Goal: Task Accomplishment & Management: Manage account settings

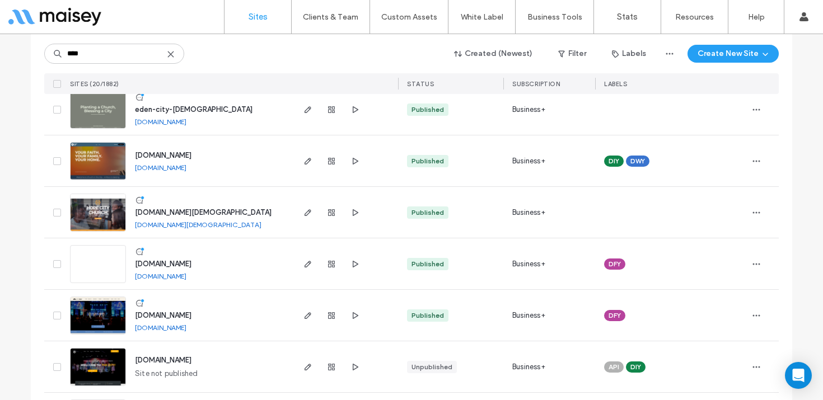
scroll to position [139, 0]
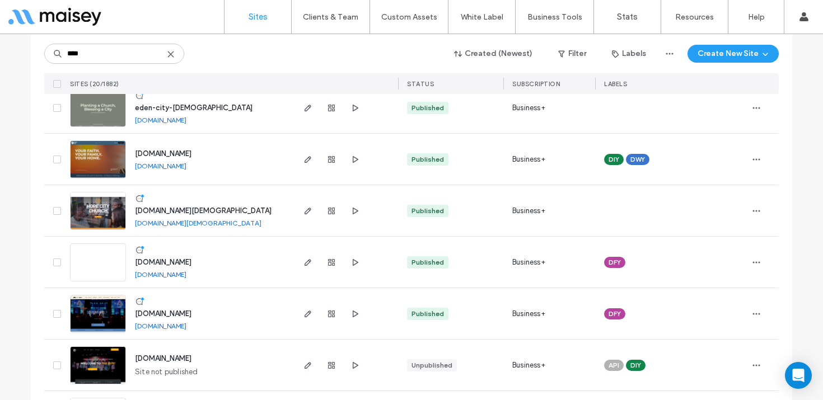
type input "****"
click at [96, 266] on link at bounding box center [98, 263] width 56 height 38
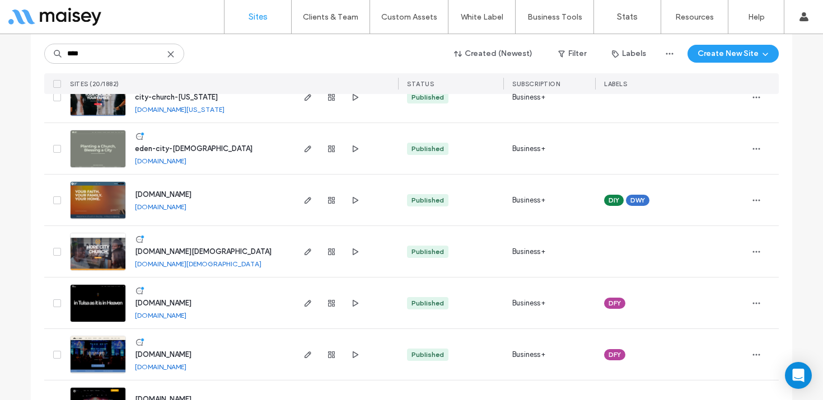
scroll to position [122, 0]
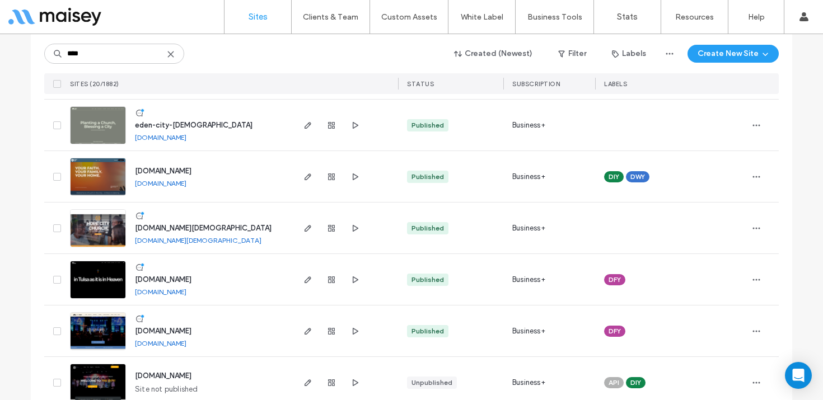
type input "****"
click at [95, 284] on img at bounding box center [98, 300] width 55 height 76
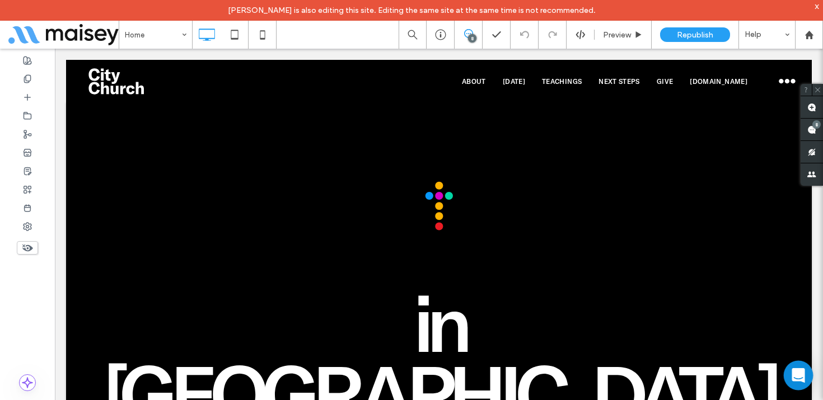
click at [798, 374] on icon "Open Intercom Messenger" at bounding box center [798, 375] width 13 height 15
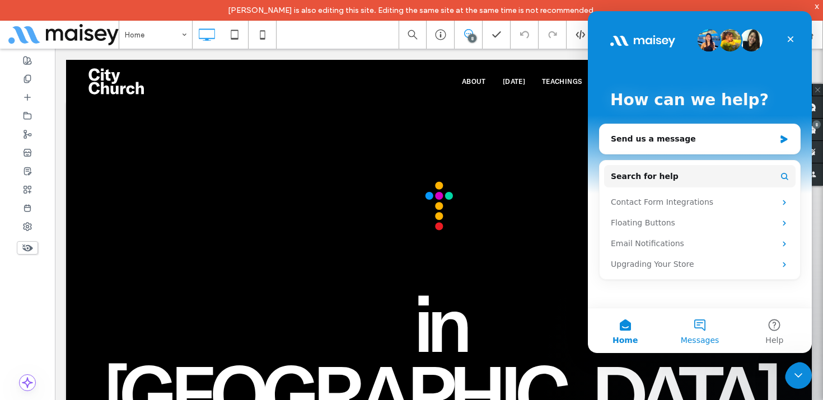
click at [695, 324] on button "Messages" at bounding box center [699, 331] width 74 height 45
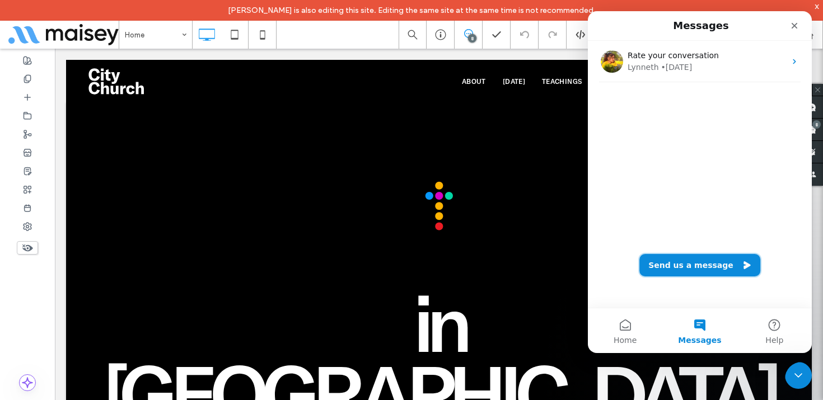
click at [686, 264] on button "Send us a message" at bounding box center [700, 265] width 121 height 22
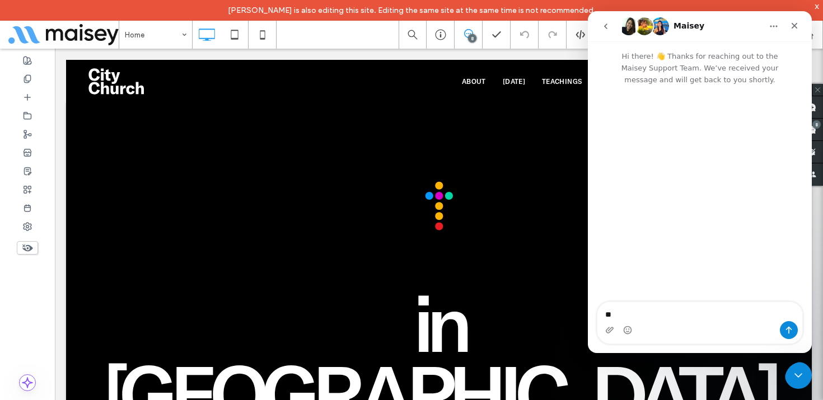
type textarea "*"
click at [799, 24] on icon "Close" at bounding box center [794, 25] width 9 height 9
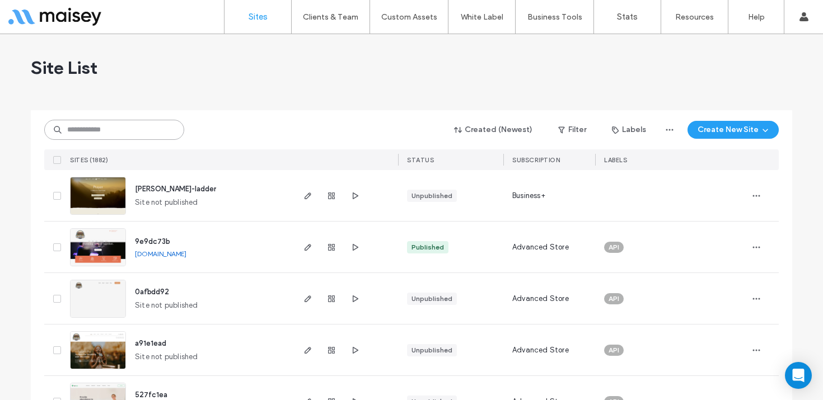
click at [129, 126] on input at bounding box center [114, 130] width 140 height 20
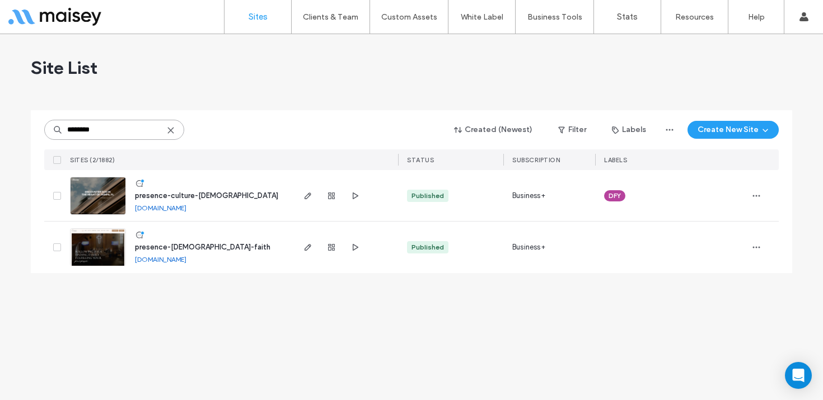
type input "********"
click at [100, 197] on img at bounding box center [98, 216] width 55 height 76
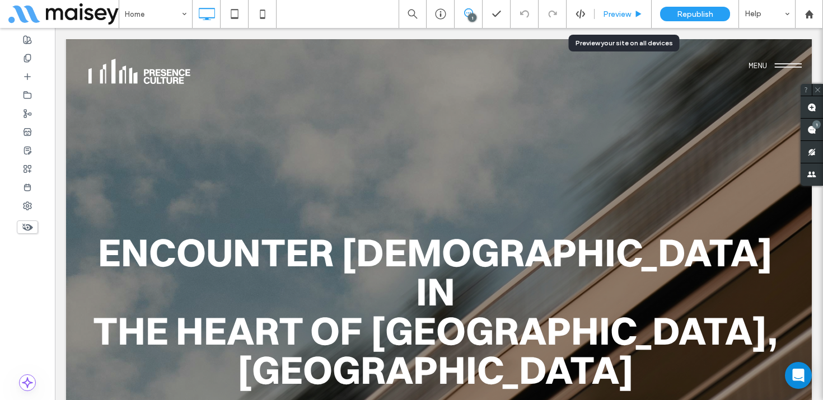
click at [611, 13] on span "Preview" at bounding box center [617, 15] width 28 height 10
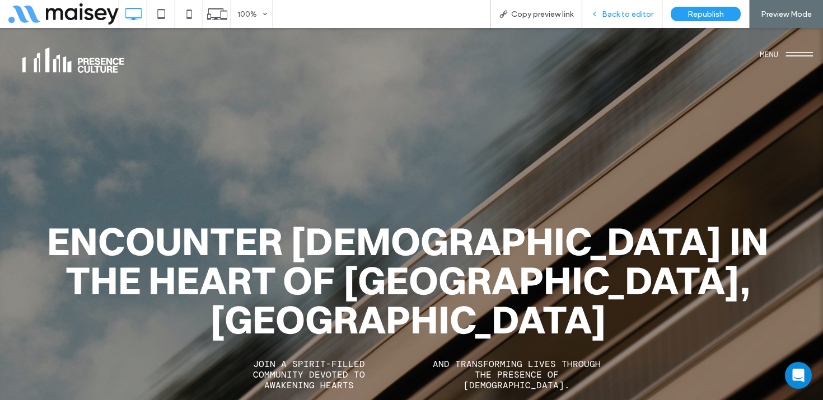
click at [637, 12] on span "Back to editor" at bounding box center [628, 15] width 52 height 10
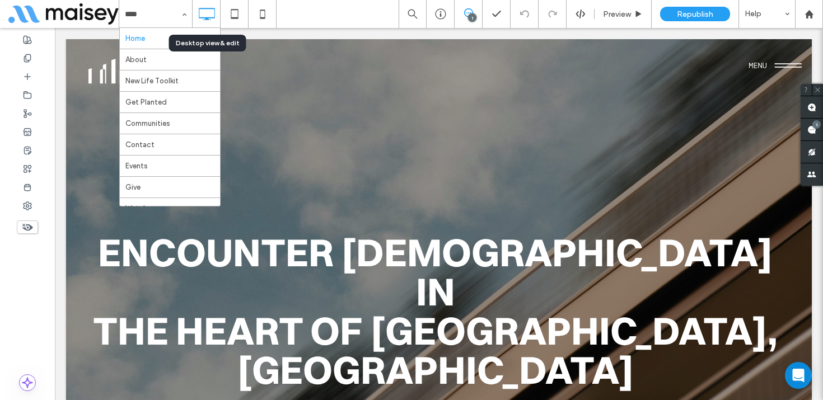
click at [211, 4] on icon at bounding box center [206, 14] width 22 height 22
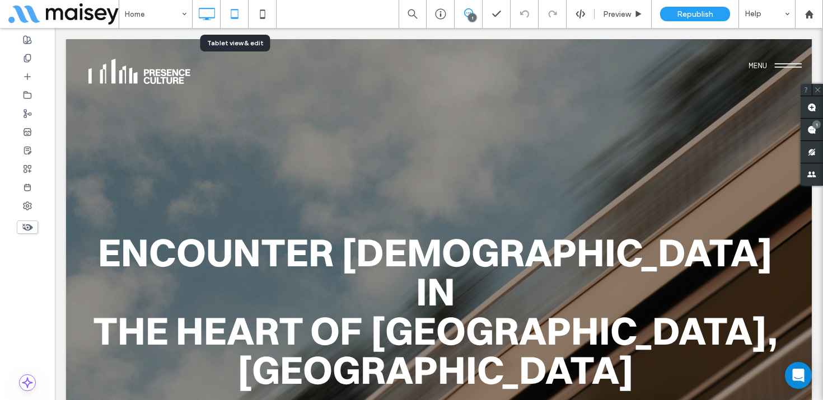
click at [230, 10] on icon at bounding box center [234, 14] width 22 height 22
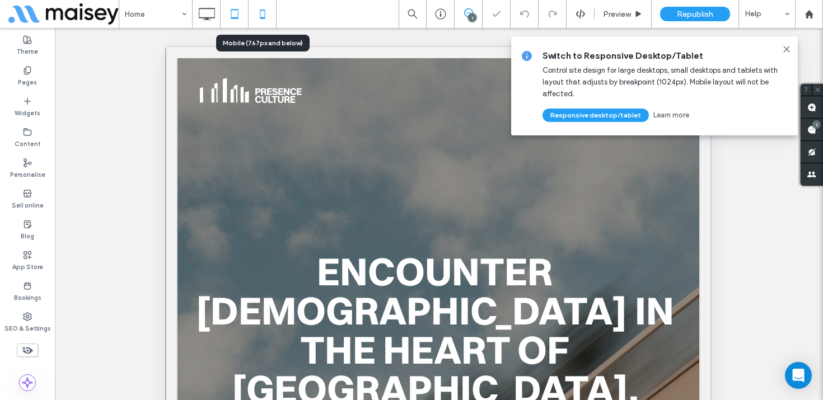
click at [262, 15] on icon at bounding box center [262, 14] width 22 height 22
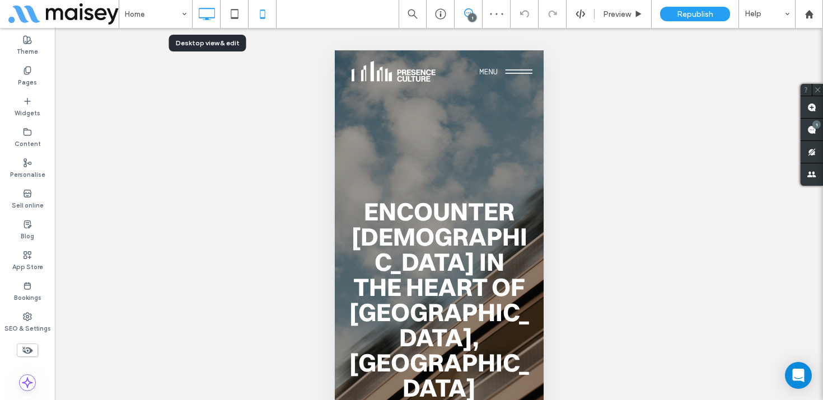
click at [208, 18] on use at bounding box center [207, 14] width 16 height 12
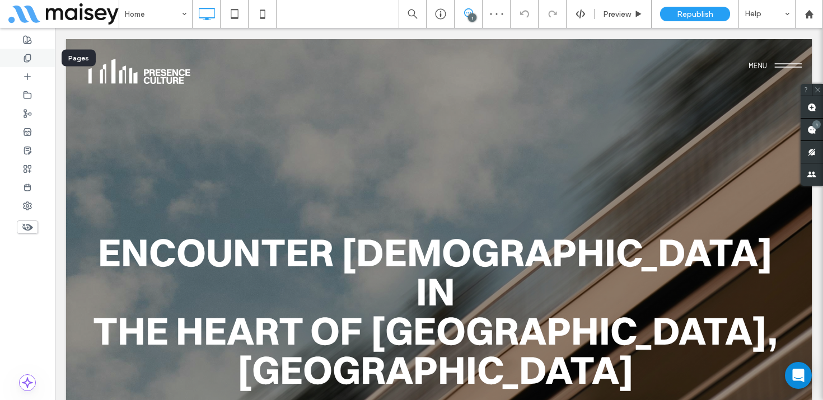
click at [27, 57] on icon at bounding box center [27, 58] width 9 height 9
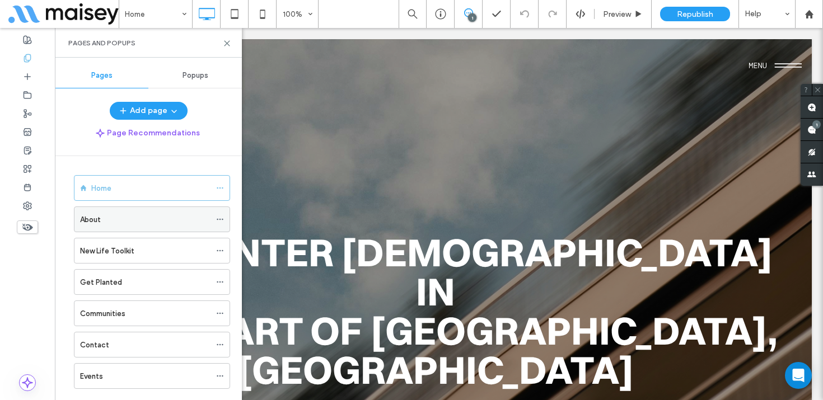
click at [219, 217] on icon at bounding box center [220, 220] width 8 height 8
click at [29, 128] on icon at bounding box center [27, 132] width 9 height 9
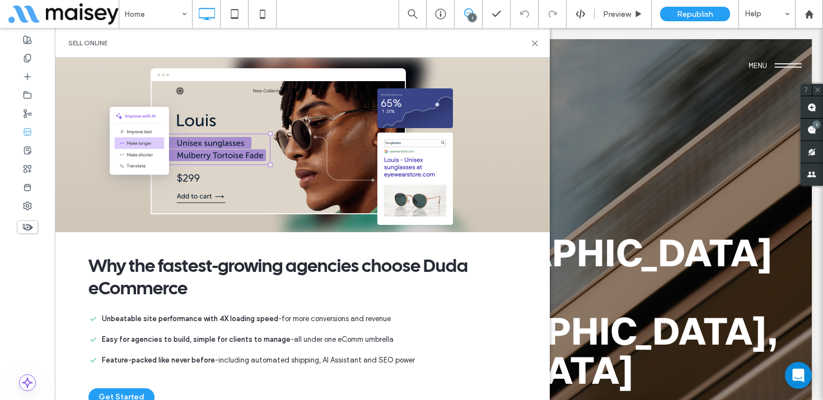
scroll to position [40, 0]
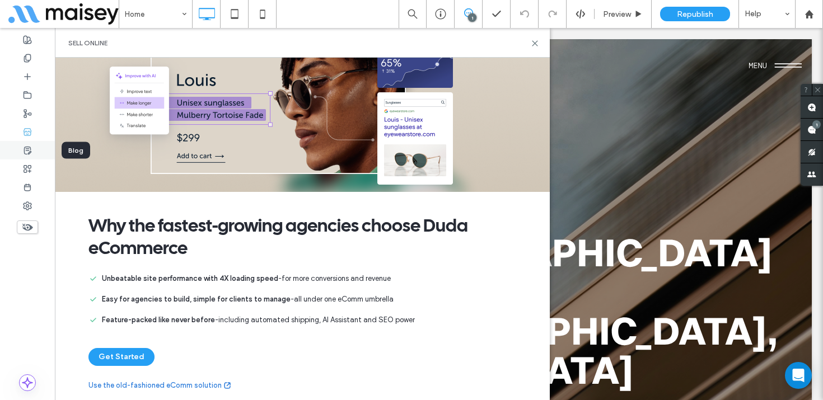
click at [26, 150] on use at bounding box center [27, 150] width 7 height 7
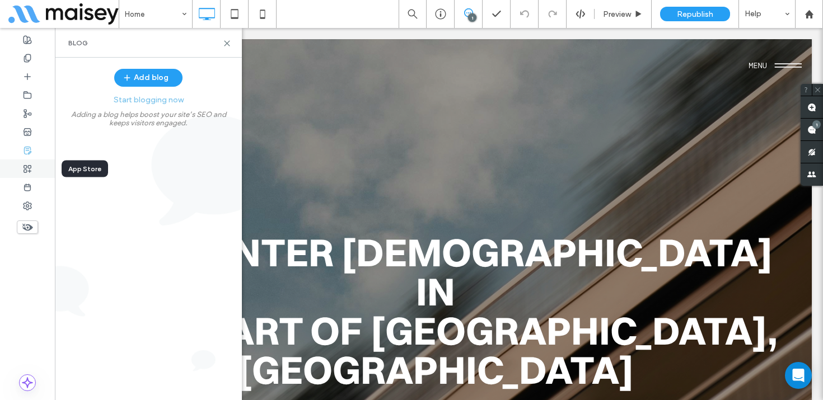
click at [26, 170] on use at bounding box center [27, 168] width 7 height 7
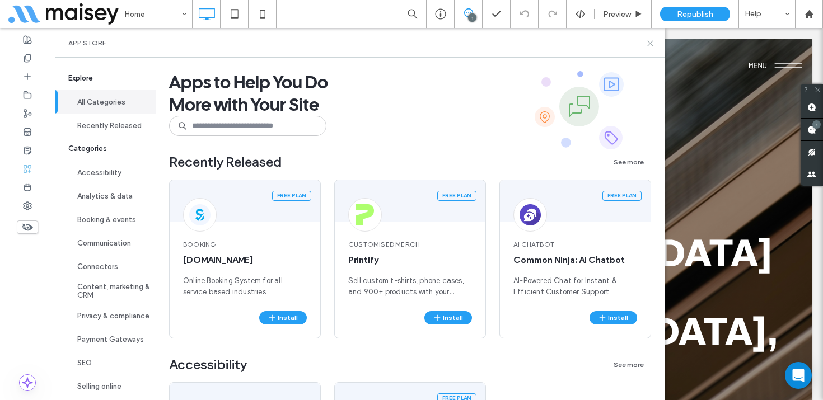
click at [651, 42] on use at bounding box center [650, 43] width 5 height 5
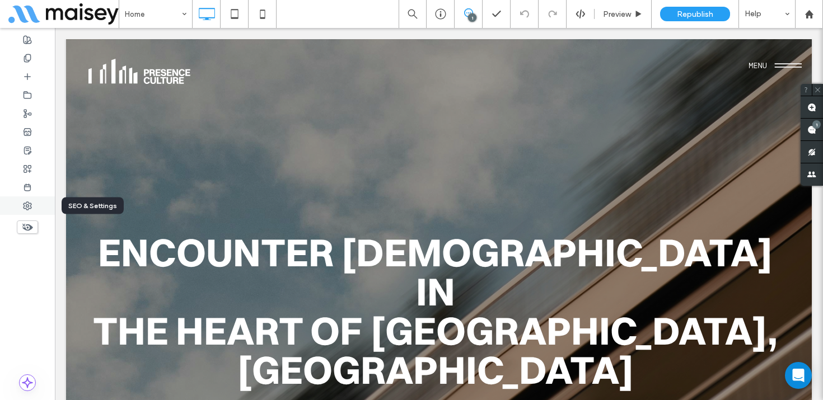
click at [27, 206] on icon at bounding box center [27, 206] width 9 height 9
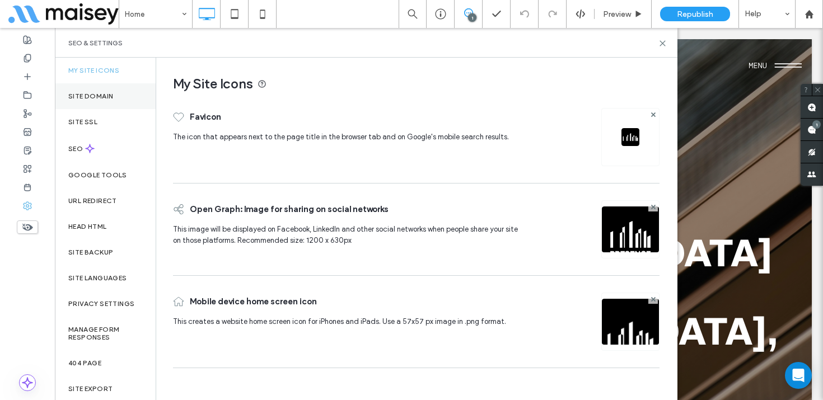
click at [99, 92] on label "Site Domain" at bounding box center [90, 96] width 45 height 8
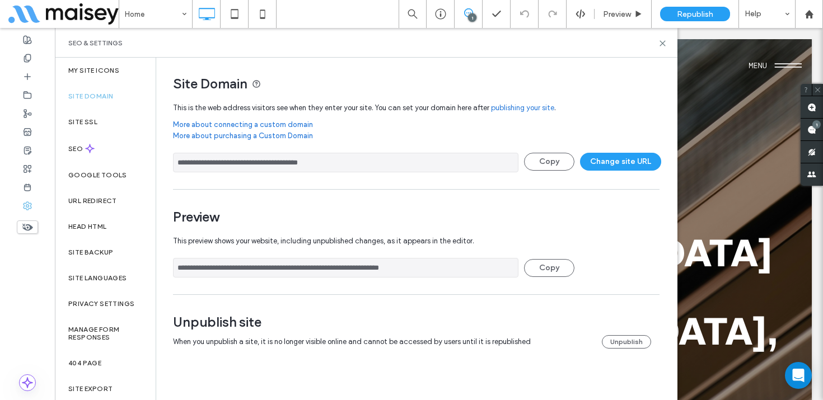
drag, startPoint x: 340, startPoint y: 162, endPoint x: 264, endPoint y: 169, distance: 77.0
click at [264, 169] on input "**********" at bounding box center [346, 163] width 346 height 20
drag, startPoint x: 178, startPoint y: 268, endPoint x: 442, endPoint y: 268, distance: 263.8
click at [442, 268] on input "**********" at bounding box center [346, 268] width 346 height 20
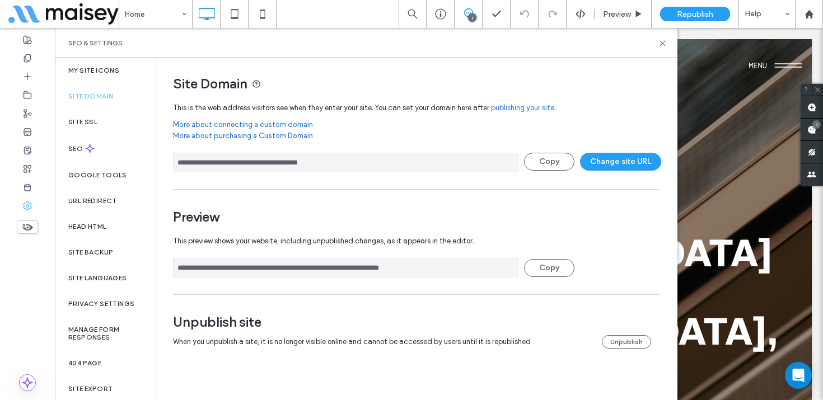
click at [442, 268] on input "**********" at bounding box center [346, 268] width 346 height 20
click at [664, 45] on icon at bounding box center [663, 43] width 8 height 8
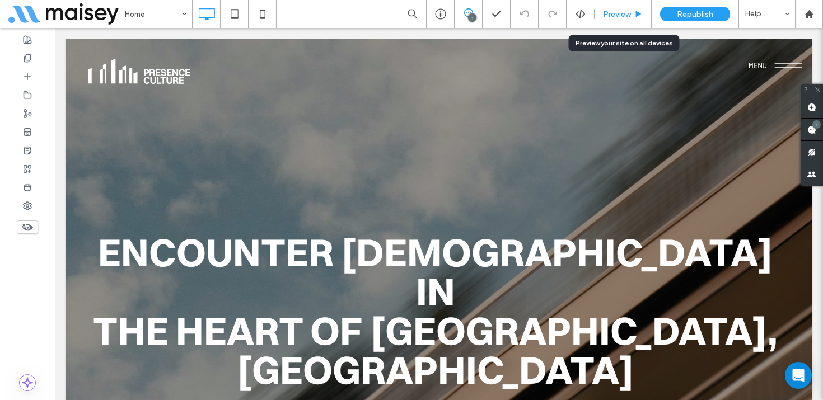
click at [624, 10] on span "Preview" at bounding box center [617, 15] width 28 height 10
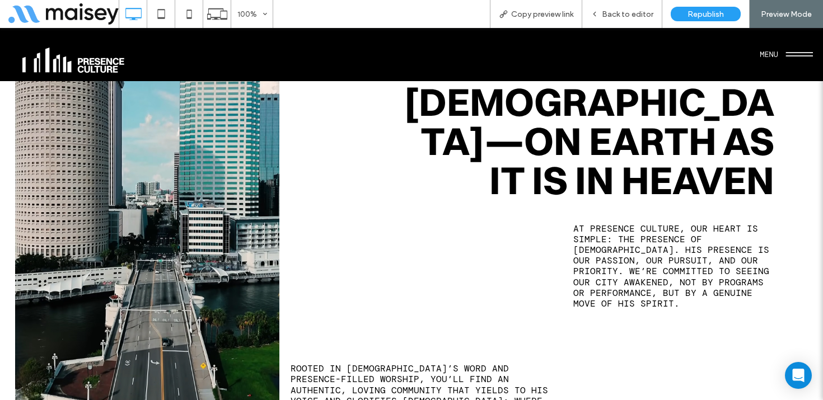
scroll to position [1121, 0]
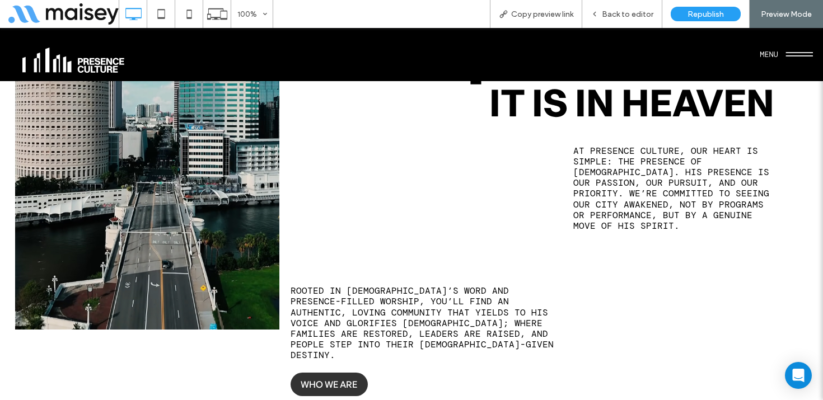
click at [315, 379] on span "WHO WE ARE" at bounding box center [329, 385] width 57 height 12
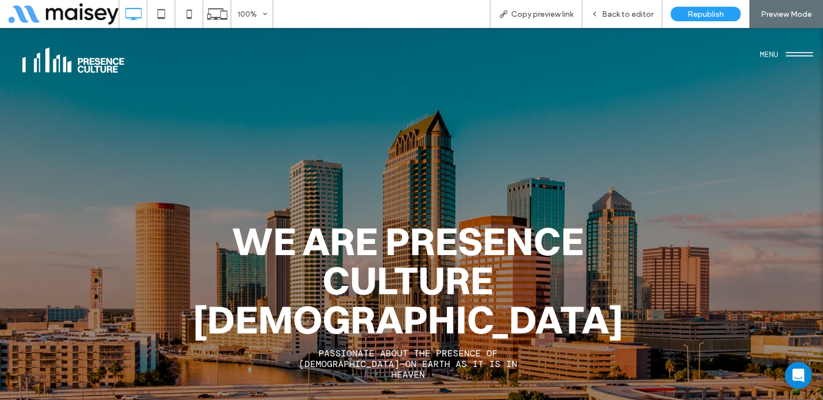
click at [86, 66] on img at bounding box center [73, 60] width 102 height 25
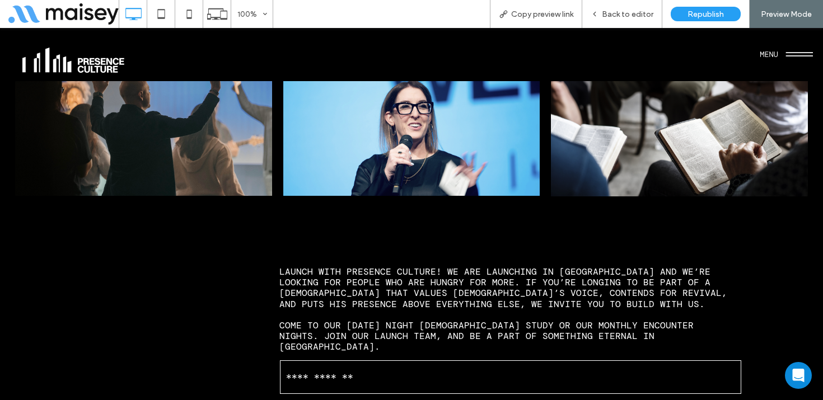
scroll to position [1681, 0]
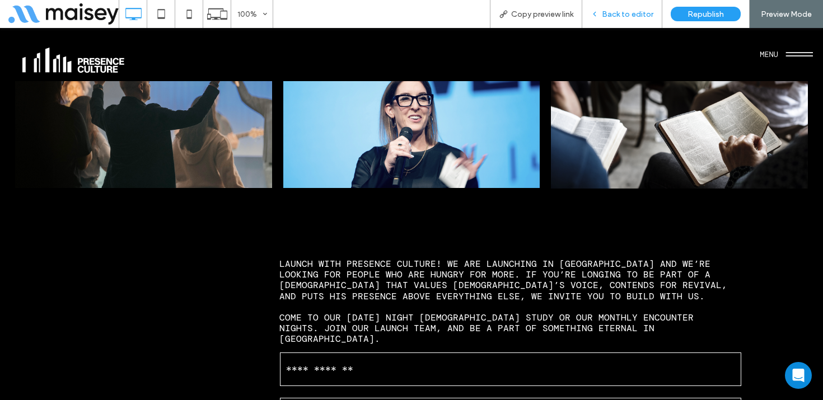
click at [634, 10] on span "Back to editor" at bounding box center [628, 15] width 52 height 10
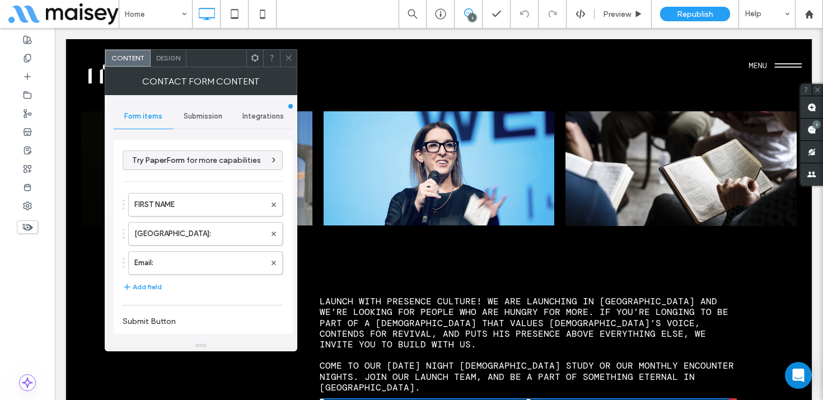
click at [203, 115] on span "Submission" at bounding box center [203, 116] width 39 height 9
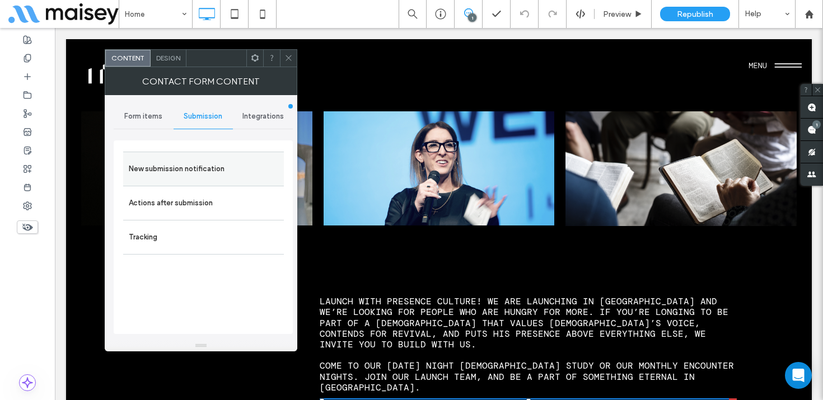
click at [188, 167] on label "New submission notification" at bounding box center [204, 169] width 150 height 22
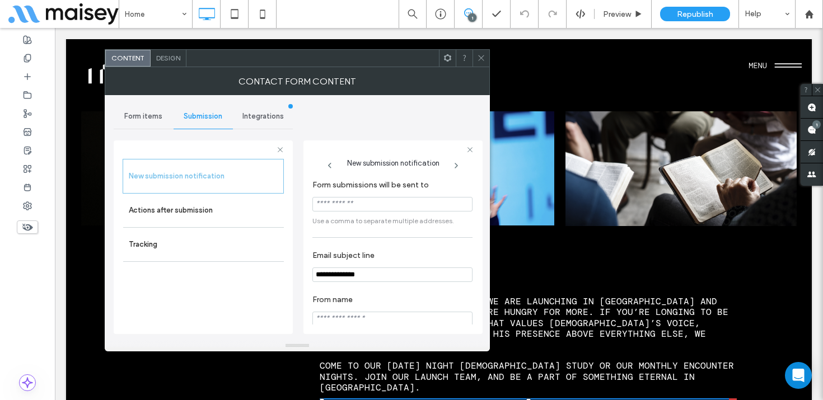
click at [341, 201] on input "Form submissions will be sent to" at bounding box center [392, 204] width 160 height 15
click at [416, 202] on input "**********" at bounding box center [392, 204] width 160 height 15
type input "**********"
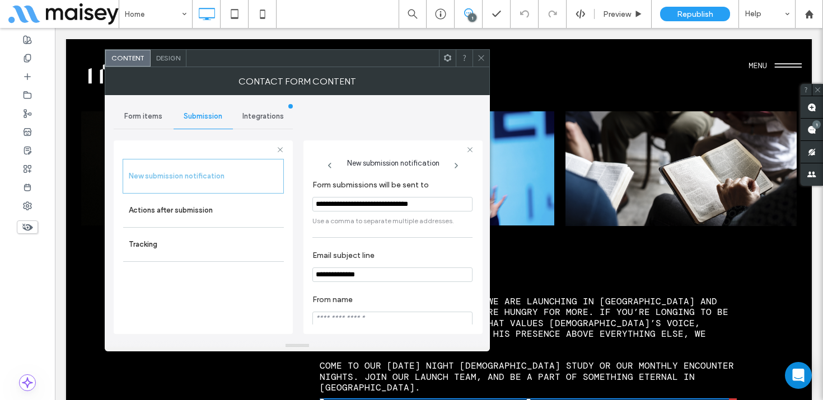
click at [480, 56] on icon at bounding box center [481, 58] width 8 height 8
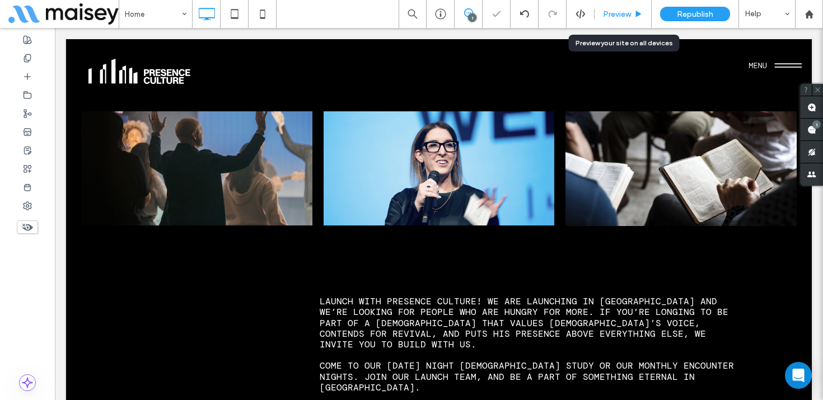
click at [636, 7] on div "Preview" at bounding box center [623, 14] width 57 height 28
click at [623, 17] on span "Preview" at bounding box center [617, 15] width 28 height 10
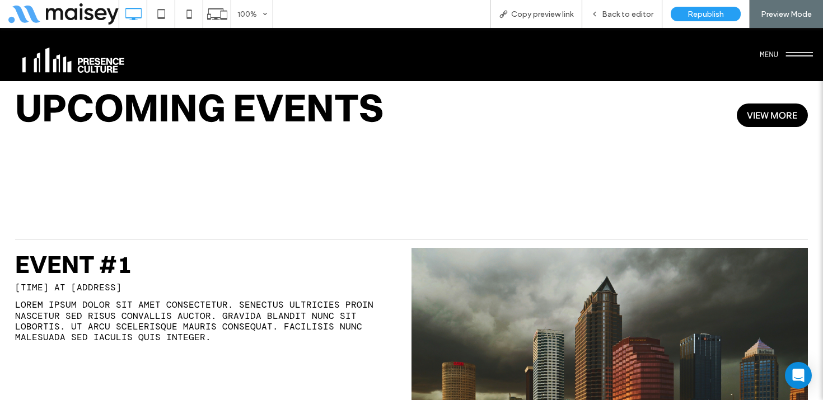
scroll to position [4822, 0]
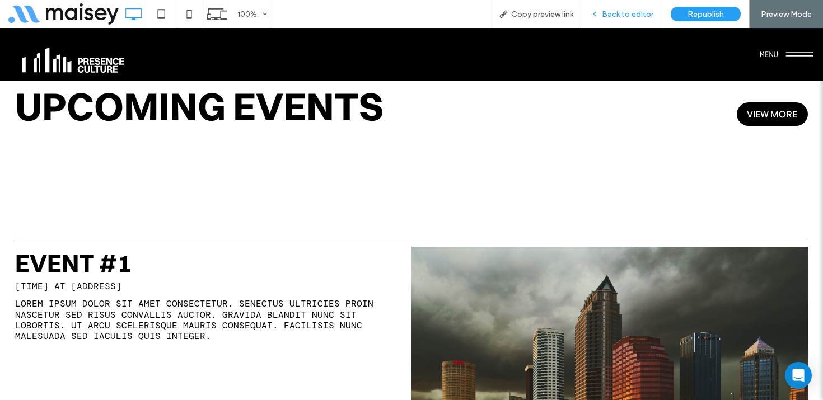
click at [623, 12] on span "Back to editor" at bounding box center [628, 15] width 52 height 10
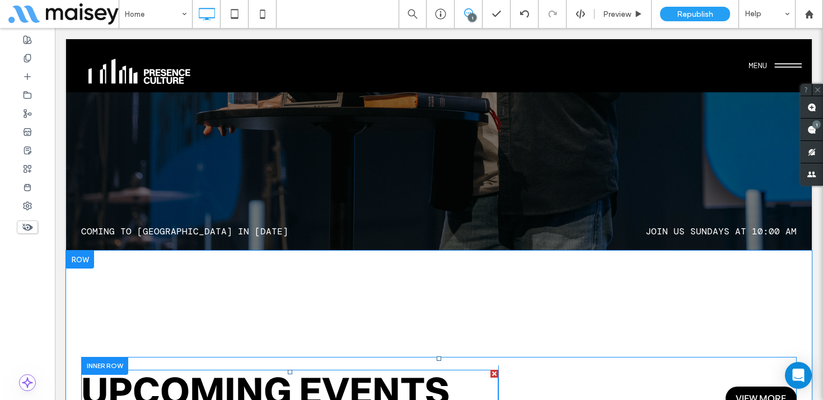
scroll to position [4479, 0]
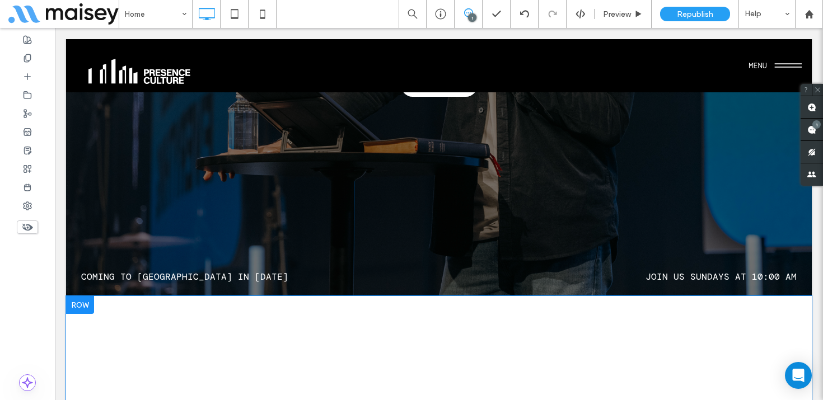
click at [85, 296] on div at bounding box center [80, 305] width 28 height 18
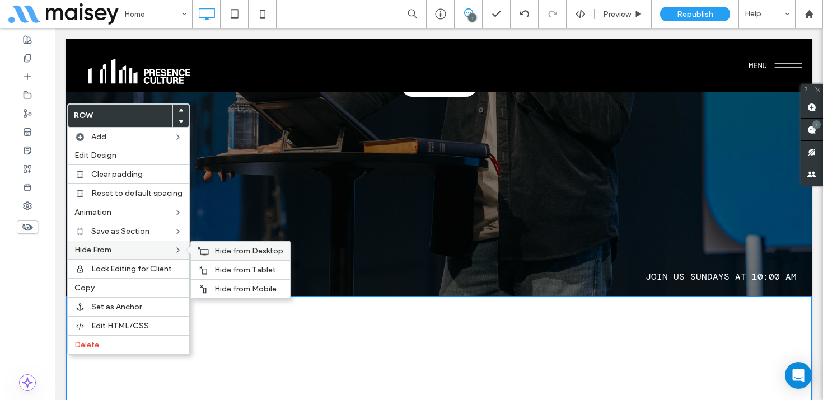
click at [246, 252] on span "Hide from Desktop" at bounding box center [248, 251] width 69 height 10
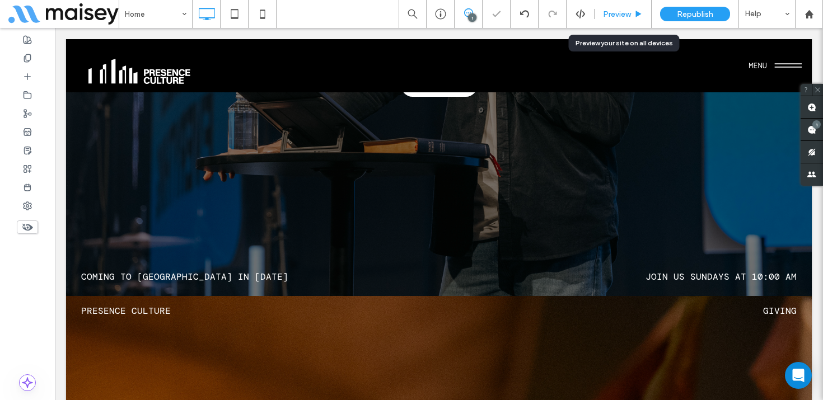
click at [631, 18] on span "Preview" at bounding box center [617, 15] width 28 height 10
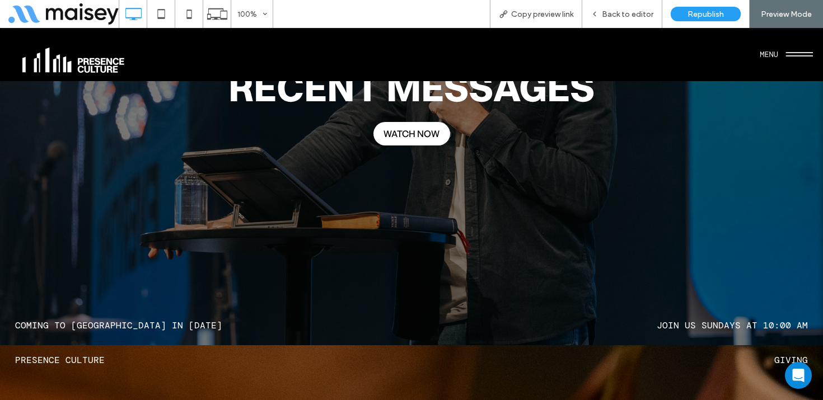
scroll to position [4446, 0]
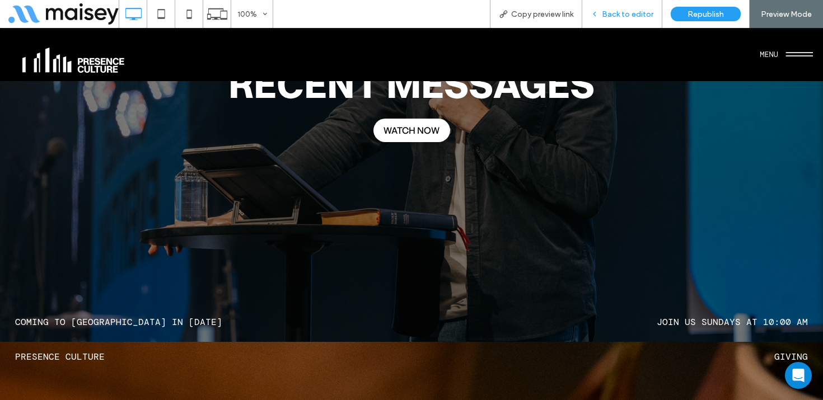
click at [632, 13] on span "Back to editor" at bounding box center [628, 15] width 52 height 10
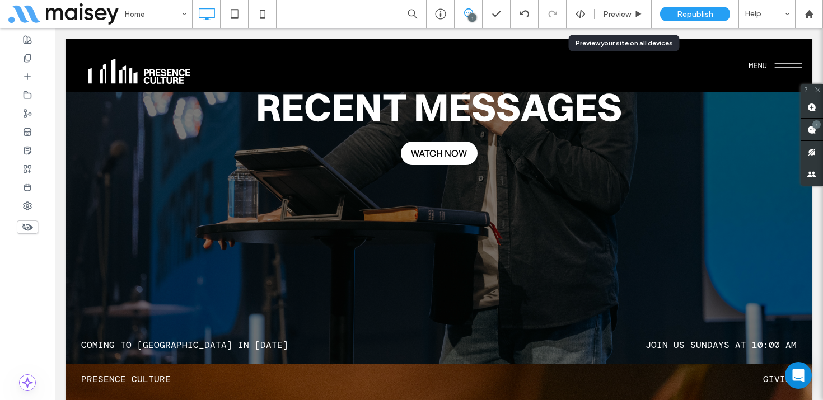
scroll to position [4388, 0]
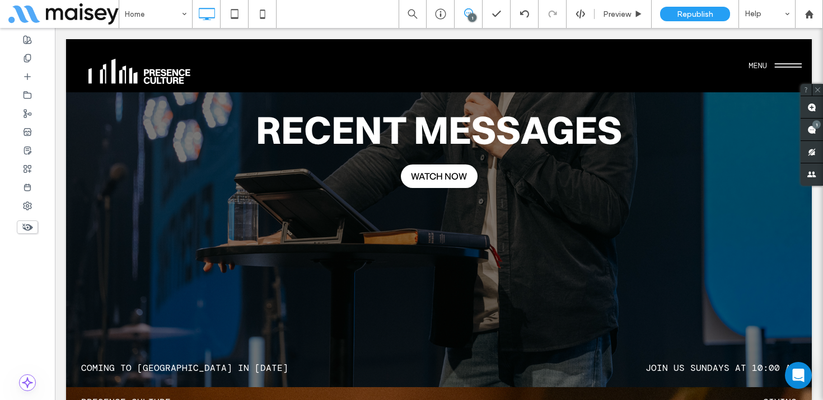
click at [30, 226] on use at bounding box center [27, 227] width 11 height 7
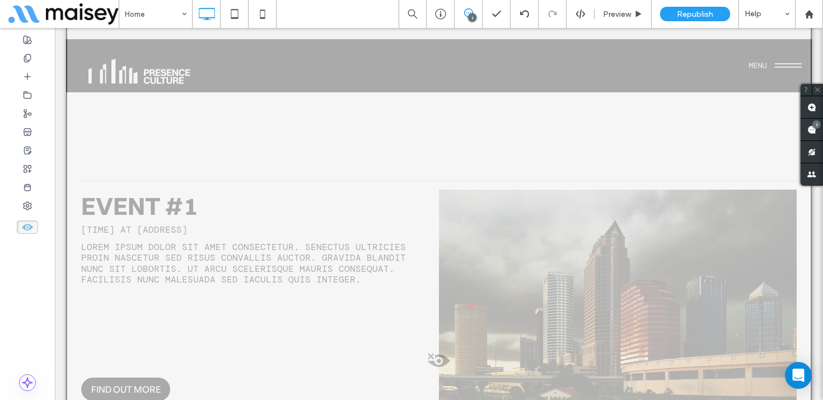
scroll to position [5616, 0]
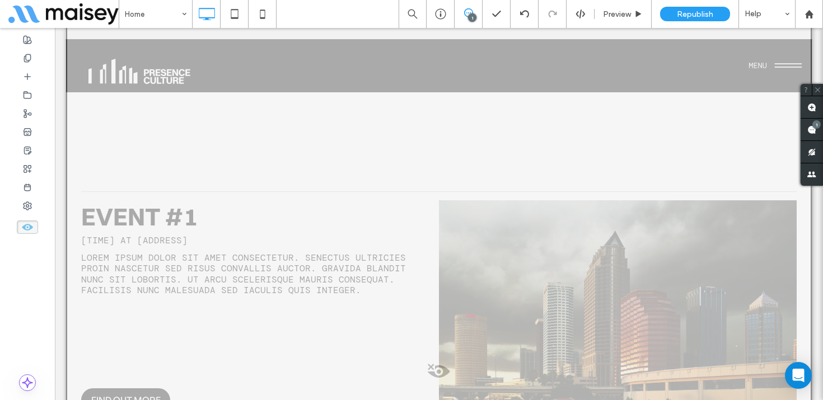
click at [440, 363] on span at bounding box center [439, 374] width 744 height 22
click at [458, 192] on button "Yes" at bounding box center [456, 192] width 35 height 14
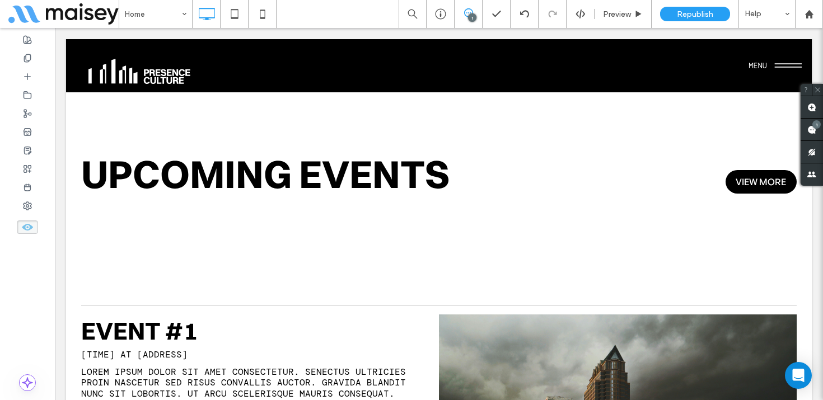
scroll to position [5501, 0]
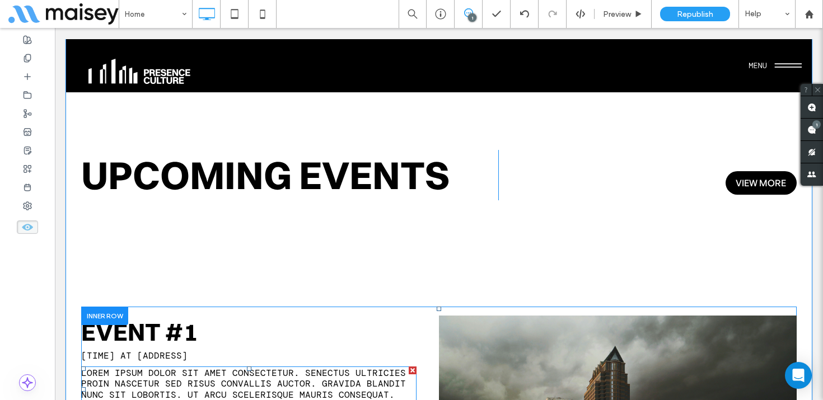
click at [320, 367] on span "Lorem ipsum dolor sit amet consectetur. Senectus ultricies proin nascetur sed r…" at bounding box center [243, 389] width 325 height 44
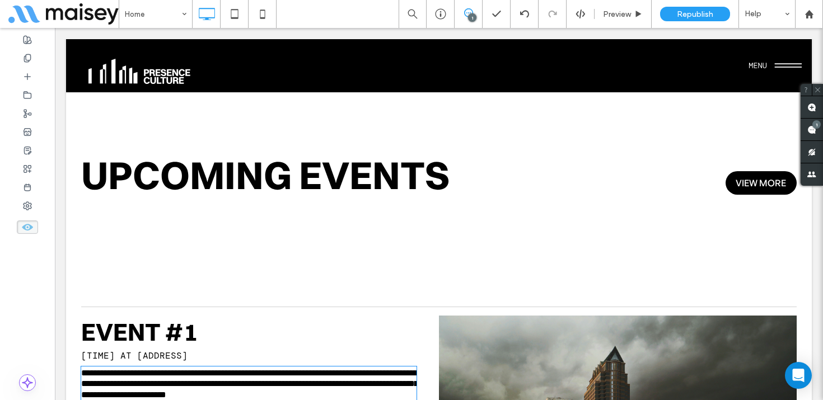
type input "**********"
type input "**"
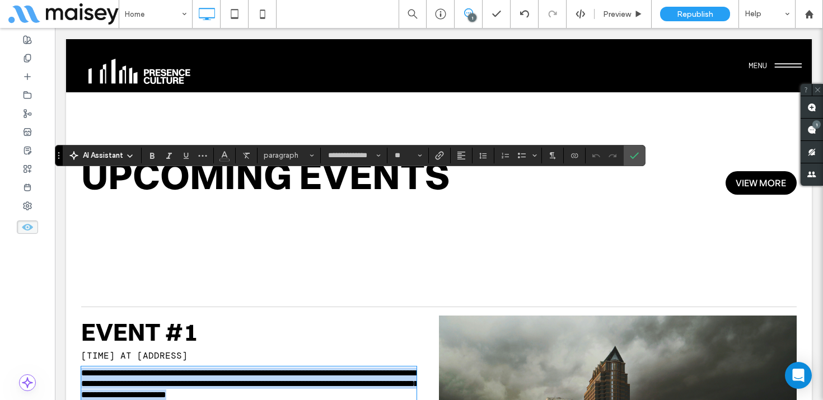
click at [364, 368] on p "**********" at bounding box center [248, 384] width 335 height 32
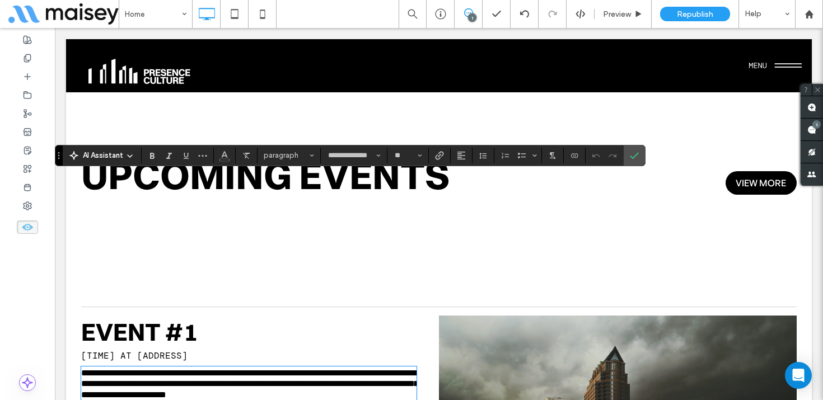
scroll to position [0, 0]
click at [634, 151] on icon "Confirm" at bounding box center [634, 155] width 9 height 9
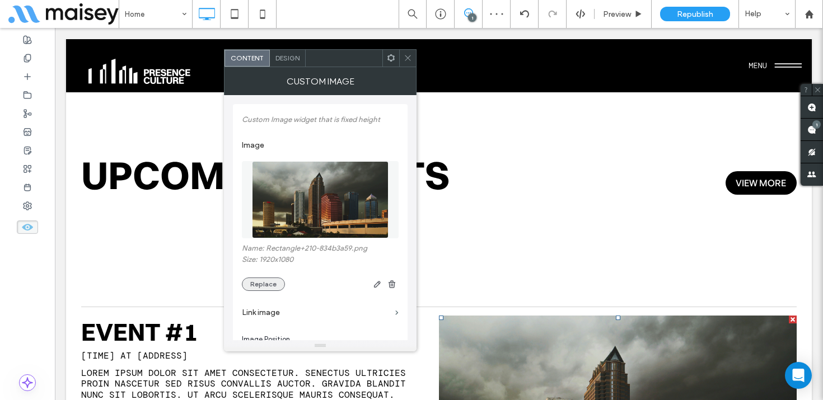
click at [264, 287] on button "Replace" at bounding box center [263, 284] width 43 height 13
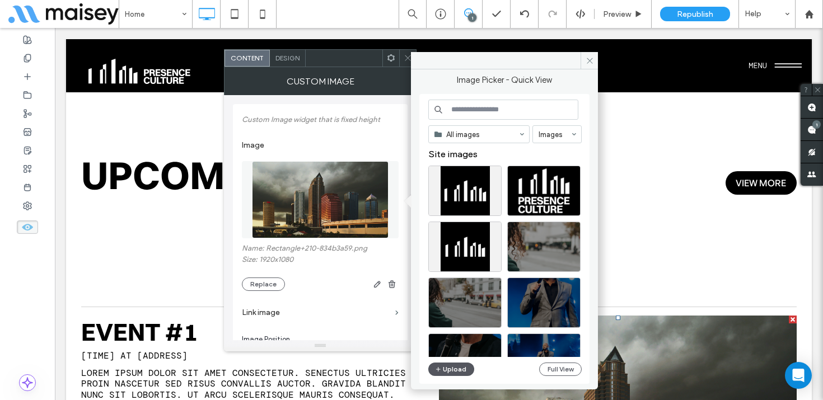
click at [450, 370] on button "Upload" at bounding box center [451, 369] width 46 height 13
click at [589, 60] on use at bounding box center [590, 61] width 6 height 6
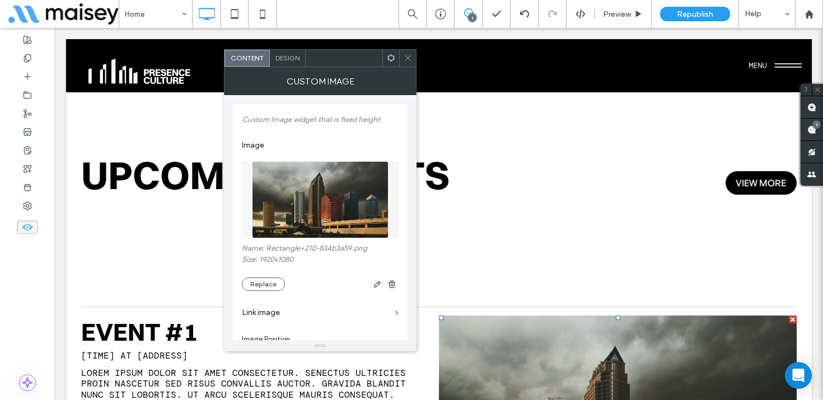
click at [408, 53] on span at bounding box center [408, 58] width 8 height 17
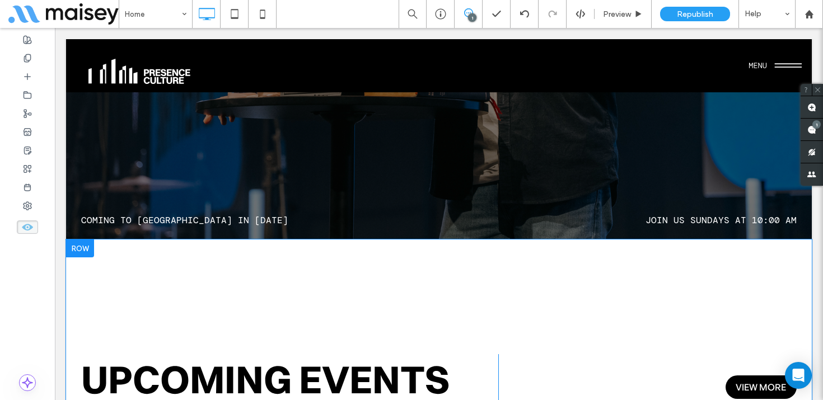
scroll to position [5320, 0]
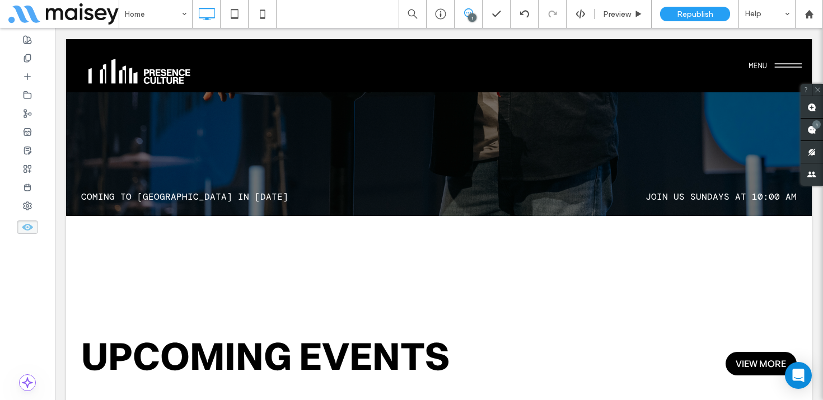
click at [31, 227] on use at bounding box center [27, 227] width 11 height 7
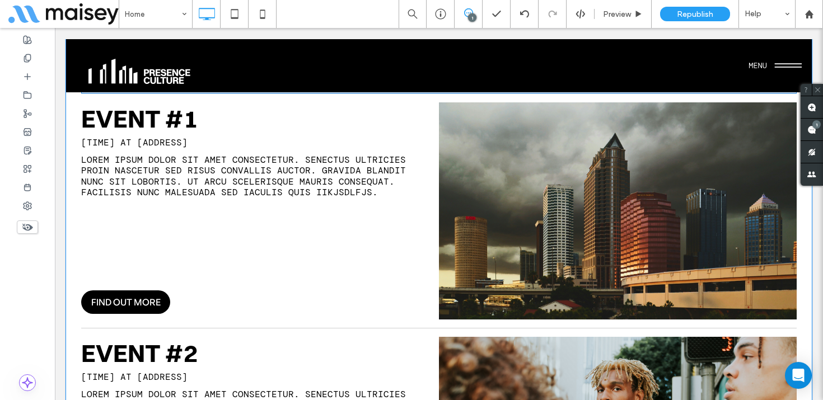
scroll to position [4927, 0]
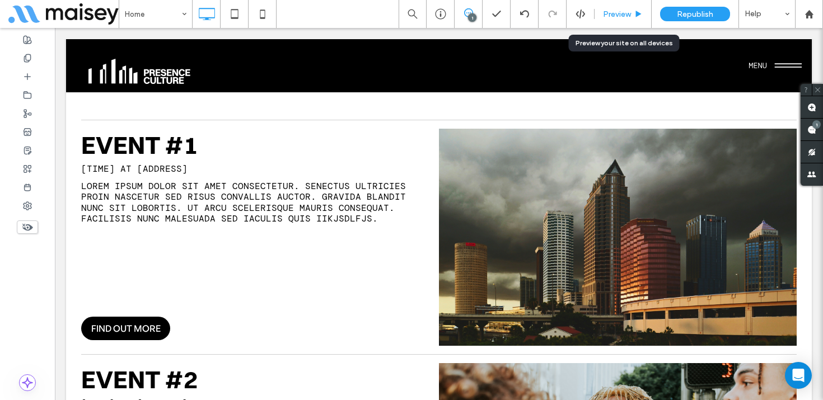
click at [619, 17] on span "Preview" at bounding box center [617, 15] width 28 height 10
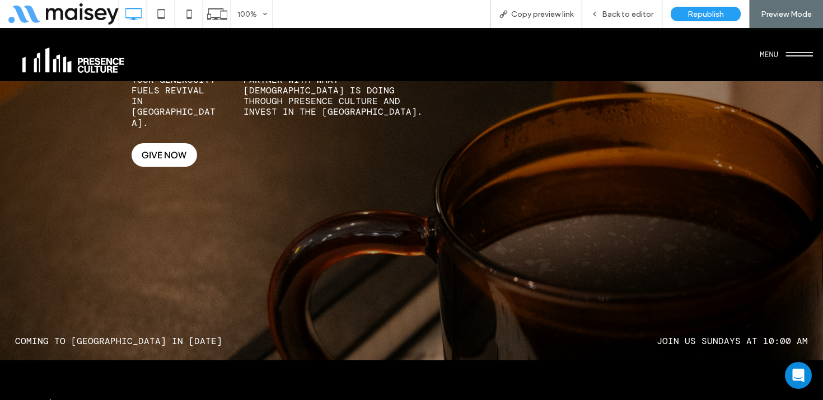
scroll to position [6032, 0]
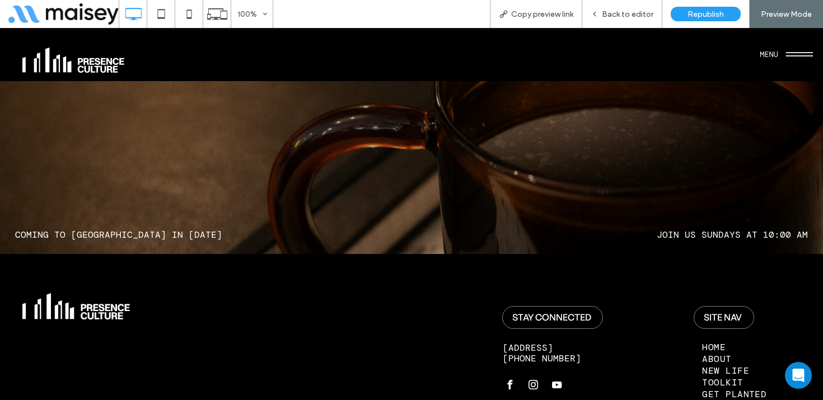
drag, startPoint x: 709, startPoint y: 202, endPoint x: 709, endPoint y: 230, distance: 28.0
click at [709, 353] on span "About" at bounding box center [716, 359] width 29 height 12
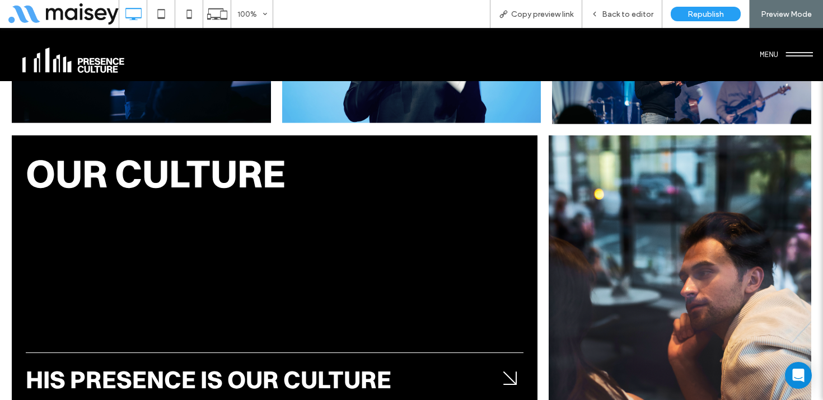
scroll to position [2102, 0]
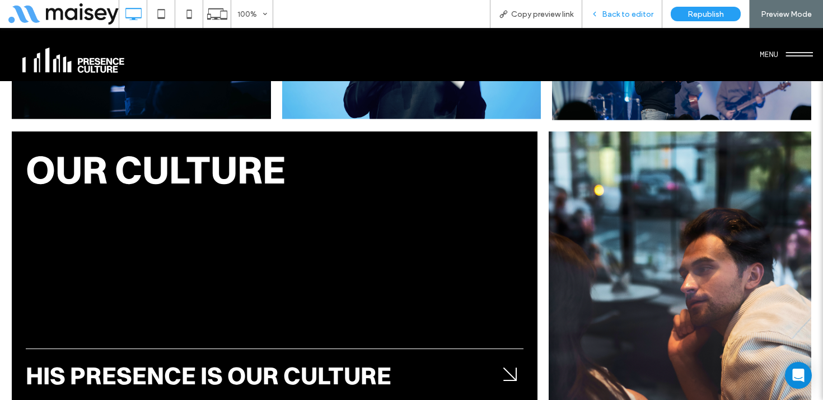
click at [630, 15] on span "Back to editor" at bounding box center [628, 15] width 52 height 10
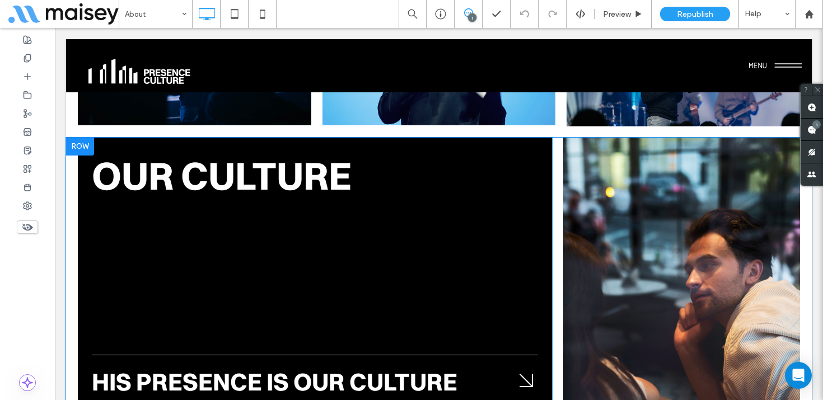
scroll to position [2090, 0]
click at [683, 180] on div "Click To Paste" at bounding box center [681, 407] width 237 height 539
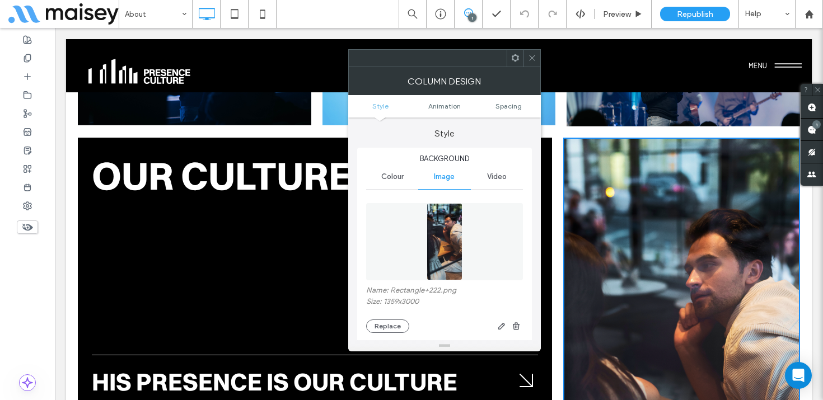
click at [534, 57] on icon at bounding box center [532, 58] width 8 height 8
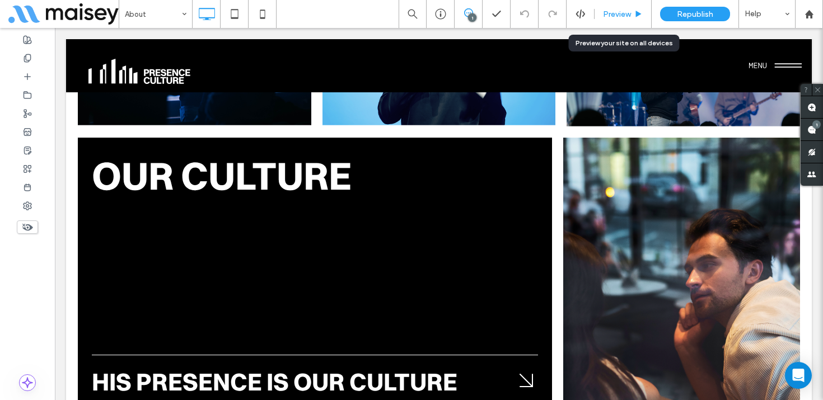
click at [625, 12] on span "Preview" at bounding box center [617, 15] width 28 height 10
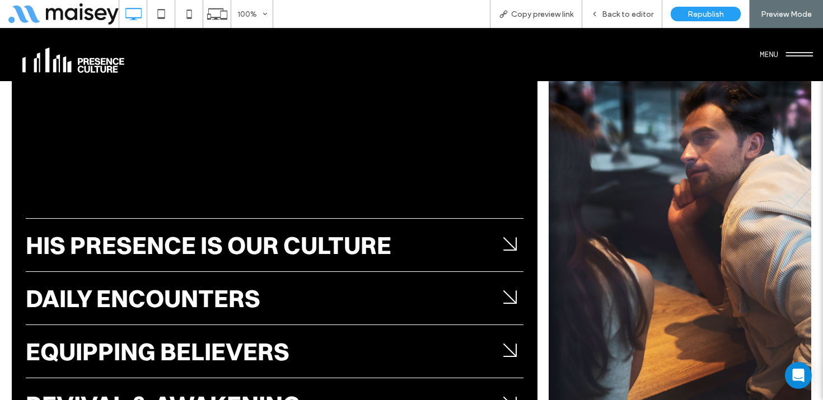
scroll to position [2232, 0]
click at [472, 230] on div "His Presence Is Our Culture" at bounding box center [260, 246] width 468 height 32
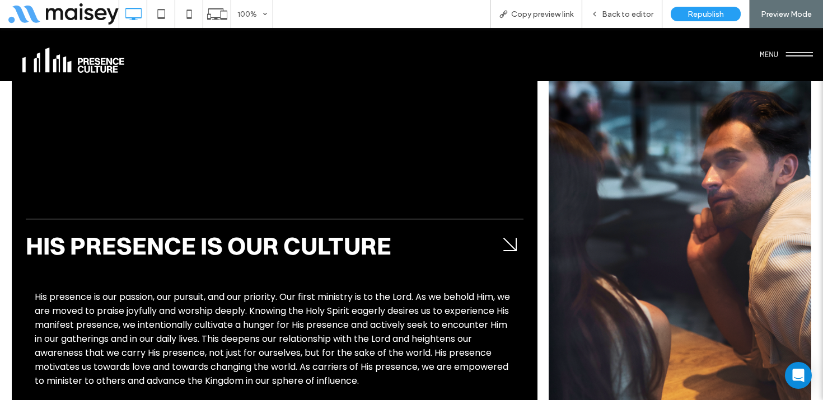
click at [484, 230] on div "His Presence Is Our Culture" at bounding box center [260, 246] width 468 height 32
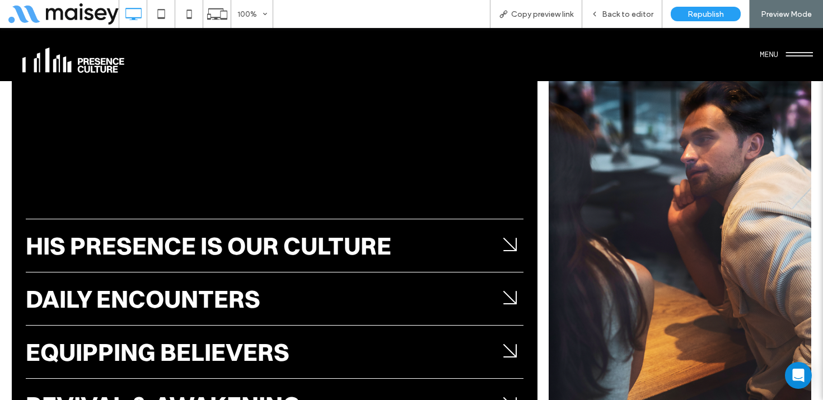
click at [403, 283] on div "Daily Encounters" at bounding box center [260, 299] width 468 height 32
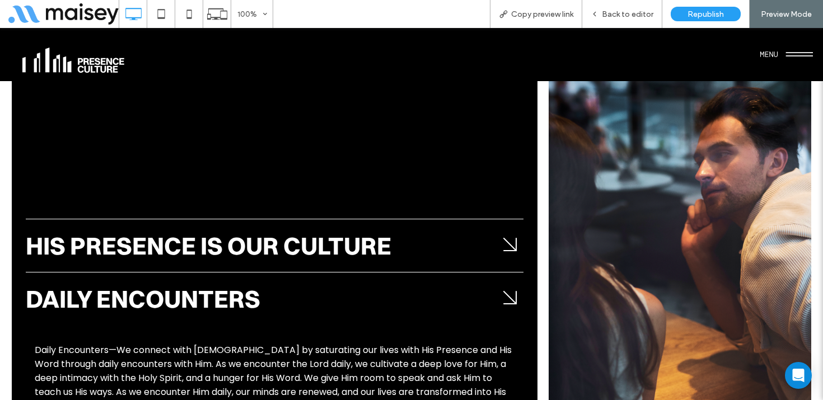
click at [403, 283] on div "Daily Encounters" at bounding box center [260, 299] width 468 height 32
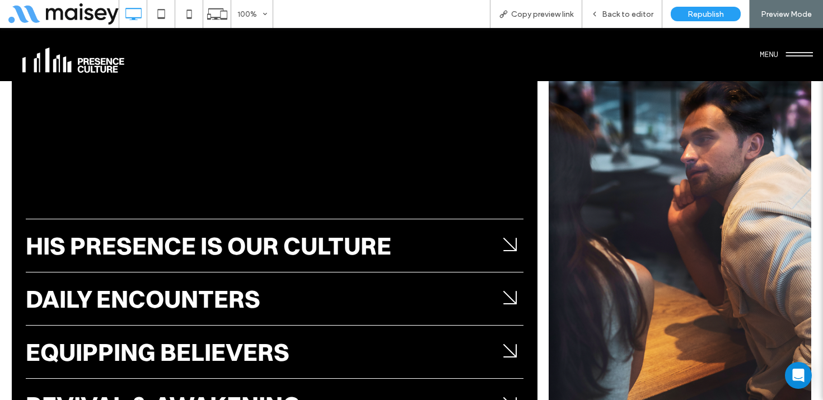
click at [380, 336] on div "Equipping BELIEVERS" at bounding box center [260, 352] width 468 height 32
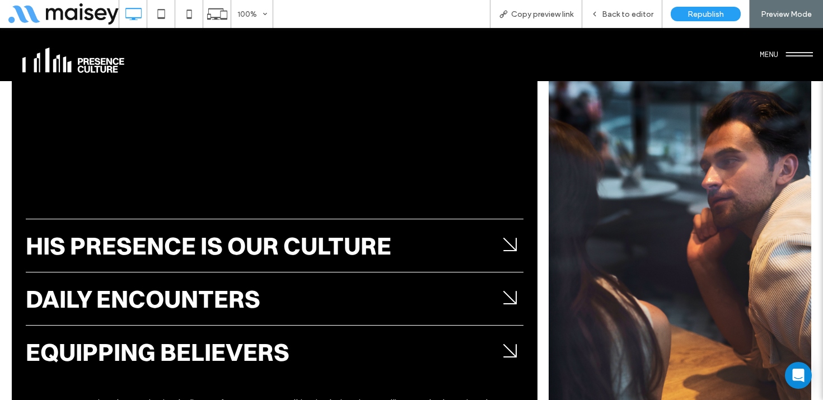
click at [380, 336] on div "Equipping BELIEVERS" at bounding box center [260, 352] width 468 height 32
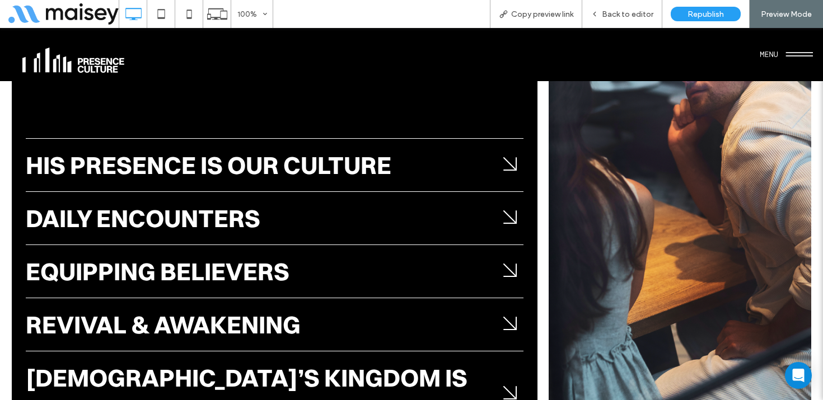
scroll to position [2326, 0]
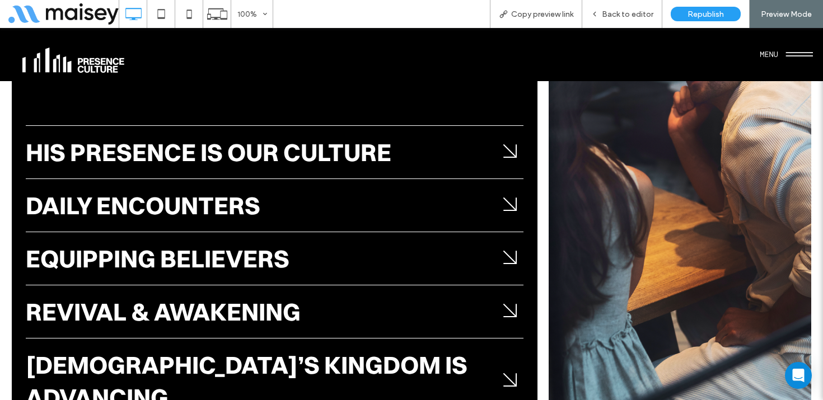
click at [385, 296] on div "Revival & Awakening" at bounding box center [260, 312] width 468 height 32
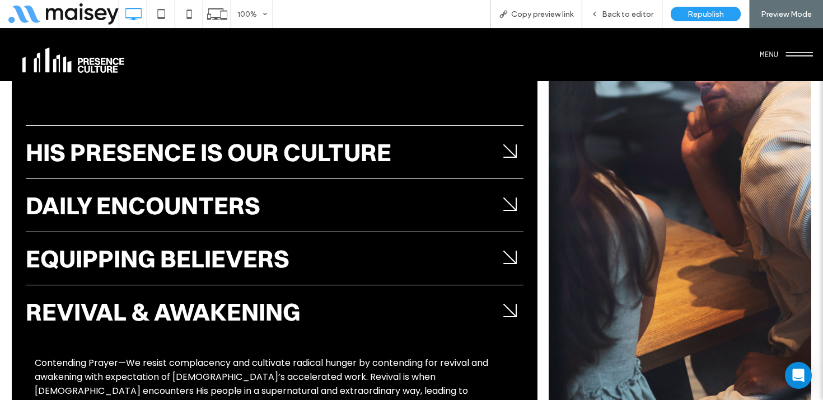
click at [385, 296] on div "Revival & Awakening" at bounding box center [260, 312] width 468 height 32
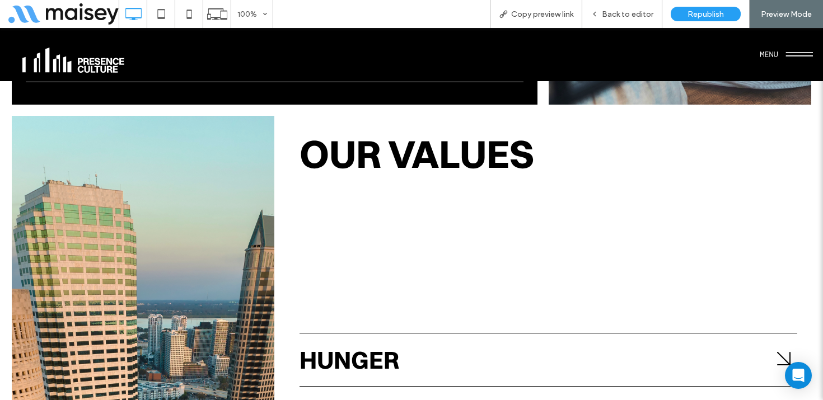
scroll to position [2737, 0]
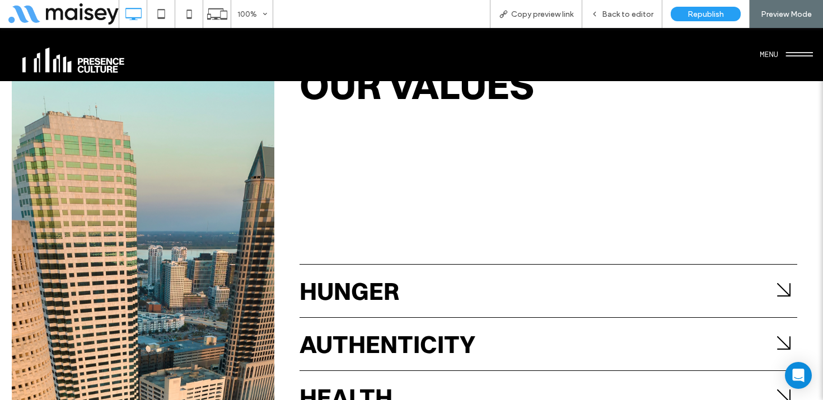
click at [360, 381] on div "Health" at bounding box center [534, 397] width 468 height 32
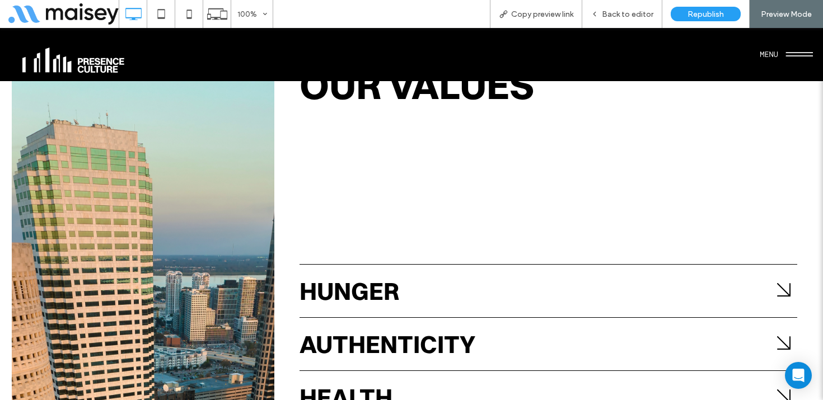
click at [360, 381] on div "Health" at bounding box center [534, 397] width 468 height 32
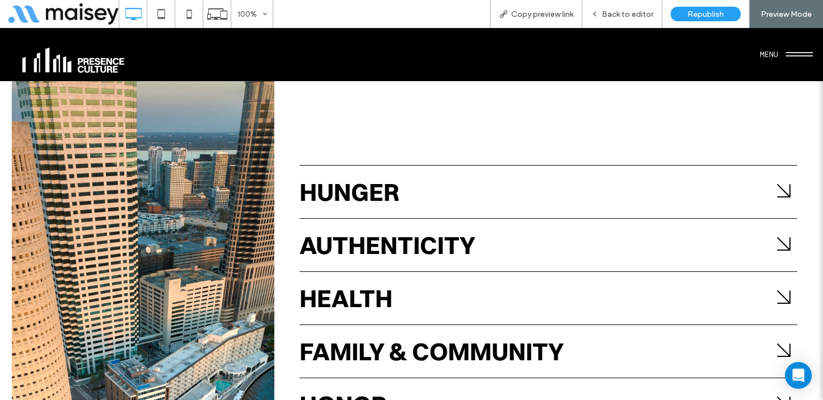
scroll to position [2846, 0]
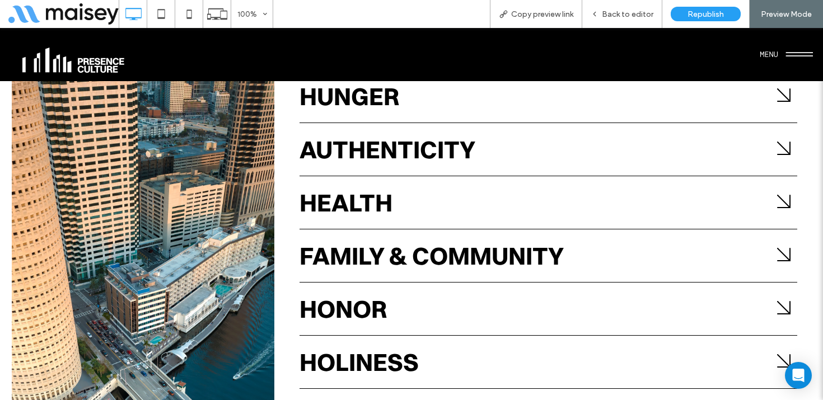
scroll to position [2943, 0]
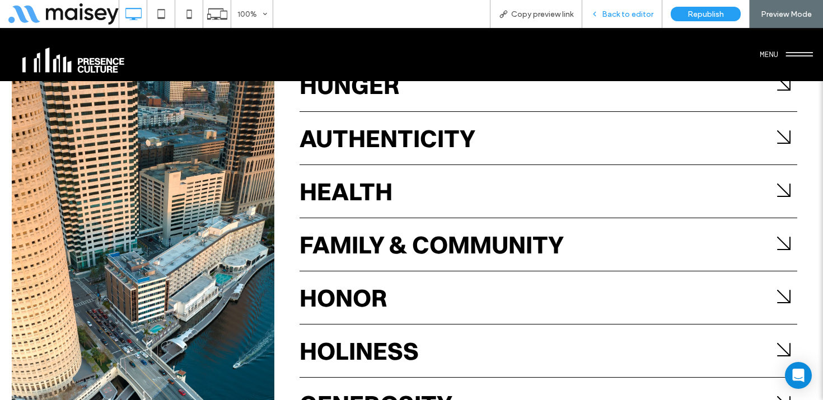
click at [638, 15] on span "Back to editor" at bounding box center [628, 15] width 52 height 10
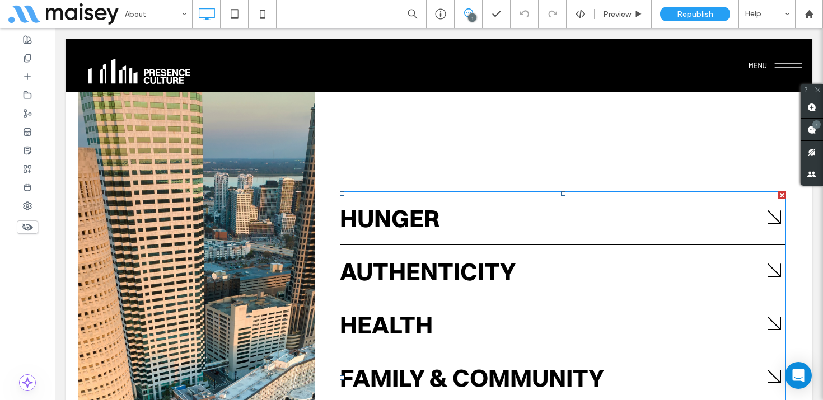
scroll to position [2799, 0]
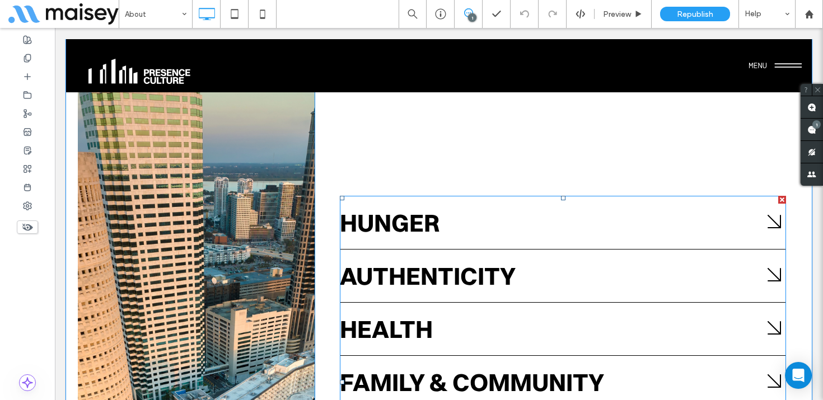
click at [493, 196] on span at bounding box center [563, 382] width 446 height 373
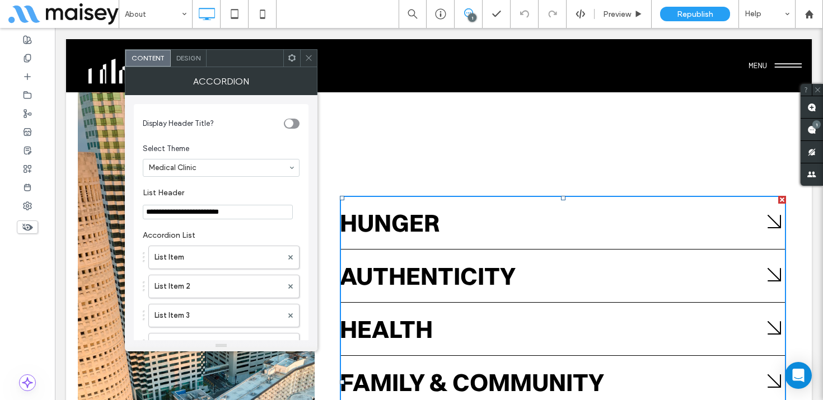
click at [310, 55] on icon at bounding box center [309, 58] width 8 height 8
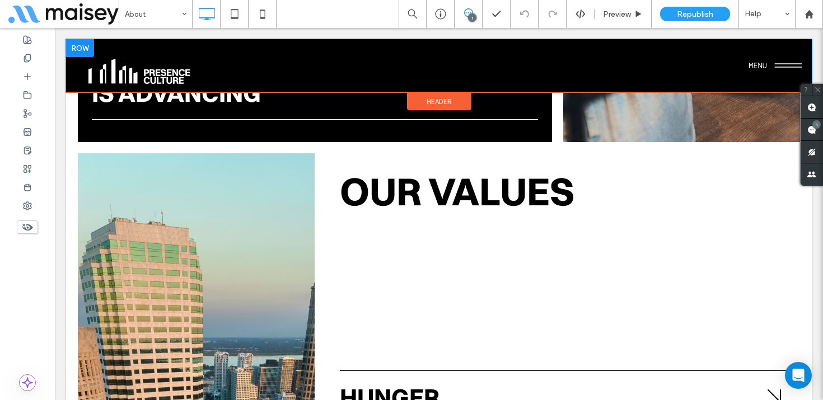
scroll to position [2609, 0]
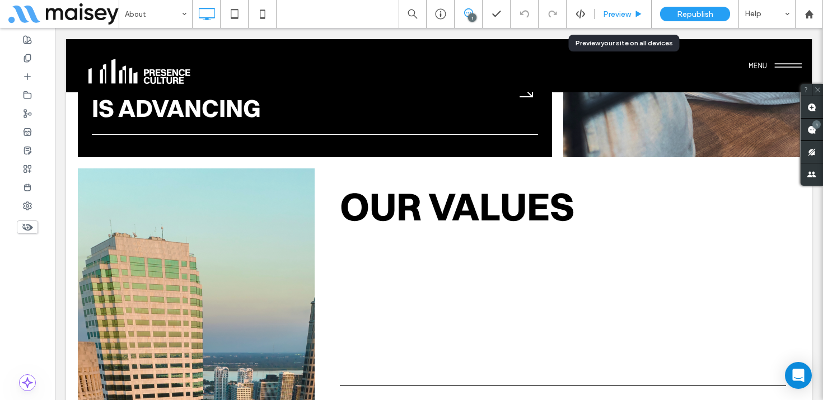
click at [625, 8] on div "Preview" at bounding box center [623, 14] width 57 height 28
click at [622, 14] on span "Preview" at bounding box center [617, 15] width 28 height 10
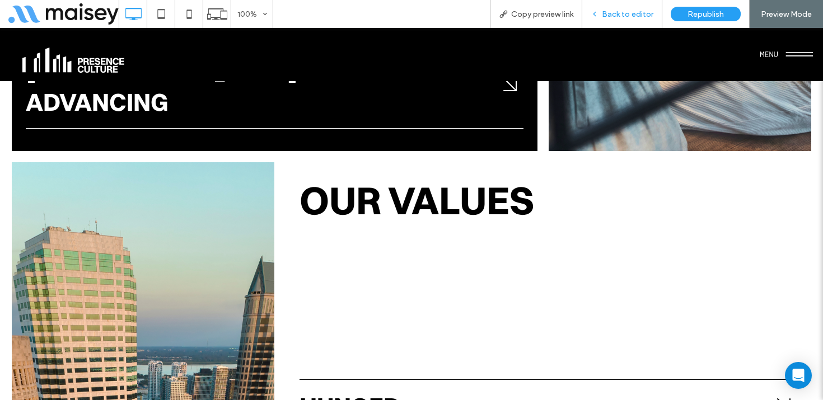
click at [628, 12] on span "Back to editor" at bounding box center [628, 15] width 52 height 10
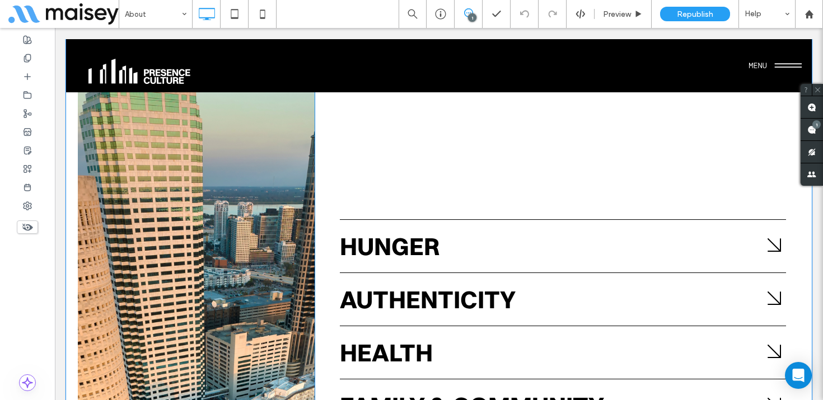
scroll to position [2788, 0]
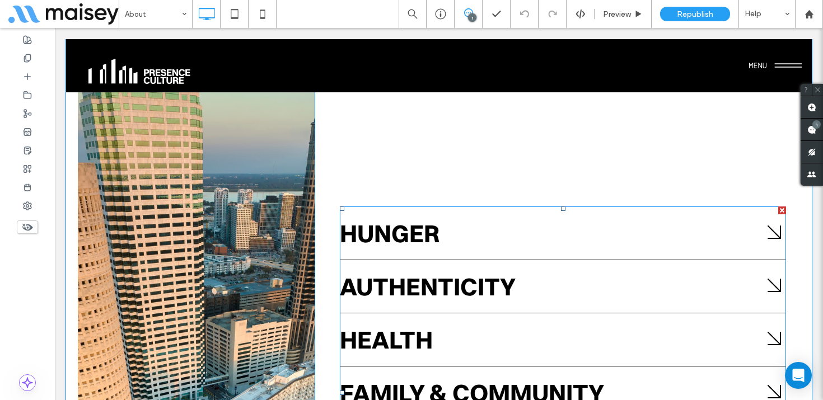
click at [470, 207] on span at bounding box center [563, 393] width 446 height 373
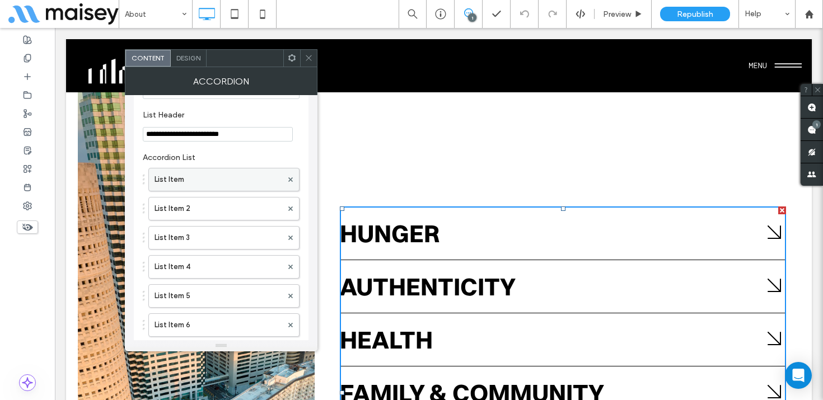
scroll to position [94, 0]
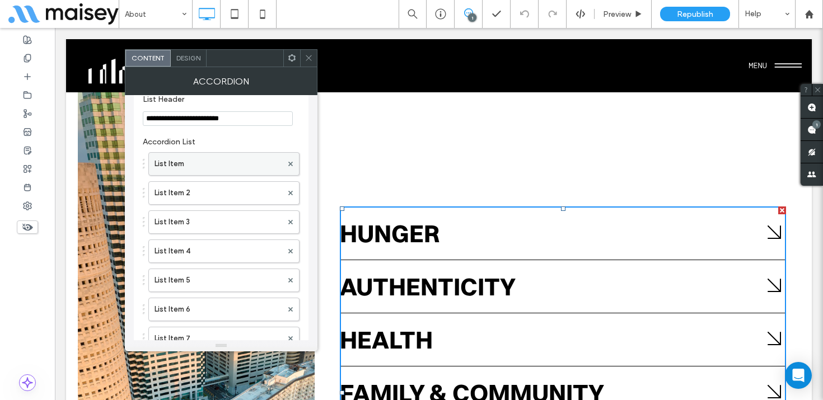
click at [196, 161] on label "List Item" at bounding box center [219, 164] width 128 height 22
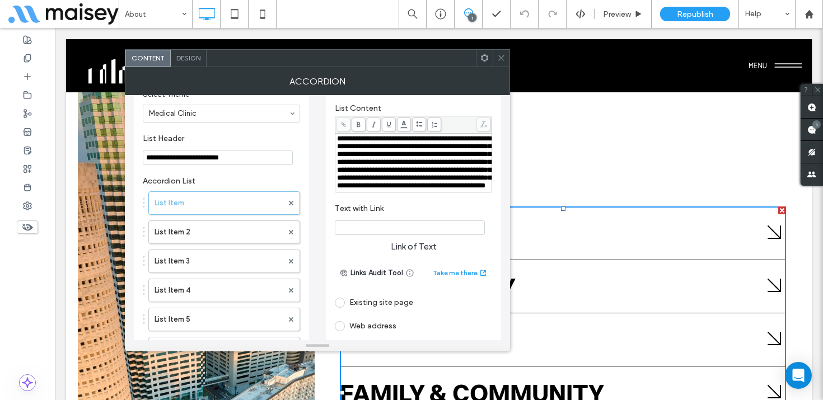
scroll to position [0, 0]
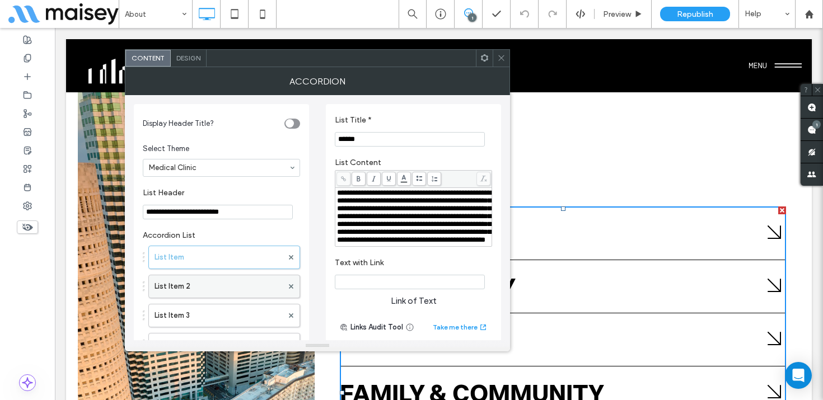
click at [214, 287] on label "List Item 2" at bounding box center [219, 287] width 128 height 22
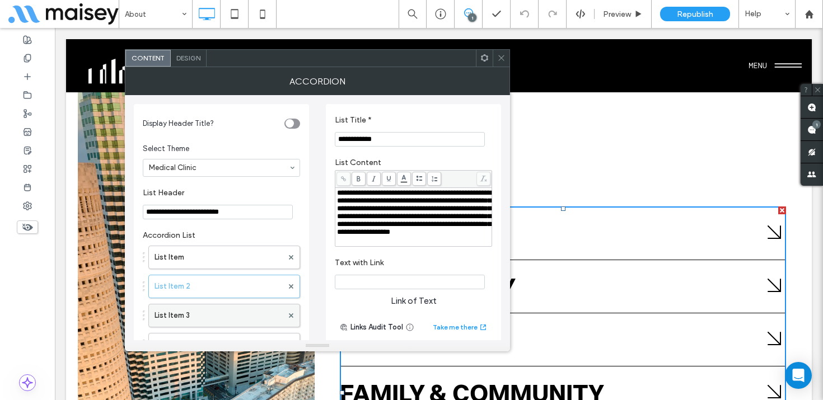
click at [211, 323] on label "List Item 3" at bounding box center [219, 316] width 128 height 22
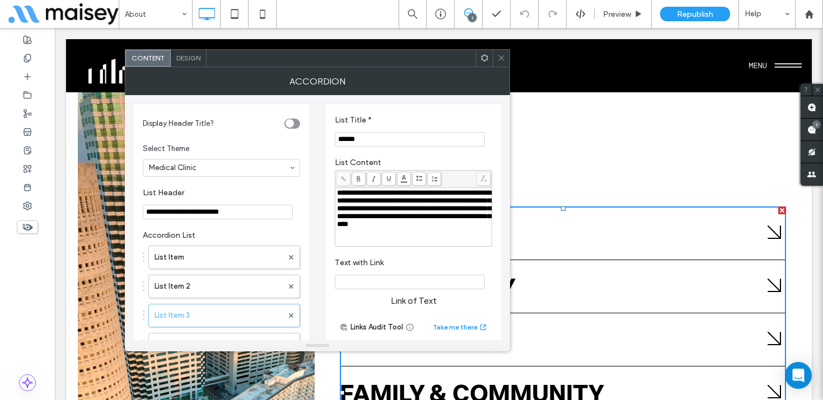
click at [503, 55] on icon at bounding box center [501, 58] width 8 height 8
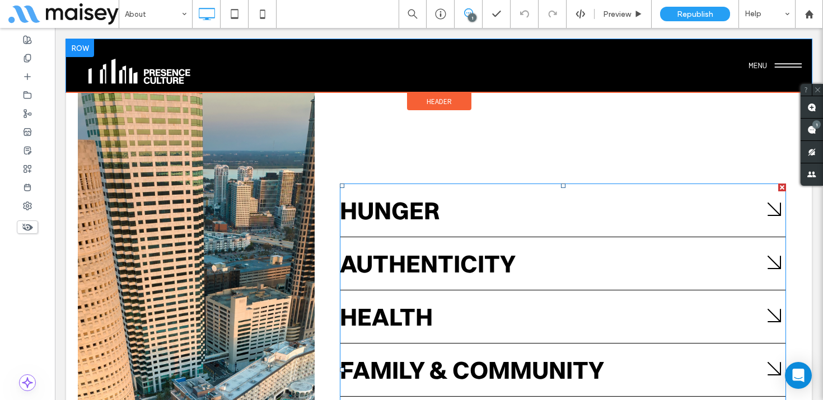
scroll to position [2817, 0]
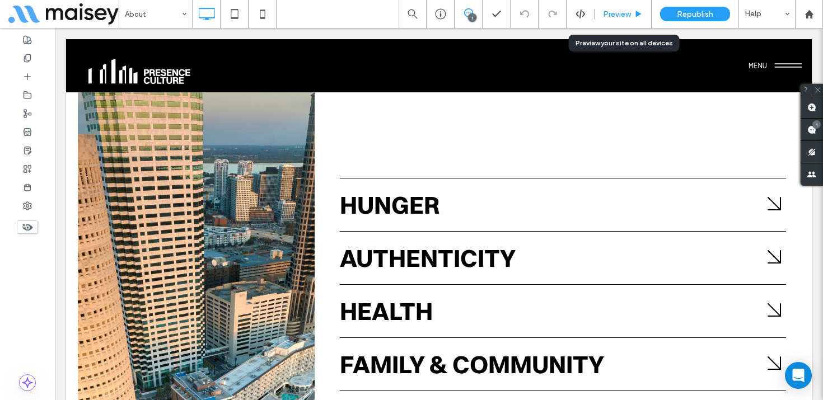
click at [624, 16] on span "Preview" at bounding box center [617, 15] width 28 height 10
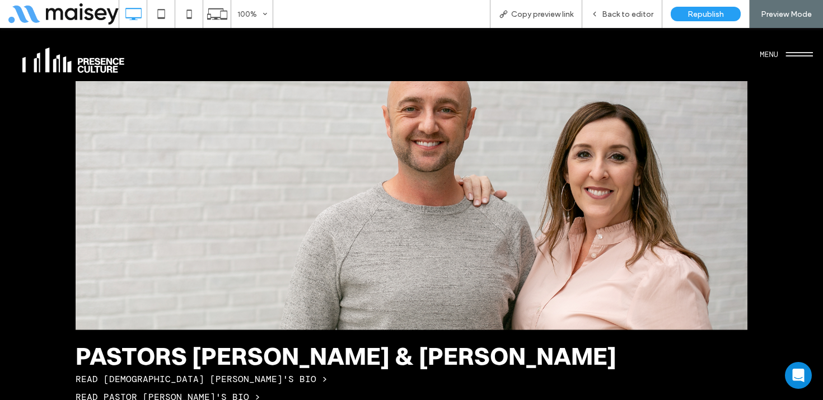
scroll to position [3518, 0]
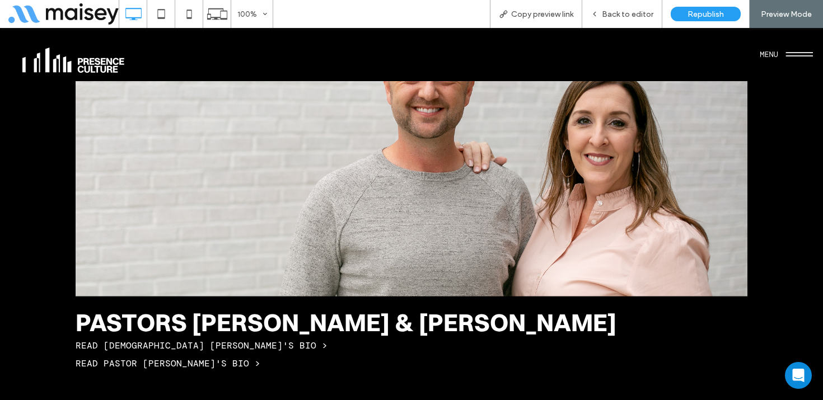
click at [153, 340] on link "READ PASTOR BEN'S BIO >" at bounding box center [202, 346] width 252 height 12
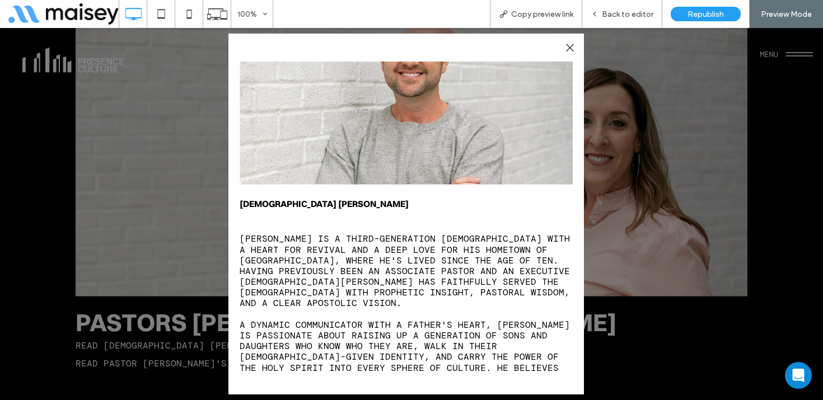
scroll to position [0, 0]
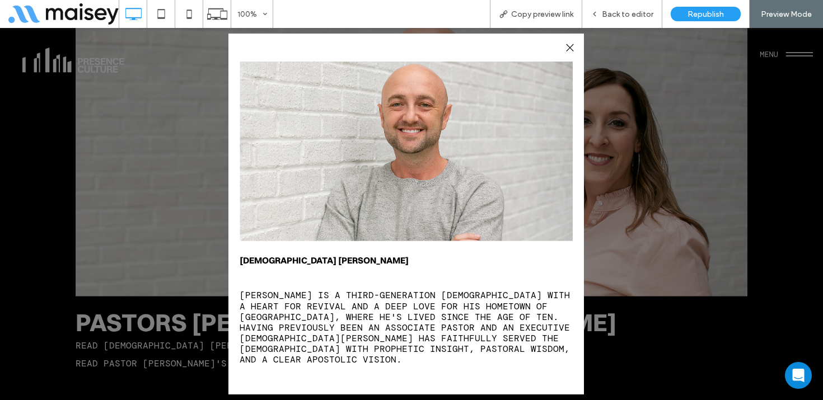
click at [571, 45] on div at bounding box center [569, 47] width 15 height 15
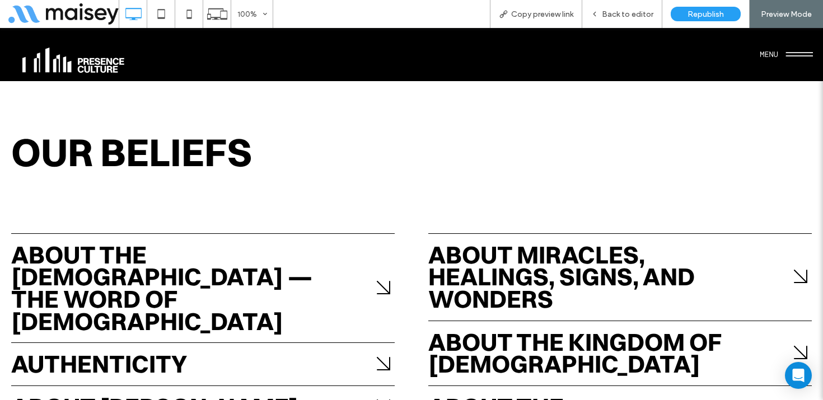
scroll to position [3941, 0]
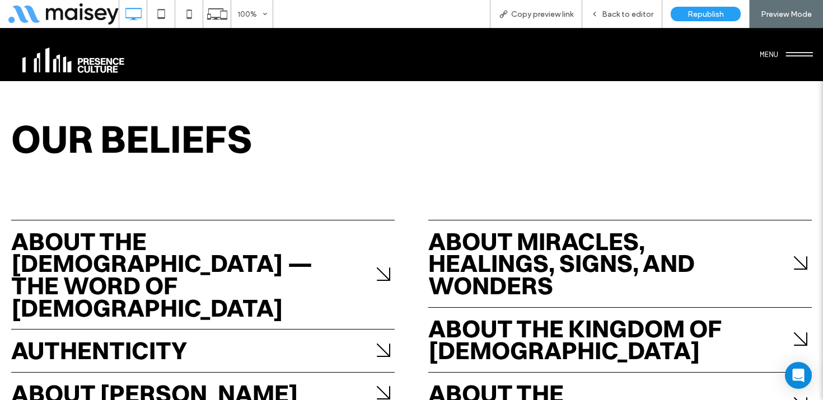
click at [232, 383] on div "About Jesus Christ" at bounding box center [173, 394] width 325 height 22
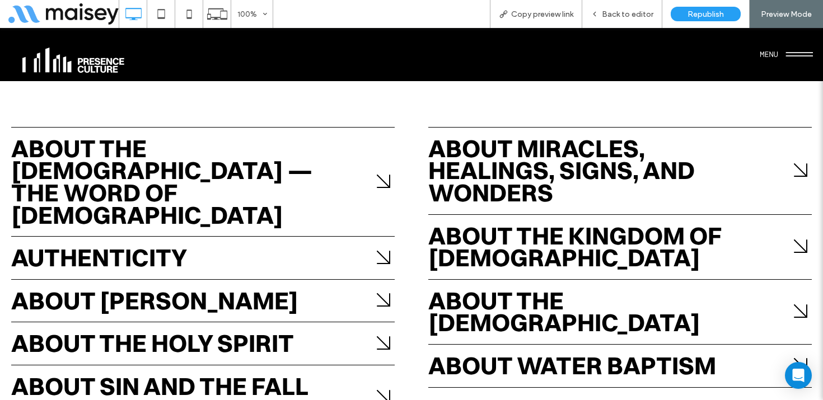
scroll to position [4148, 0]
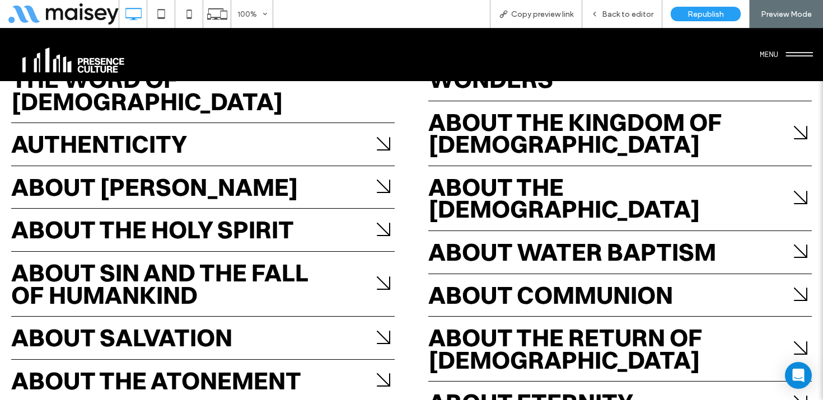
click at [231, 370] on div "About The Atonement" at bounding box center [173, 381] width 325 height 22
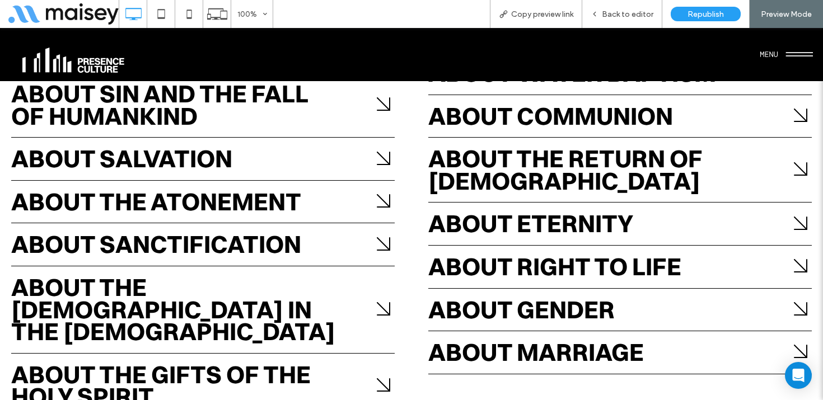
scroll to position [4339, 0]
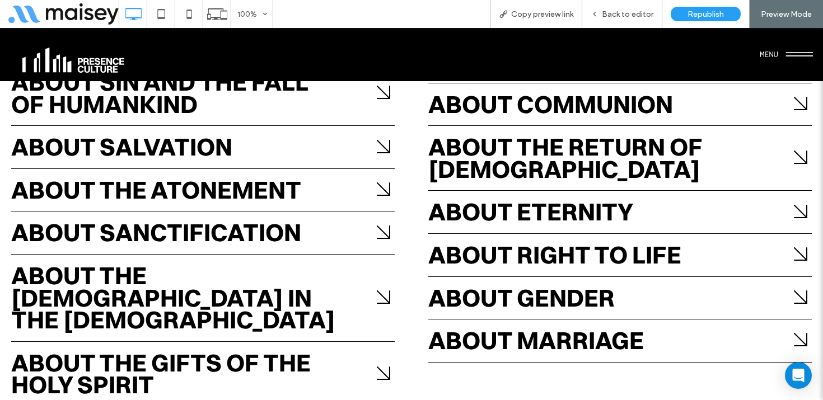
click at [235, 352] on div "About The Gifts of The Holy Spirit" at bounding box center [173, 374] width 325 height 44
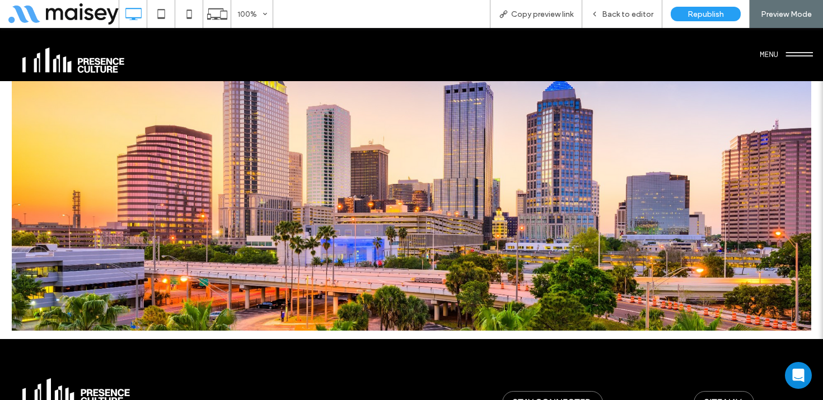
scroll to position [4791, 0]
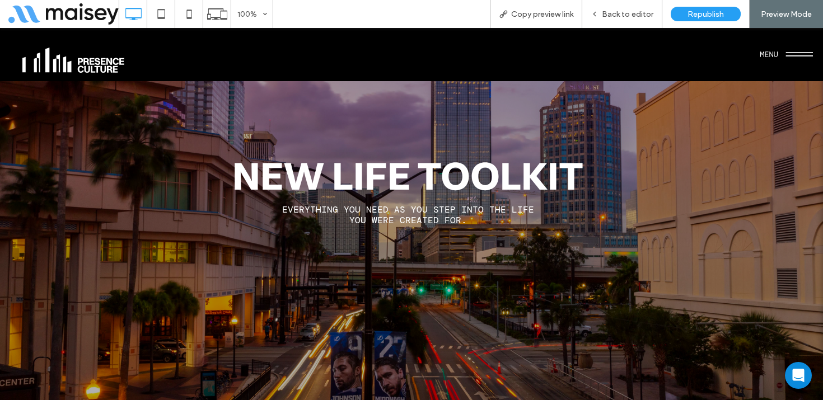
scroll to position [65, 0]
click at [785, 52] on button "menu" at bounding box center [786, 54] width 53 height 29
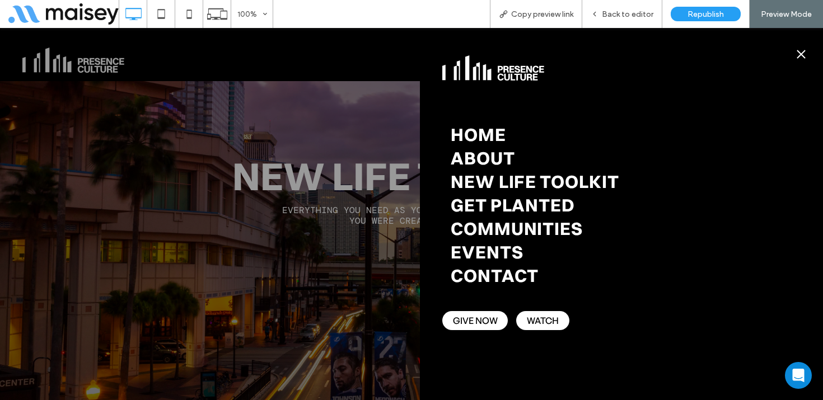
click at [488, 321] on span "GIVE NOW" at bounding box center [475, 321] width 45 height 12
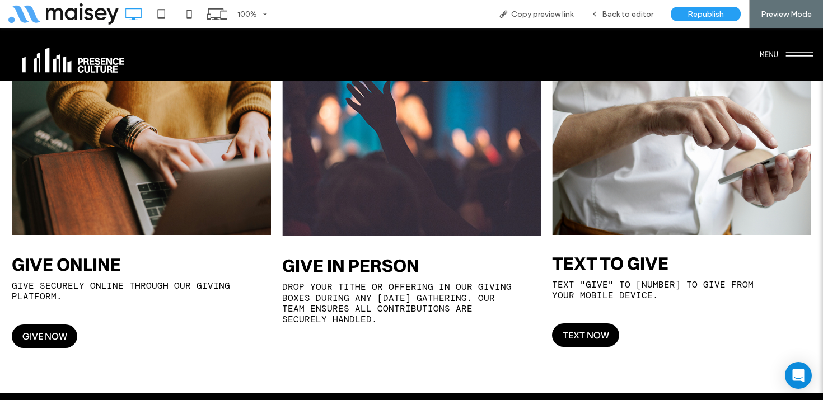
scroll to position [937, 0]
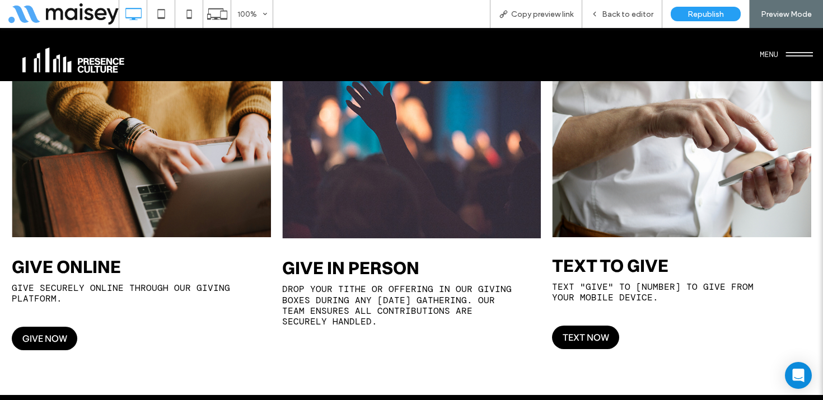
click at [793, 56] on button "menu" at bounding box center [786, 54] width 53 height 29
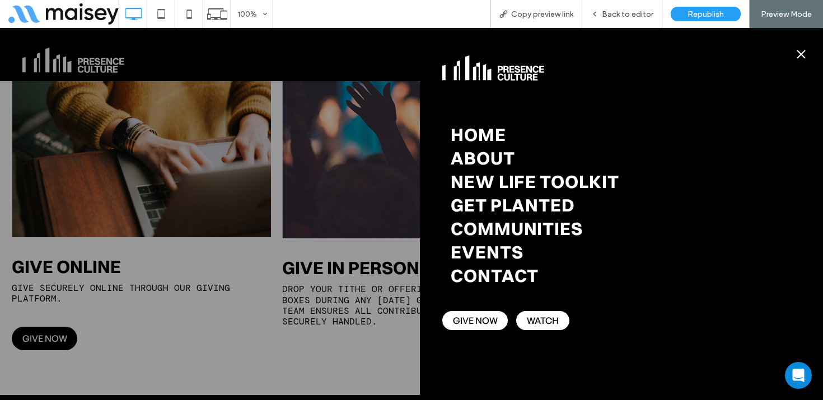
click at [505, 179] on span "New Life Toolkit" at bounding box center [535, 182] width 169 height 24
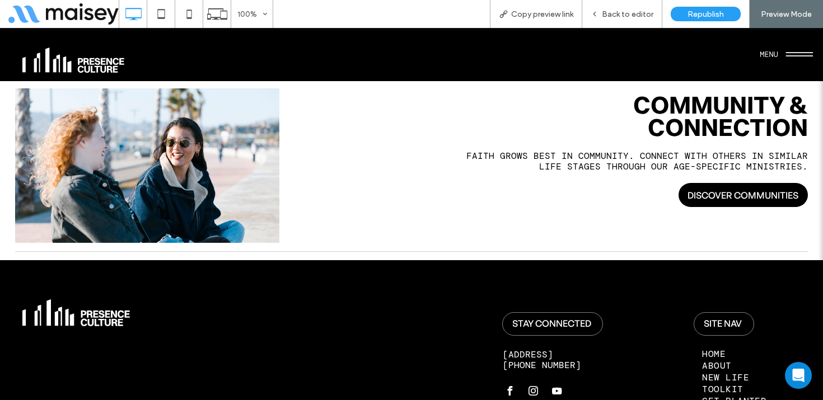
scroll to position [1411, 0]
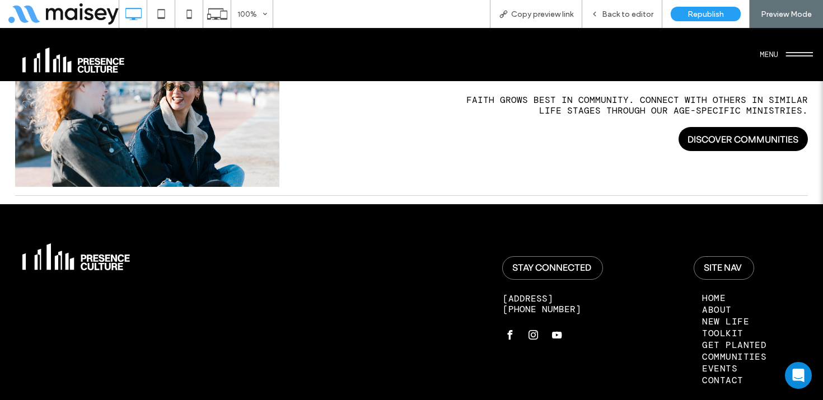
click at [721, 339] on span "Get Planted" at bounding box center [734, 345] width 64 height 12
click at [718, 243] on div at bounding box center [411, 200] width 823 height 400
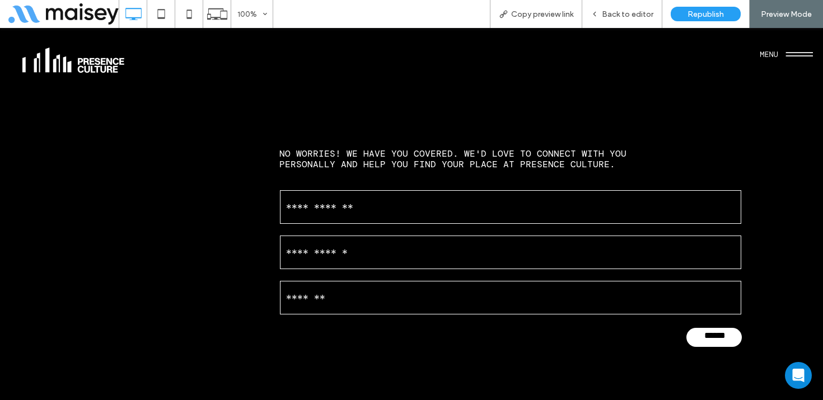
scroll to position [2027, 0]
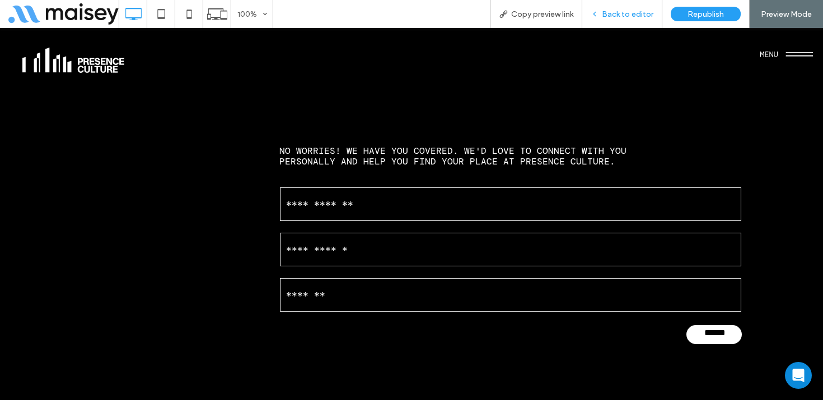
click at [632, 4] on div "Back to editor" at bounding box center [622, 14] width 80 height 28
click at [629, 11] on span "Back to editor" at bounding box center [628, 15] width 52 height 10
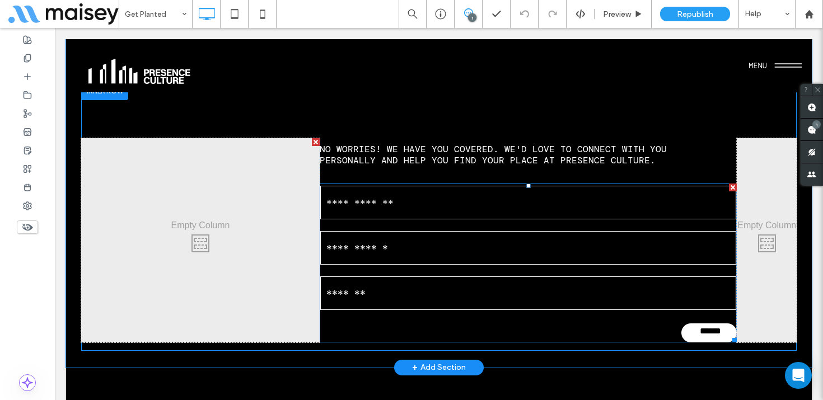
click at [480, 236] on input "text" at bounding box center [528, 248] width 416 height 34
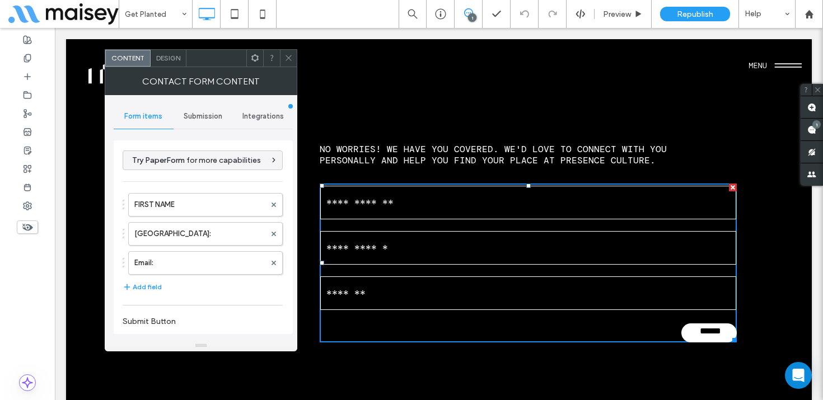
click at [215, 116] on span "Submission" at bounding box center [203, 116] width 39 height 9
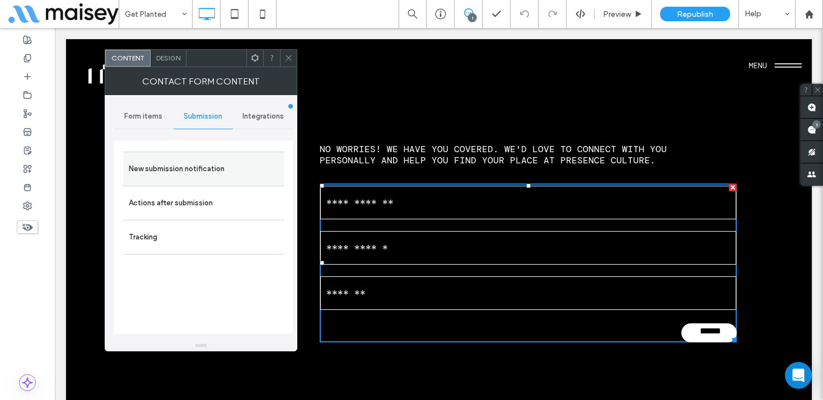
click at [183, 159] on label "New submission notification" at bounding box center [204, 169] width 150 height 22
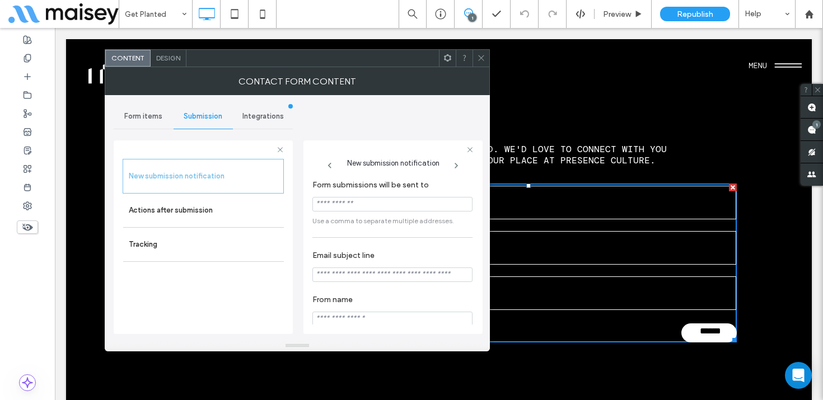
click at [333, 206] on input "Form submissions will be sent to" at bounding box center [392, 204] width 160 height 15
paste input "**********"
type input "**********"
click at [349, 279] on input "Email subject line" at bounding box center [392, 275] width 160 height 15
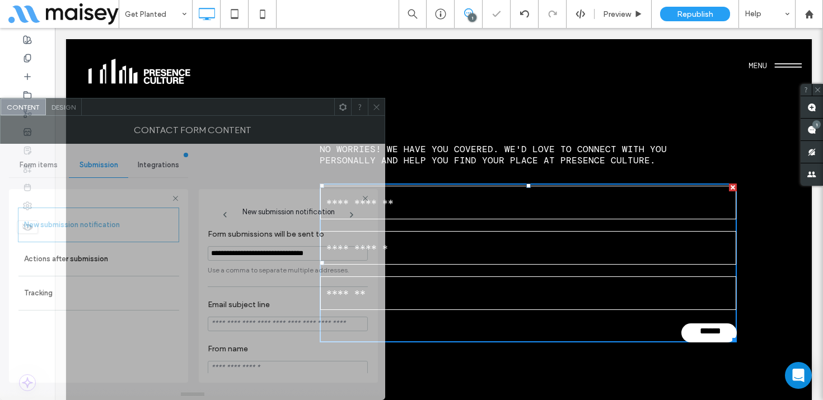
drag, startPoint x: 408, startPoint y: 57, endPoint x: 236, endPoint y: 208, distance: 229.4
click at [236, 208] on div "**********" at bounding box center [192, 249] width 385 height 302
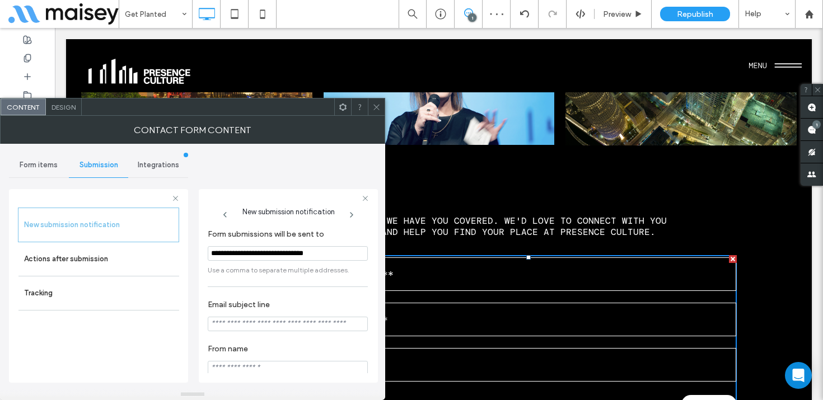
scroll to position [1947, 0]
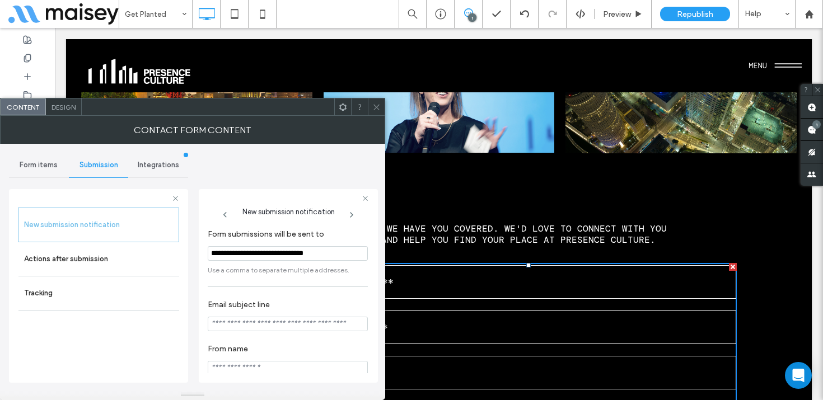
click at [376, 103] on icon at bounding box center [376, 107] width 8 height 8
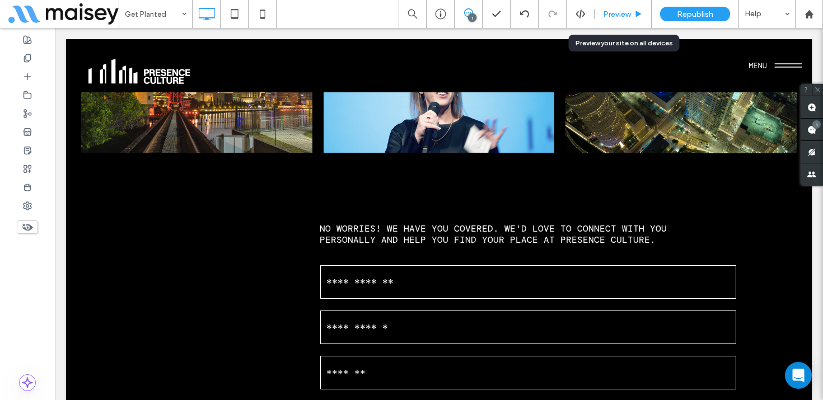
click at [629, 15] on span "Preview" at bounding box center [617, 15] width 28 height 10
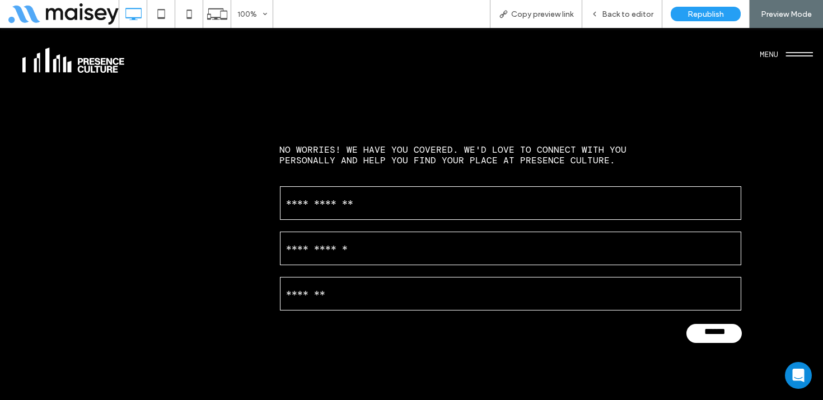
scroll to position [2030, 0]
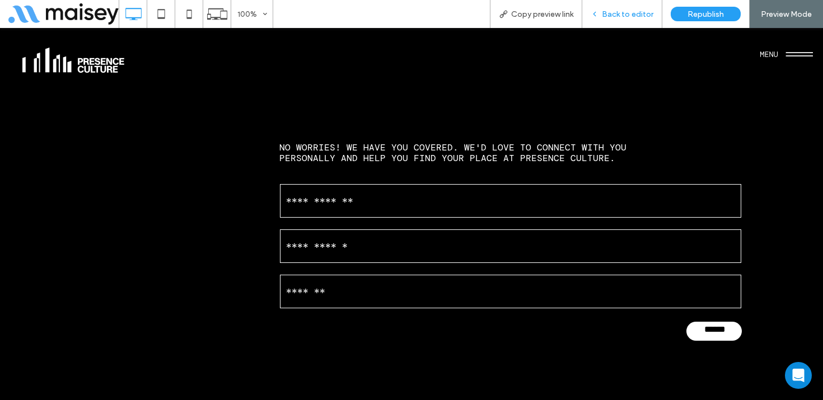
click at [630, 12] on span "Back to editor" at bounding box center [628, 15] width 52 height 10
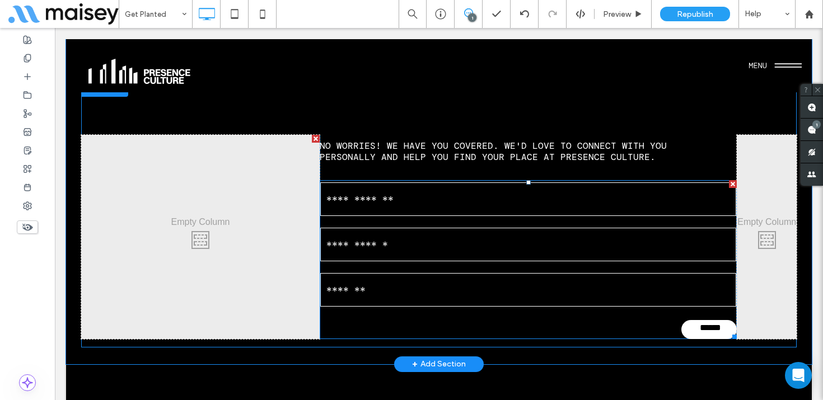
click at [483, 235] on input "text" at bounding box center [528, 245] width 416 height 34
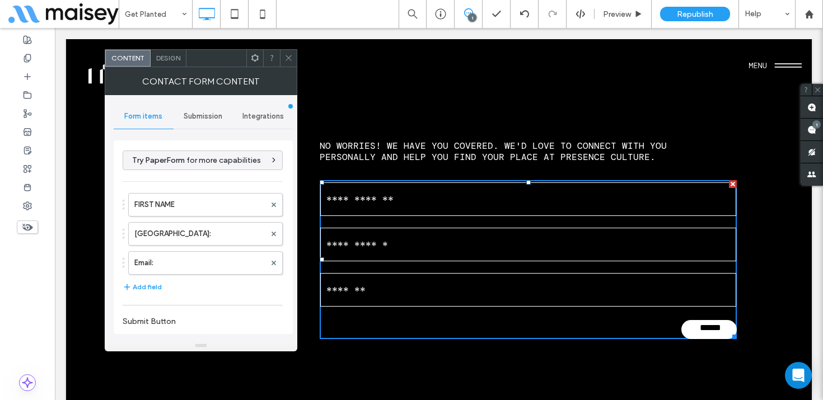
click at [213, 119] on span "Submission" at bounding box center [203, 116] width 39 height 9
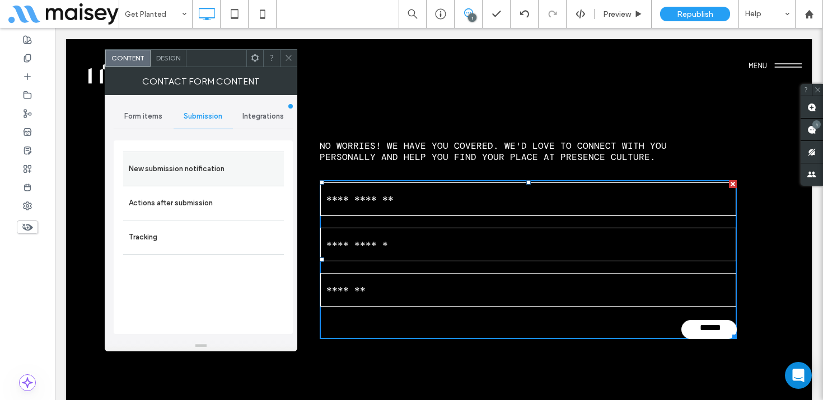
click at [184, 167] on label "New submission notification" at bounding box center [204, 169] width 150 height 22
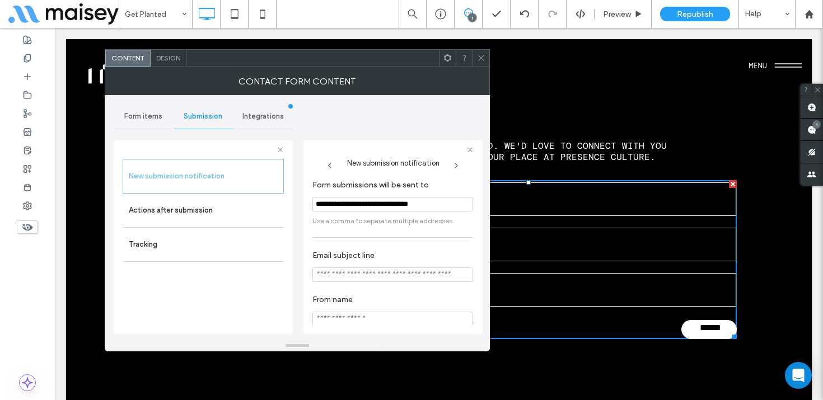
click at [340, 279] on input "Email subject line" at bounding box center [392, 275] width 160 height 15
type input "**********"
click at [482, 57] on icon at bounding box center [481, 58] width 8 height 8
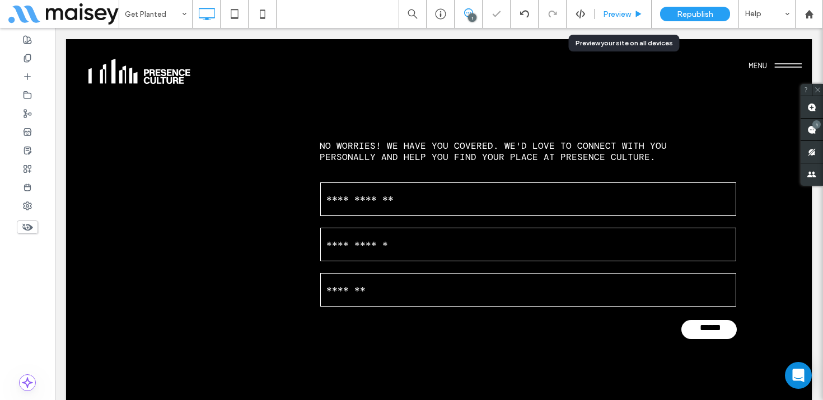
click at [619, 11] on span "Preview" at bounding box center [617, 15] width 28 height 10
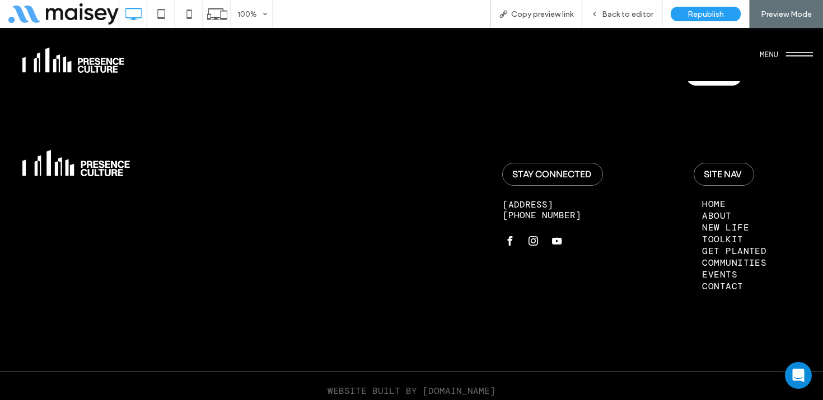
scroll to position [2295, 0]
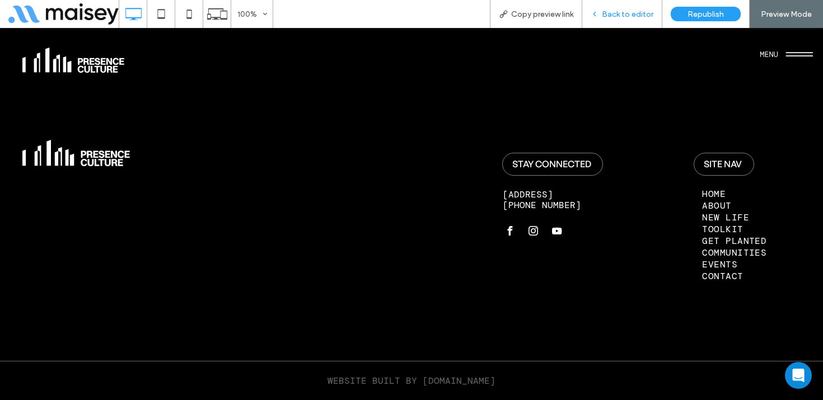
click at [640, 16] on span "Back to editor" at bounding box center [628, 15] width 52 height 10
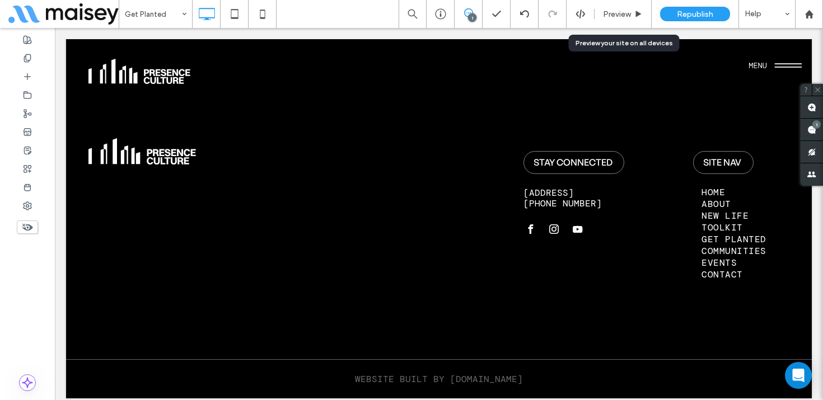
scroll to position [2286, 0]
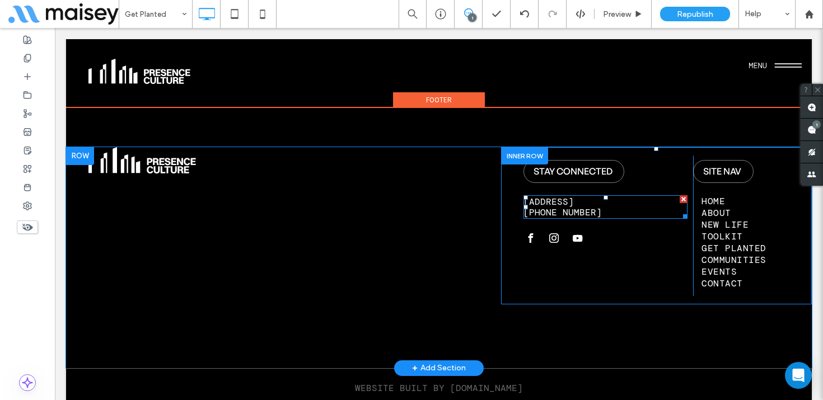
click at [553, 204] on span "[address] [phone number]" at bounding box center [563, 207] width 78 height 22
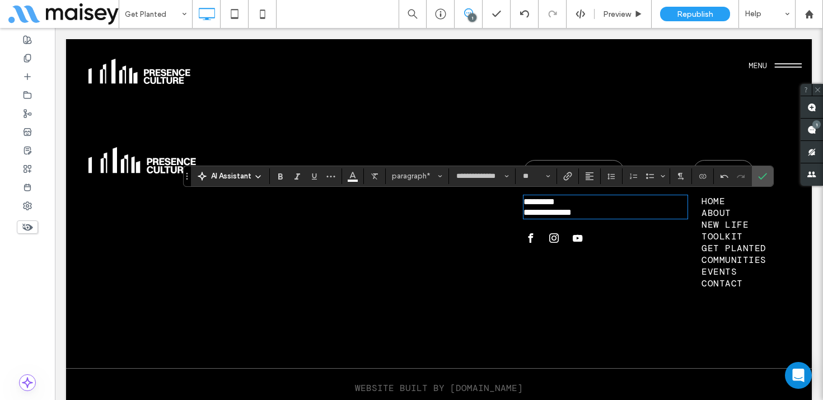
click at [574, 202] on p "**********" at bounding box center [606, 207] width 164 height 21
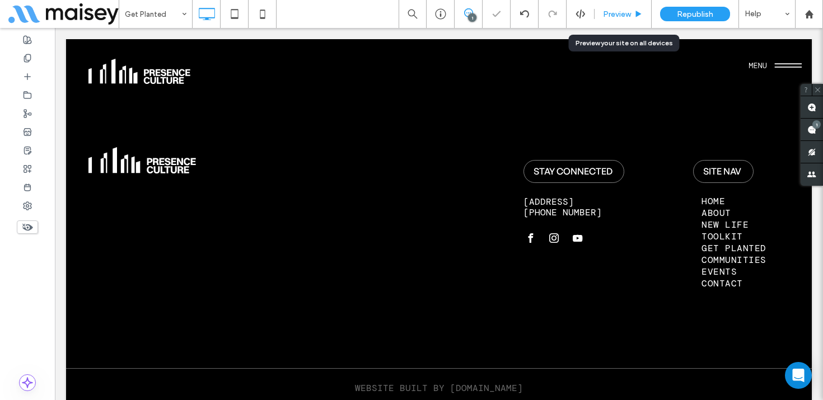
click at [619, 17] on span "Preview" at bounding box center [617, 15] width 28 height 10
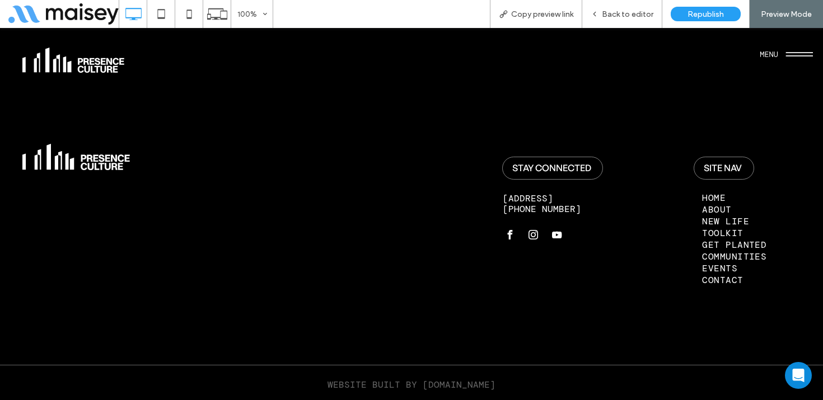
scroll to position [2295, 0]
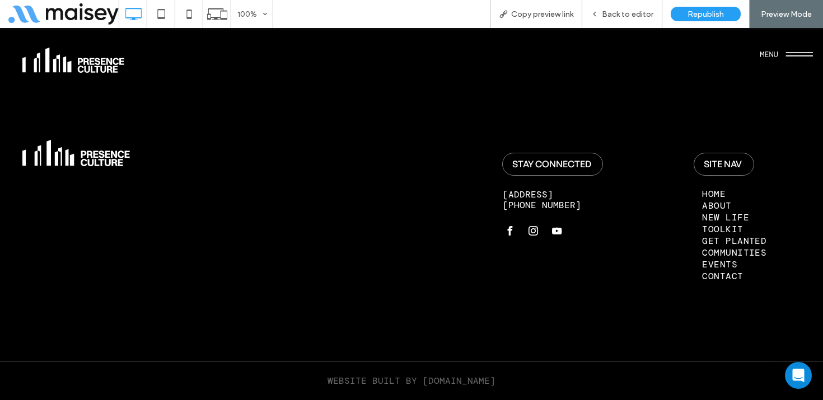
click at [725, 250] on span "Communities" at bounding box center [734, 253] width 64 height 12
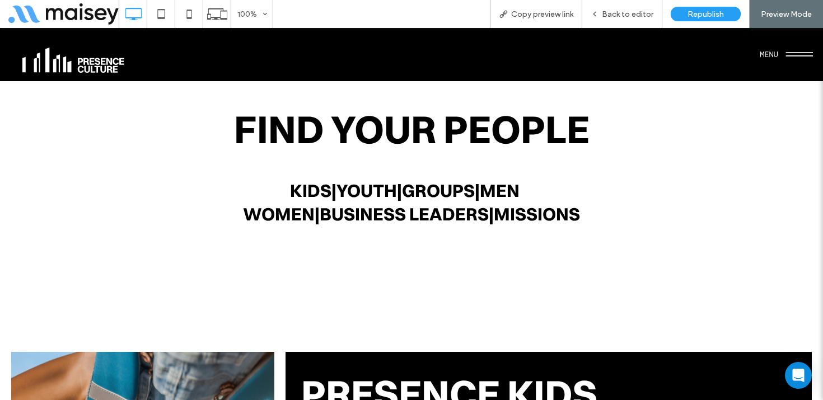
scroll to position [561, 0]
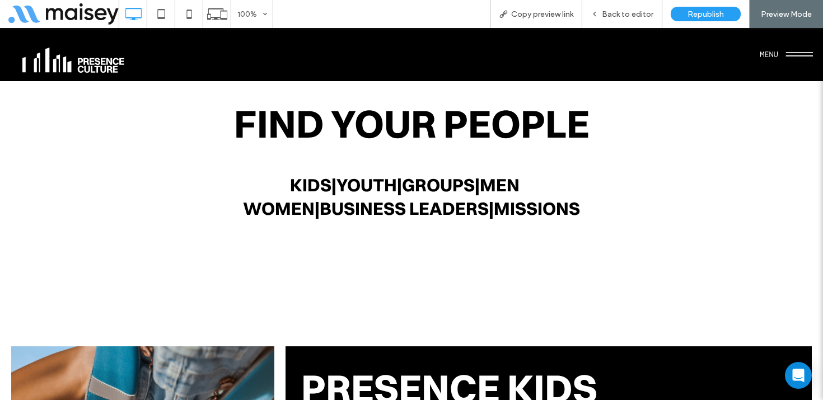
click at [440, 186] on link "Groups" at bounding box center [438, 185] width 73 height 22
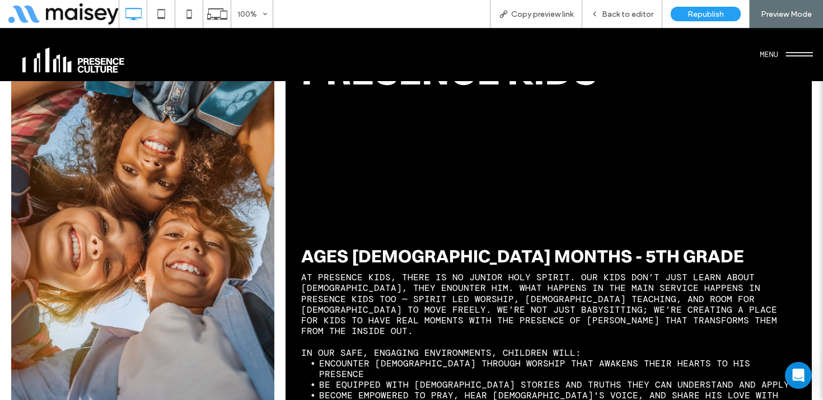
scroll to position [882, 0]
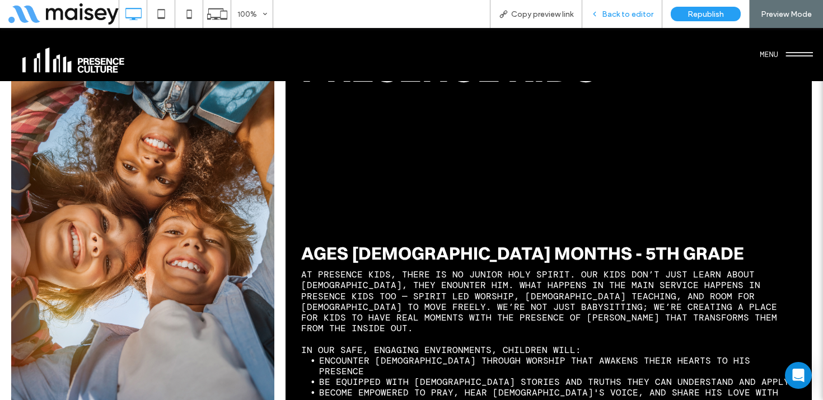
click at [634, 15] on span "Back to editor" at bounding box center [628, 15] width 52 height 10
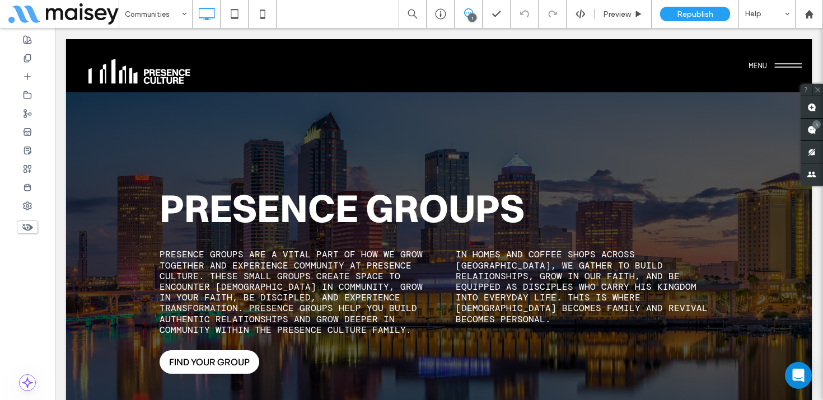
scroll to position [1758, 0]
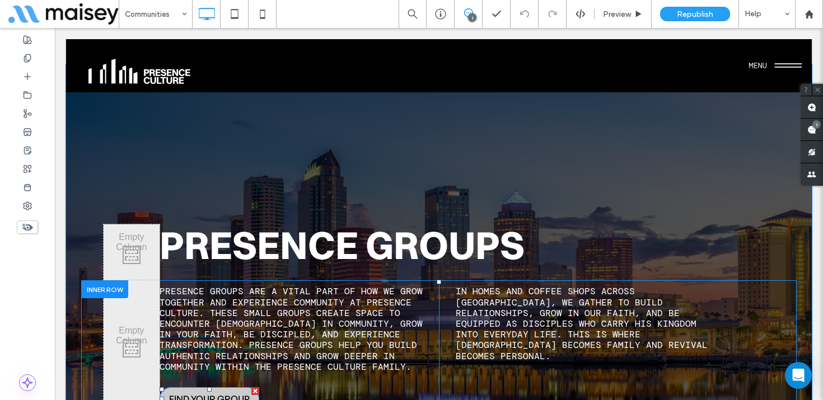
click at [197, 393] on span "FIND YOUR GROUP" at bounding box center [209, 399] width 81 height 12
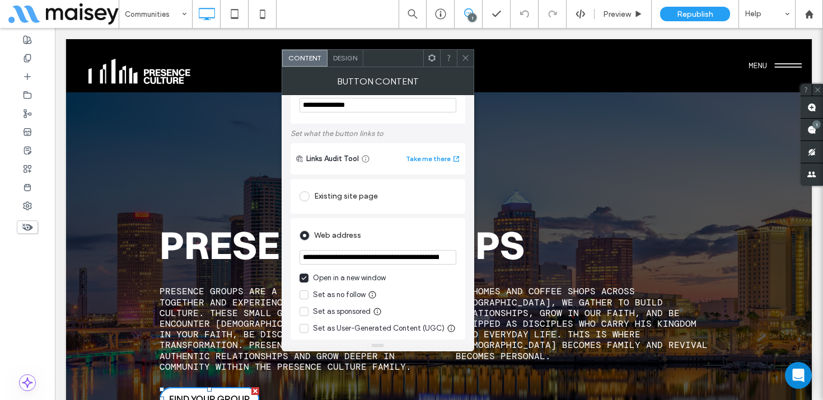
scroll to position [0, 0]
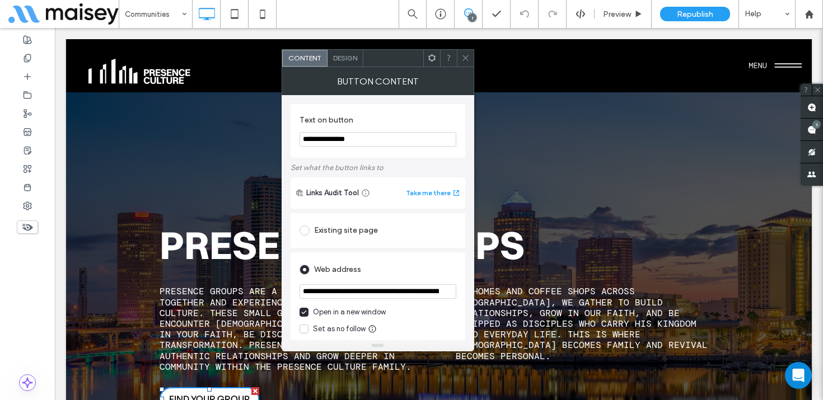
click at [357, 236] on div "Existing site page" at bounding box center [378, 231] width 157 height 18
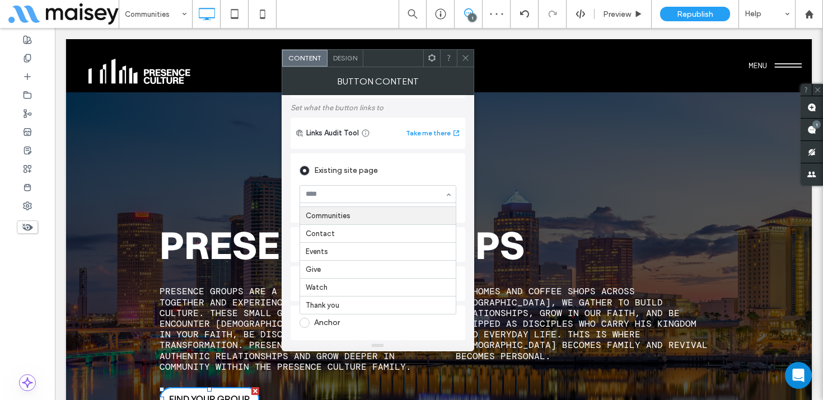
scroll to position [101, 0]
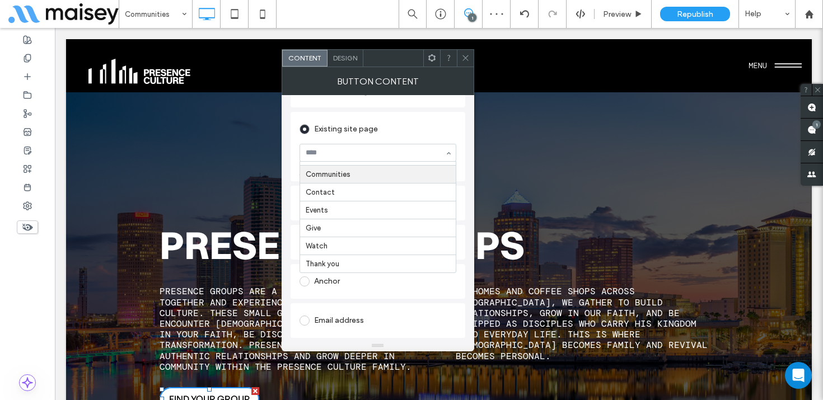
click at [446, 133] on div "Existing site page" at bounding box center [378, 129] width 157 height 18
click at [334, 280] on div "Anchor" at bounding box center [378, 282] width 157 height 18
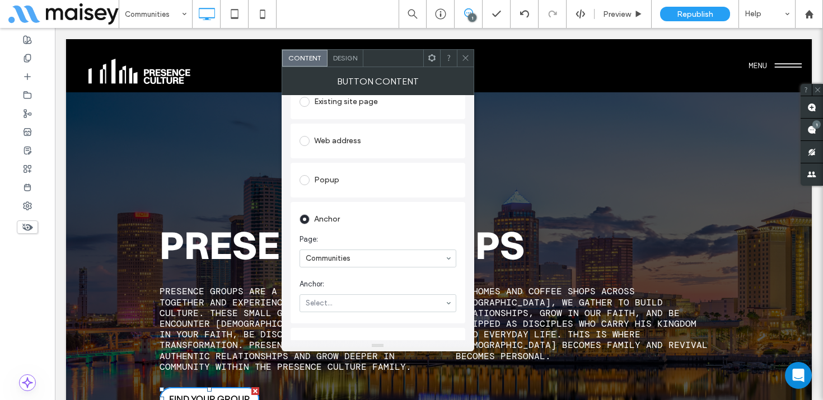
scroll to position [132, 0]
click at [466, 57] on icon at bounding box center [465, 58] width 8 height 8
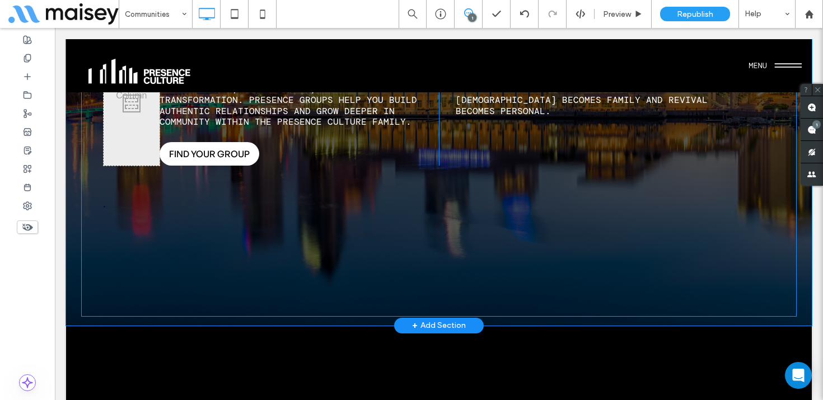
scroll to position [2041, 0]
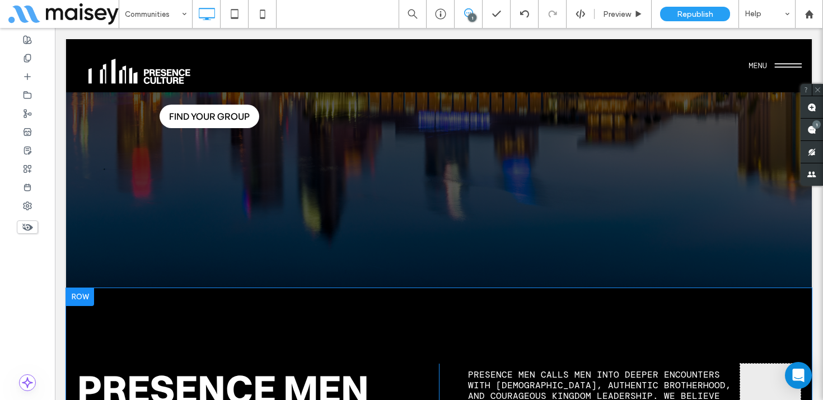
click at [76, 288] on div at bounding box center [80, 297] width 28 height 18
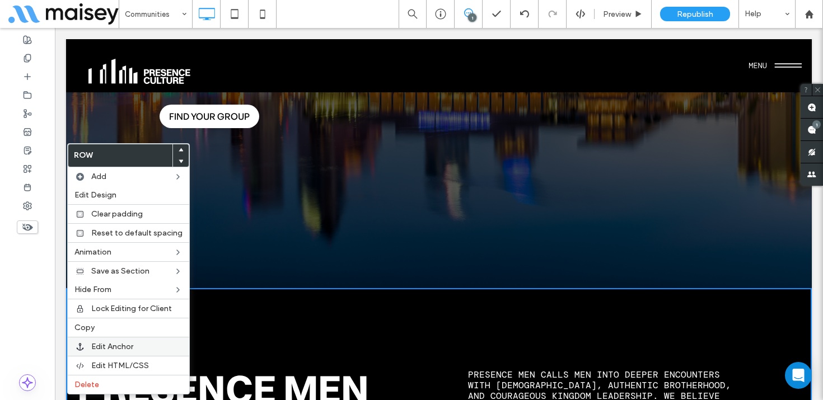
click at [136, 345] on label "Edit Anchor" at bounding box center [136, 347] width 91 height 10
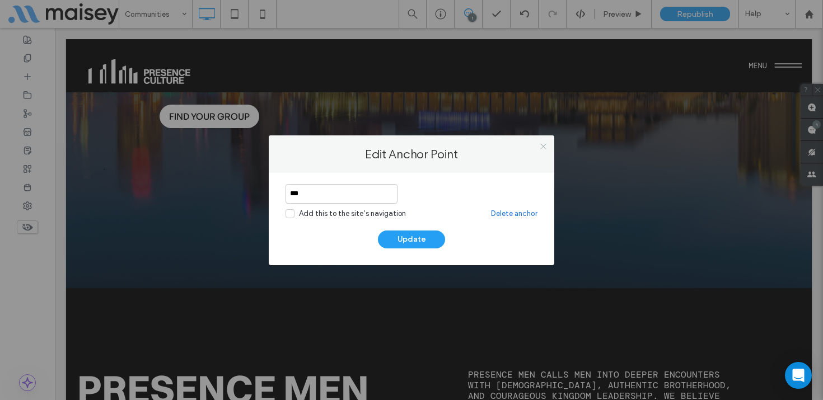
click at [543, 148] on icon at bounding box center [543, 146] width 8 height 8
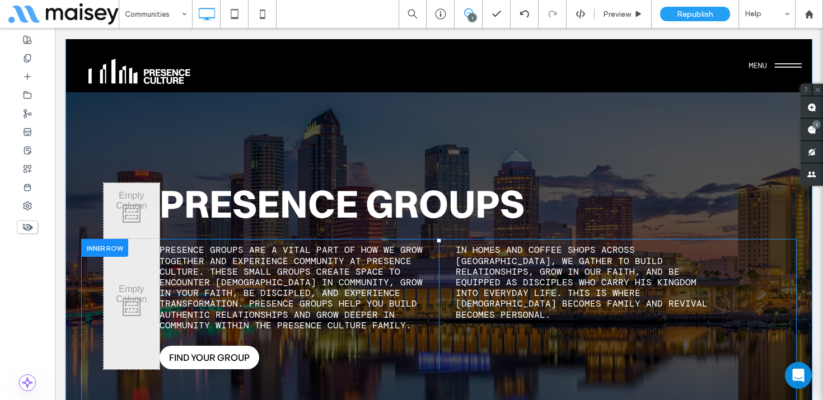
scroll to position [1775, 0]
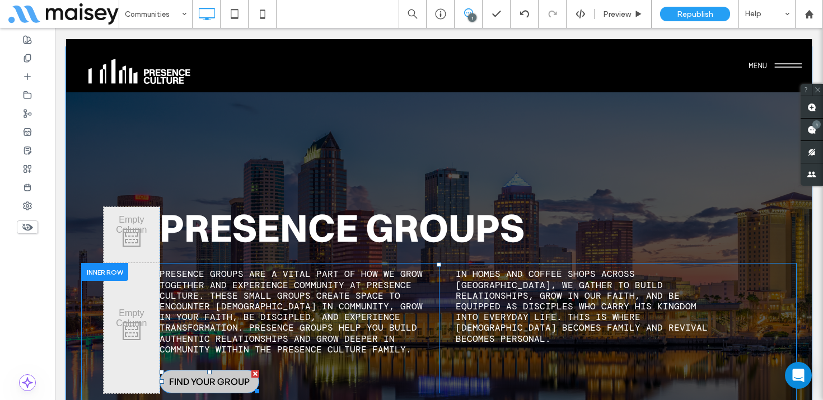
click at [211, 376] on span "FIND YOUR GROUP" at bounding box center [209, 382] width 81 height 12
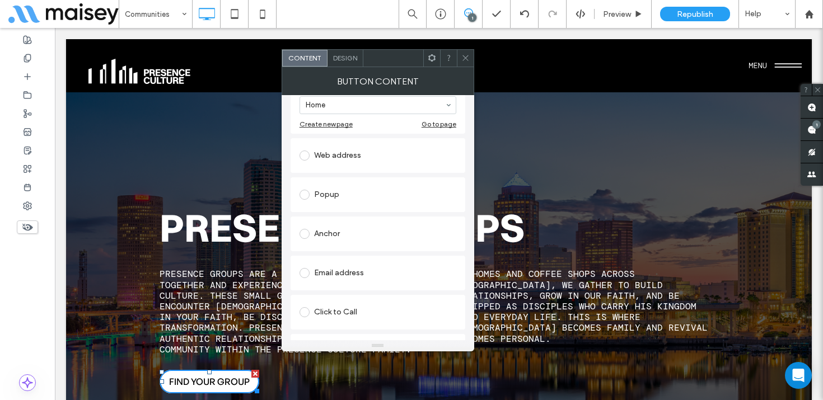
scroll to position [153, 0]
click at [360, 228] on div "Anchor" at bounding box center [378, 230] width 157 height 18
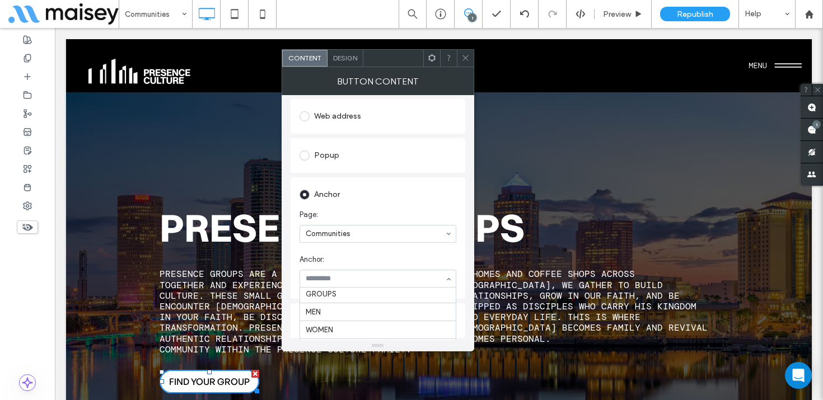
scroll to position [55, 0]
click at [468, 53] on span at bounding box center [465, 58] width 8 height 17
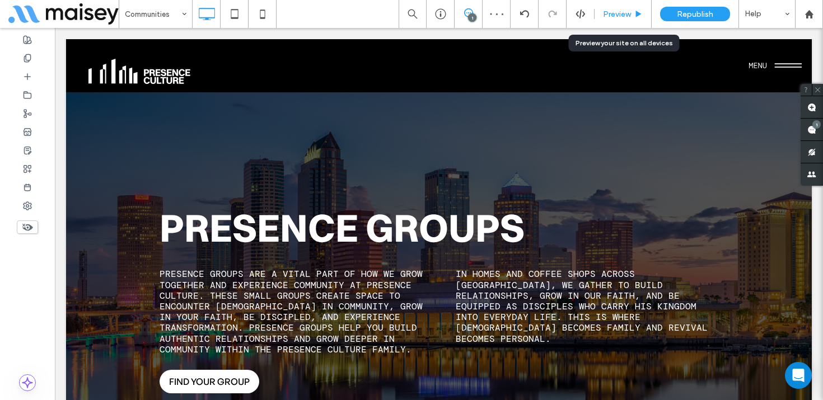
click at [628, 16] on span "Preview" at bounding box center [617, 15] width 28 height 10
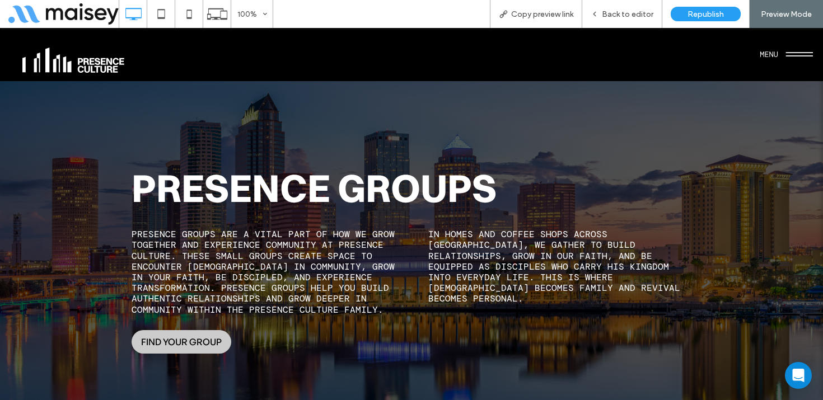
click at [179, 336] on span "FIND YOUR GROUP" at bounding box center [181, 342] width 81 height 12
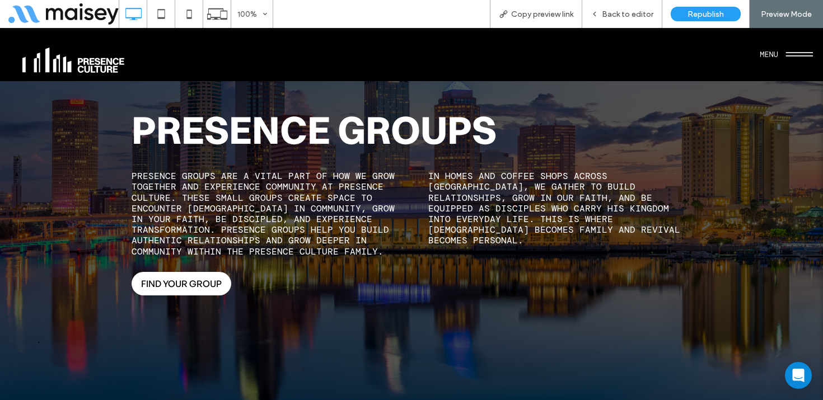
scroll to position [1837, 0]
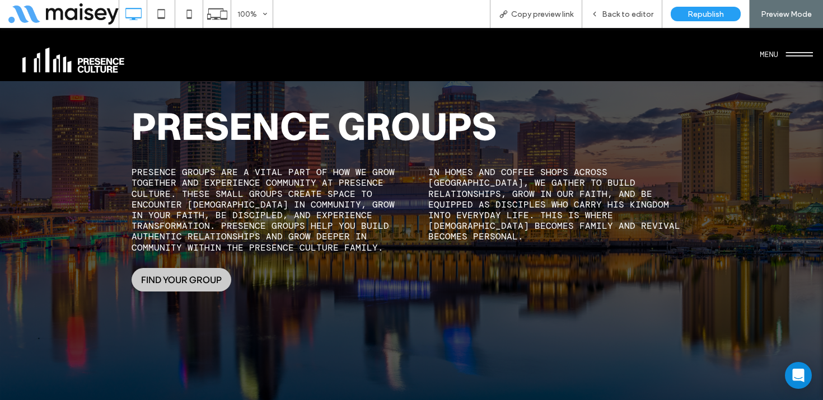
click at [201, 274] on span "FIND YOUR GROUP" at bounding box center [181, 280] width 81 height 12
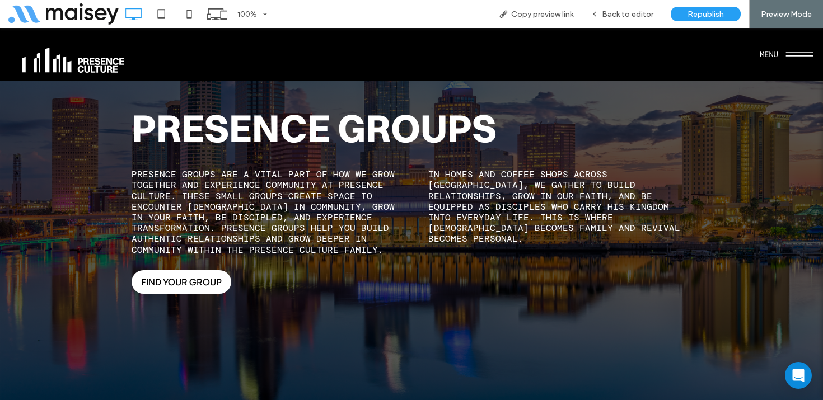
scroll to position [1830, 0]
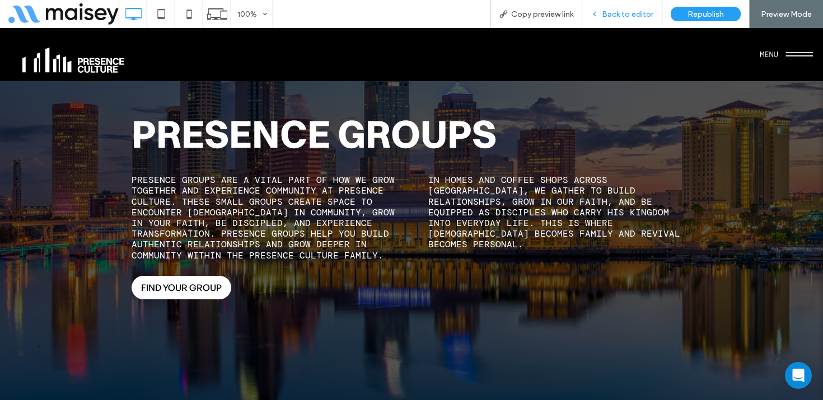
click at [634, 12] on span "Back to editor" at bounding box center [628, 15] width 52 height 10
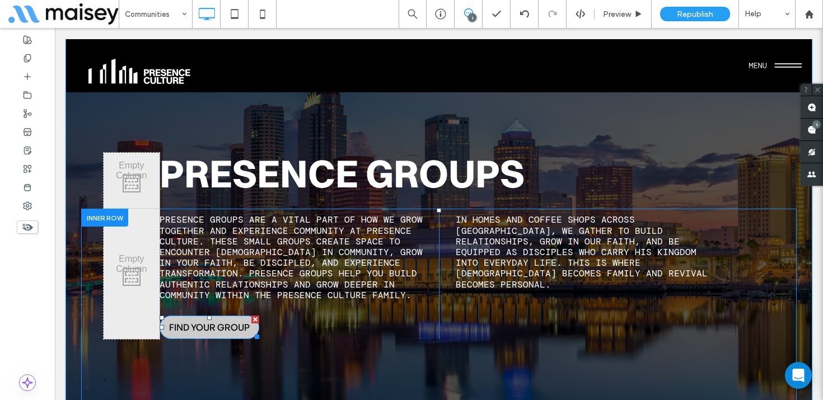
click at [218, 321] on span "FIND YOUR GROUP" at bounding box center [209, 327] width 81 height 12
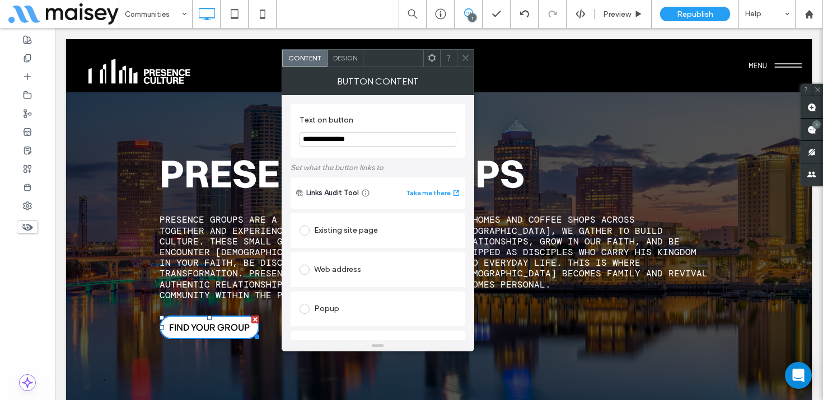
click at [353, 270] on div "Web address" at bounding box center [378, 270] width 157 height 18
click at [347, 285] on section at bounding box center [378, 293] width 157 height 28
click at [343, 291] on input "url" at bounding box center [378, 291] width 157 height 15
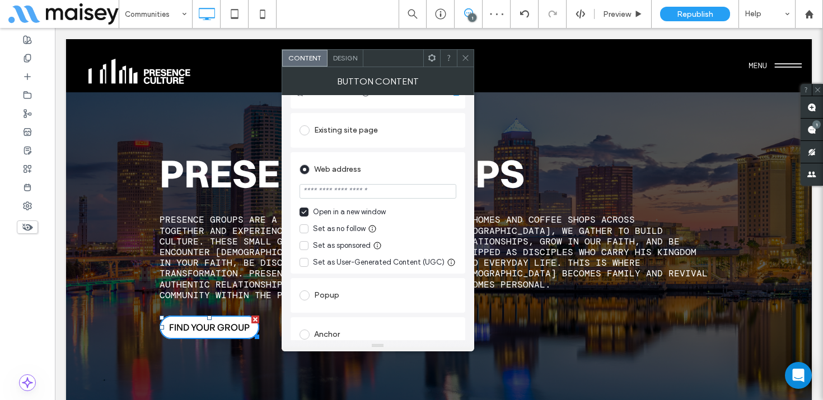
scroll to position [101, 0]
type input "*******"
click at [467, 55] on icon at bounding box center [465, 58] width 8 height 8
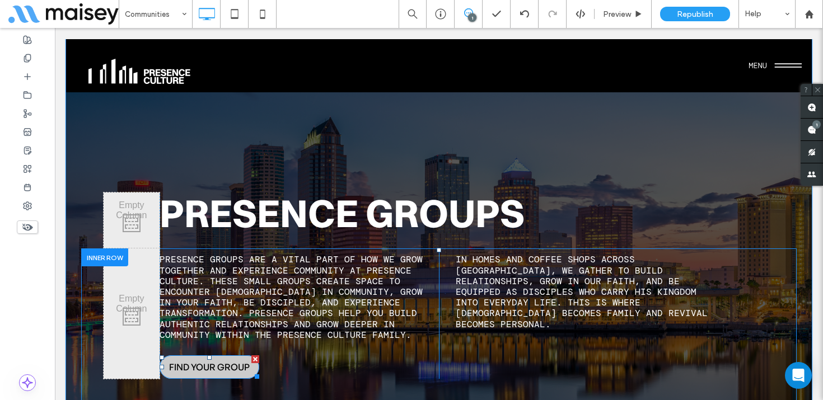
scroll to position [1786, 0]
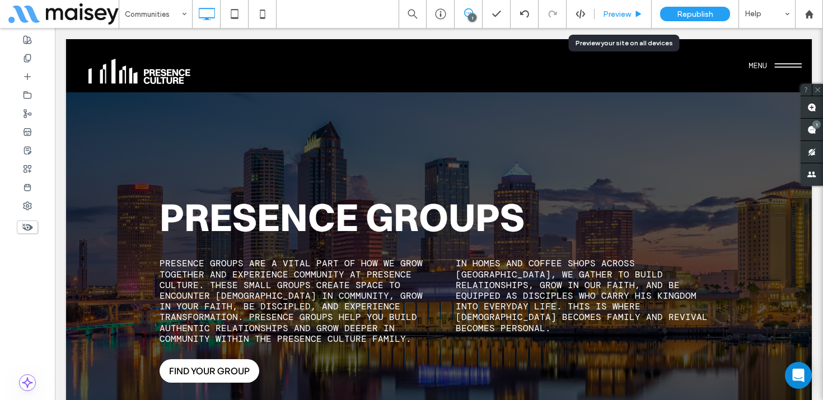
click at [626, 10] on span "Preview" at bounding box center [617, 15] width 28 height 10
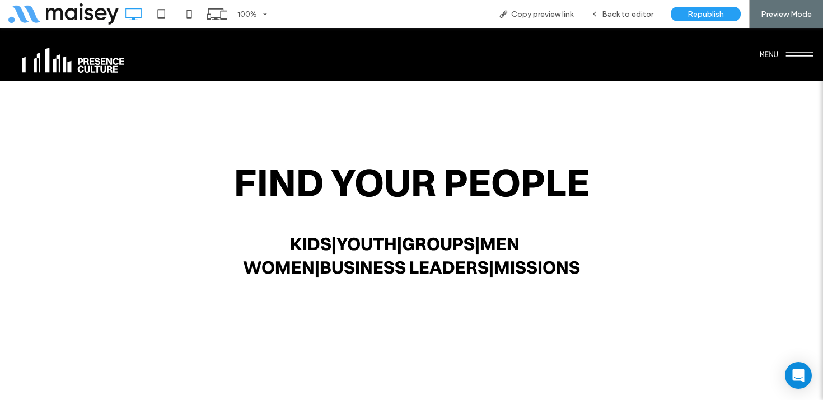
scroll to position [503, 0]
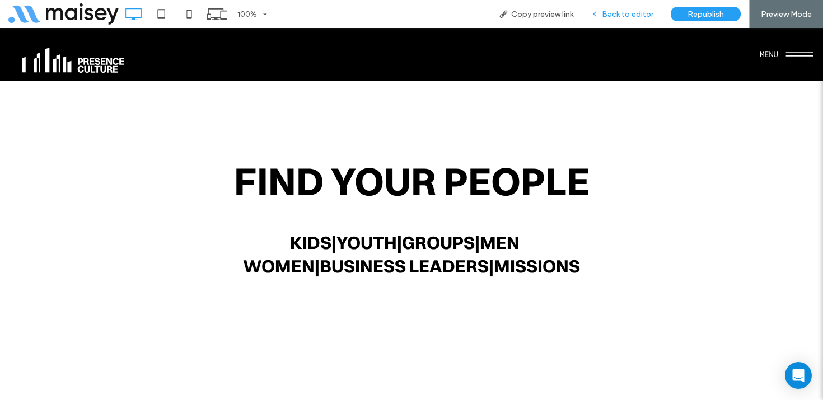
click at [631, 15] on span "Back to editor" at bounding box center [628, 15] width 52 height 10
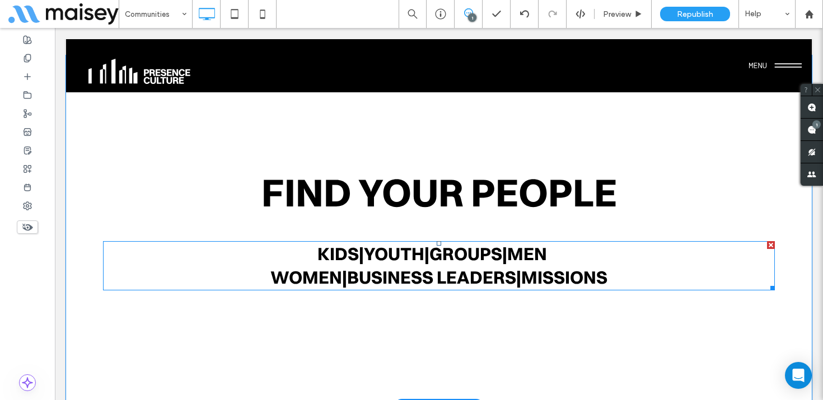
click at [550, 271] on link "Missions" at bounding box center [564, 278] width 86 height 22
type input "**********"
type input "**"
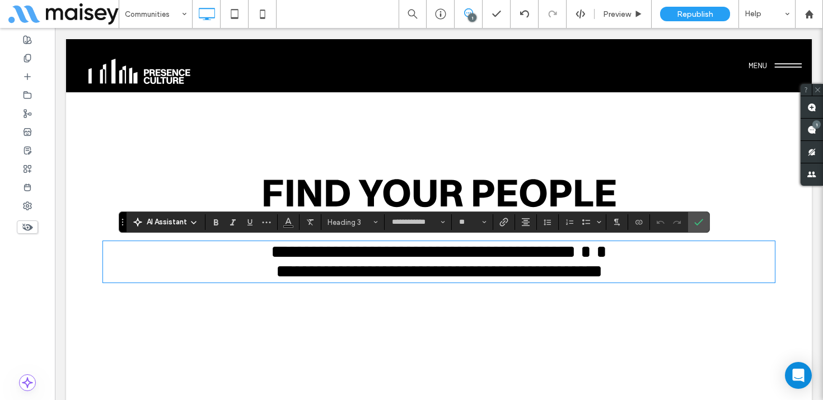
click at [635, 279] on h3 "**********" at bounding box center [439, 272] width 672 height 20
click at [700, 223] on icon "Confirm" at bounding box center [698, 222] width 9 height 9
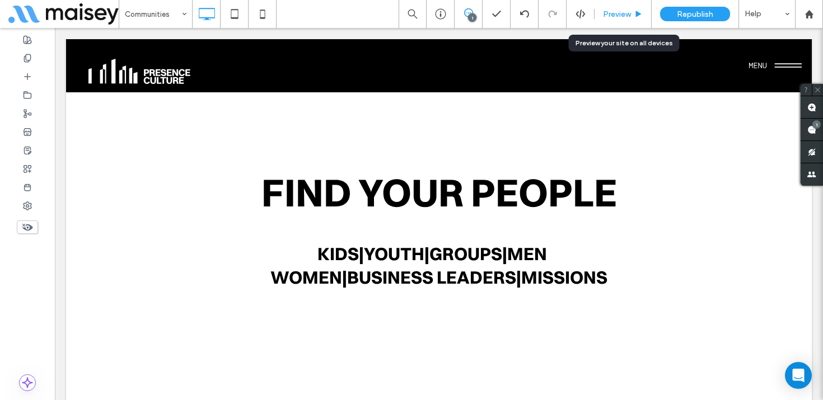
click at [623, 3] on div "Preview" at bounding box center [623, 14] width 57 height 28
click at [620, 16] on span "Preview" at bounding box center [617, 15] width 28 height 10
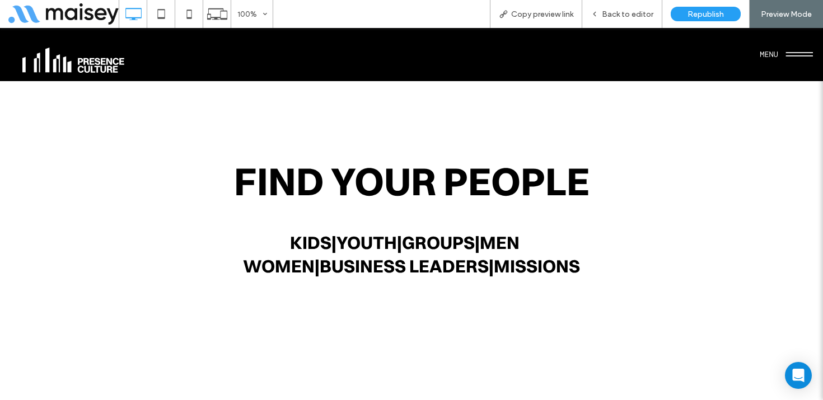
click at [275, 268] on link "Women" at bounding box center [279, 266] width 72 height 22
click at [271, 263] on link "Women" at bounding box center [279, 266] width 72 height 22
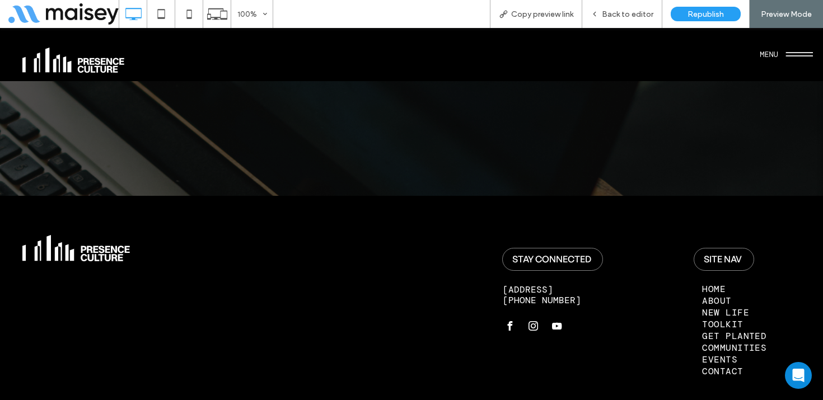
scroll to position [3620, 0]
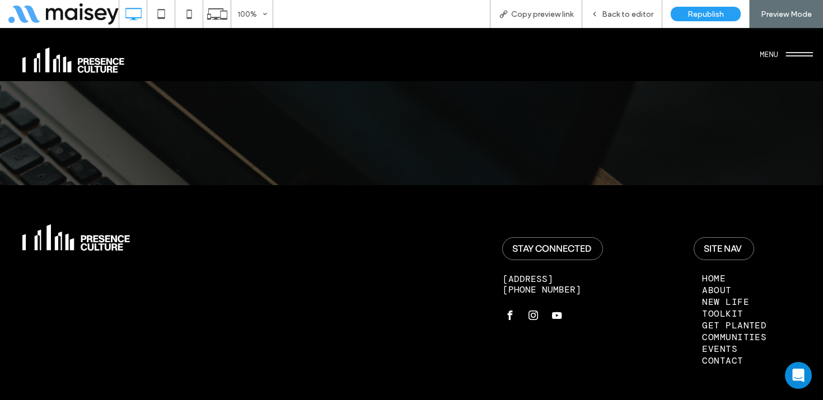
click at [725, 343] on span "Events" at bounding box center [719, 349] width 35 height 12
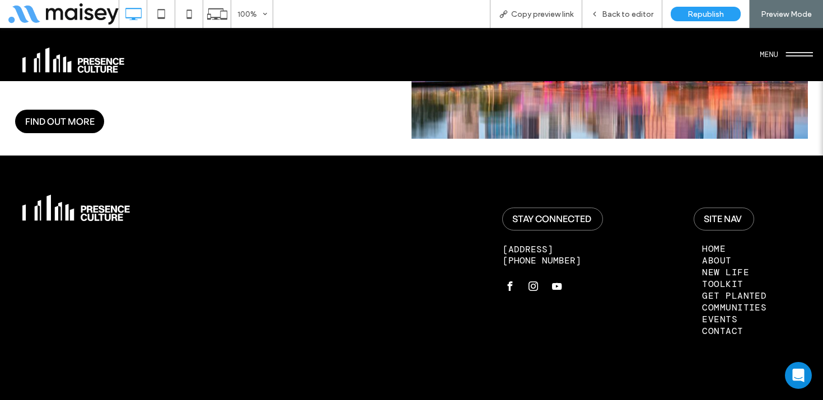
scroll to position [1471, 0]
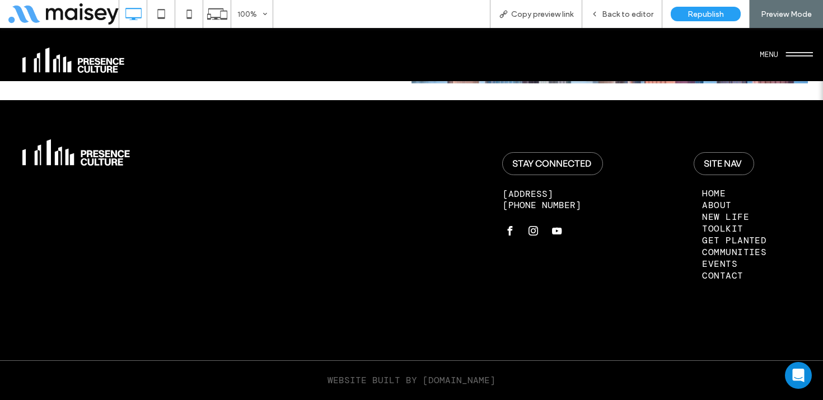
drag, startPoint x: 732, startPoint y: 275, endPoint x: 713, endPoint y: 303, distance: 34.2
click at [732, 275] on span "Contact" at bounding box center [722, 276] width 41 height 12
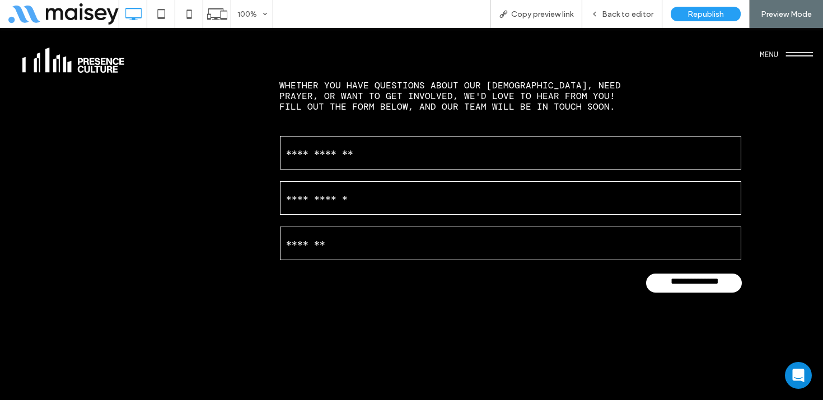
scroll to position [348, 0]
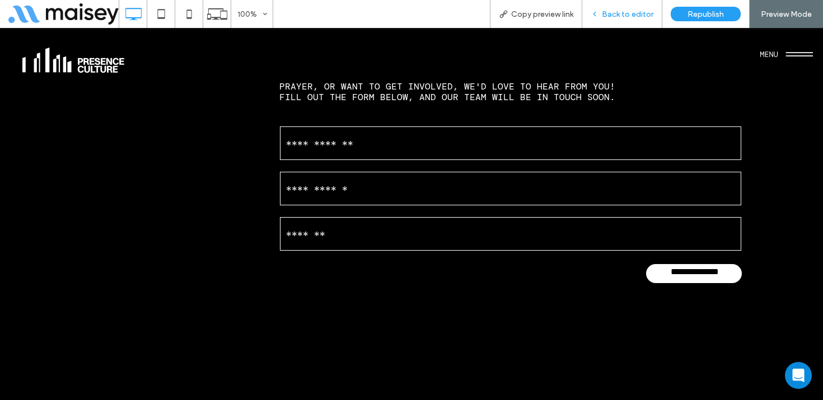
click at [636, 16] on span "Back to editor" at bounding box center [628, 15] width 52 height 10
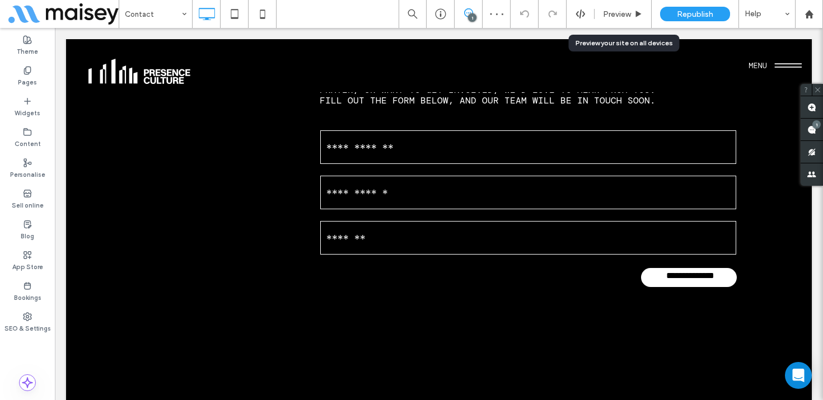
scroll to position [339, 0]
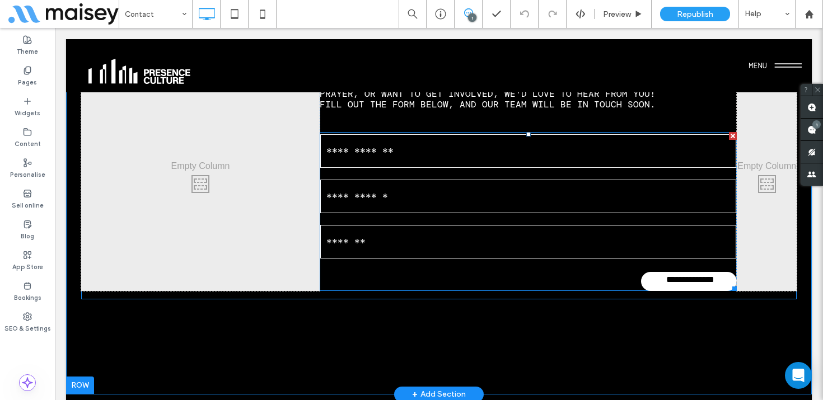
click at [516, 181] on input "text" at bounding box center [528, 197] width 416 height 34
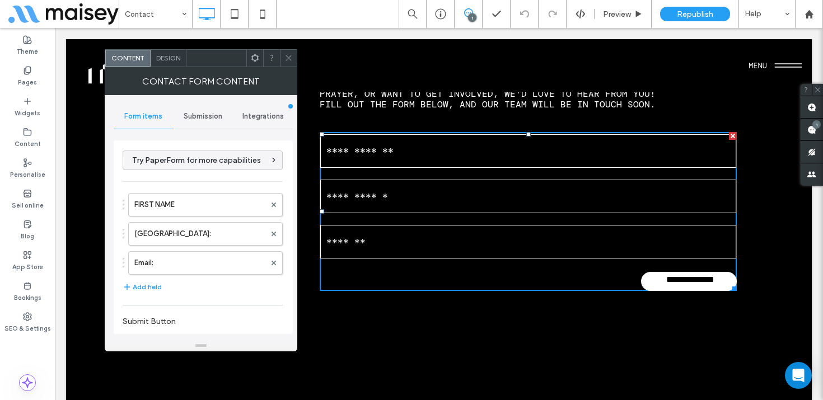
click at [216, 116] on span "Submission" at bounding box center [203, 116] width 39 height 9
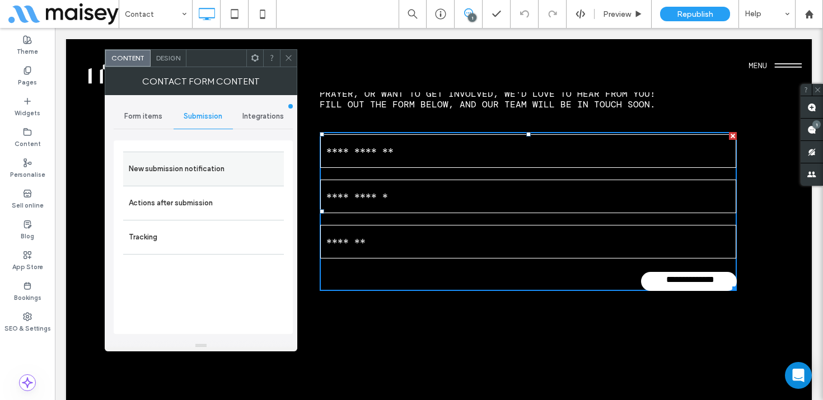
click at [178, 173] on label "New submission notification" at bounding box center [204, 169] width 150 height 22
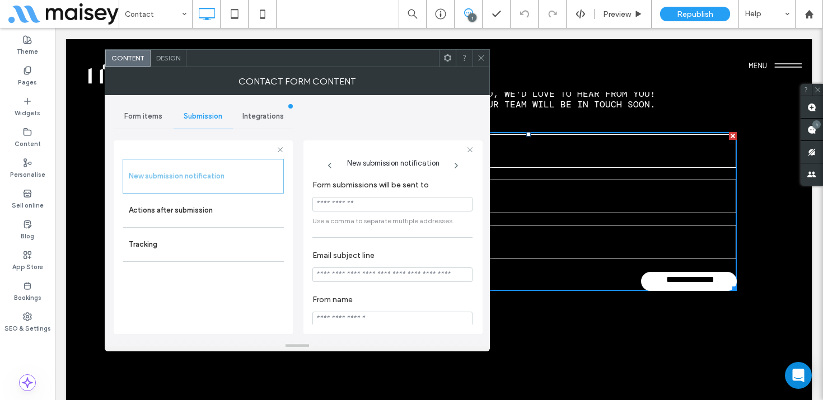
click at [333, 201] on input "Form submissions will be sent to" at bounding box center [392, 204] width 160 height 15
paste input "**********"
type input "**********"
click at [342, 272] on input "Email subject line" at bounding box center [392, 275] width 160 height 15
type input "**********"
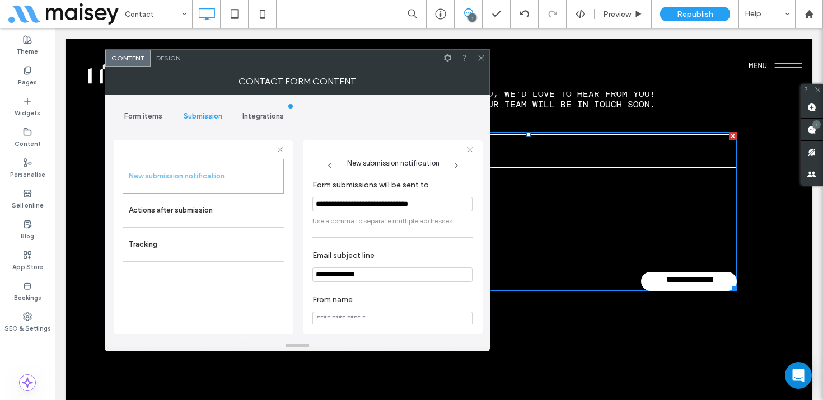
click at [480, 57] on use at bounding box center [481, 58] width 6 height 6
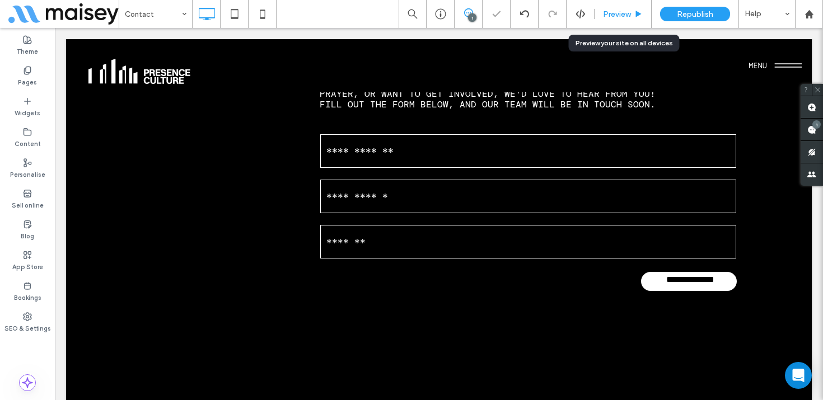
click at [627, 12] on span "Preview" at bounding box center [617, 15] width 28 height 10
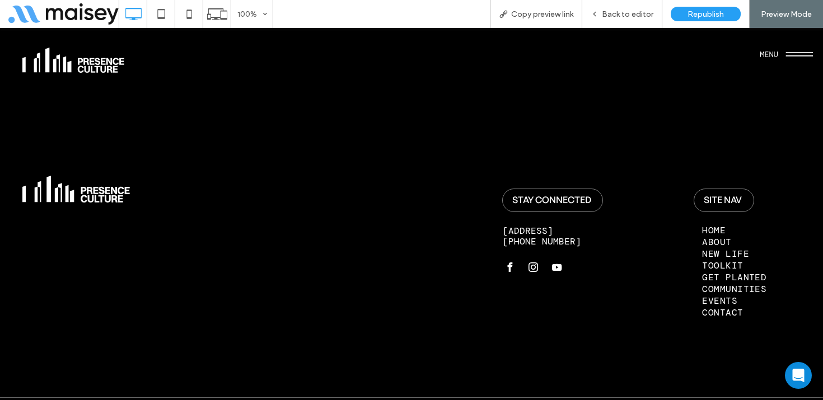
scroll to position [635, 0]
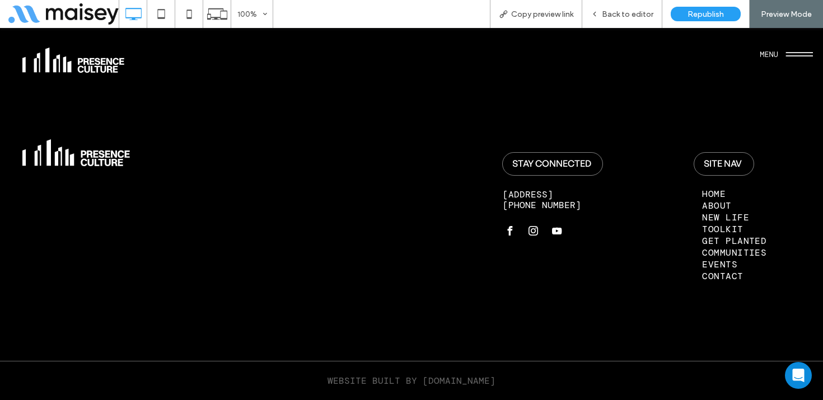
click at [106, 155] on img at bounding box center [76, 152] width 108 height 26
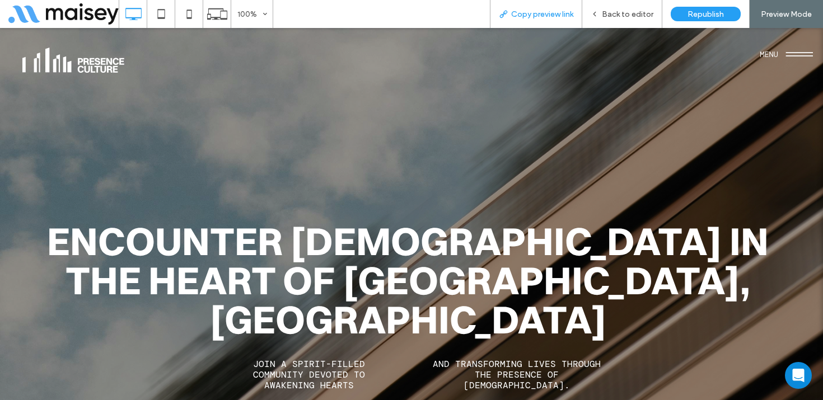
click at [552, 15] on span "Copy preview link" at bounding box center [542, 15] width 62 height 10
click at [636, 7] on div "Back to editor" at bounding box center [622, 14] width 80 height 28
click at [632, 12] on span "Back to editor" at bounding box center [628, 15] width 52 height 10
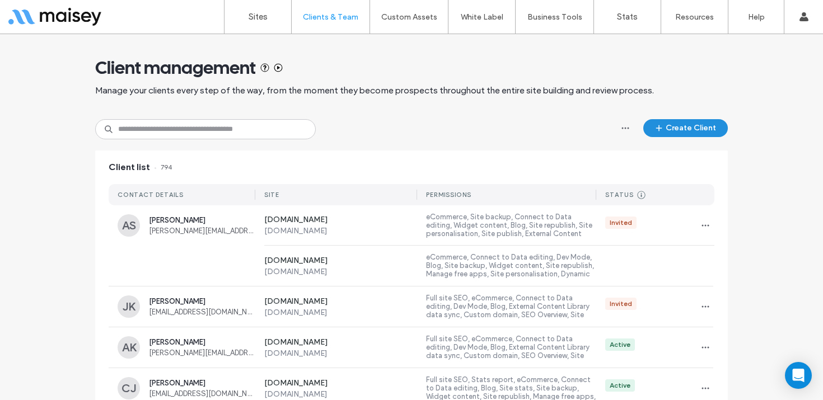
click at [702, 130] on button "Create Client" at bounding box center [685, 128] width 85 height 18
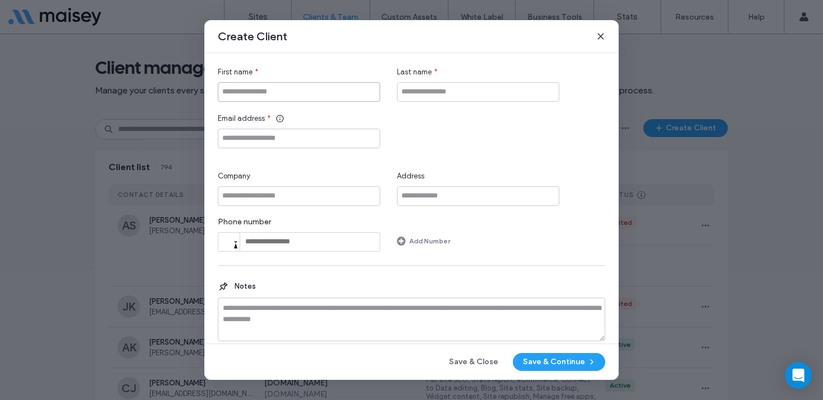
click at [289, 98] on input "First name" at bounding box center [299, 92] width 162 height 20
type input "***"
type input "*********"
click at [242, 139] on input "Email address" at bounding box center [299, 139] width 162 height 20
paste input "**********"
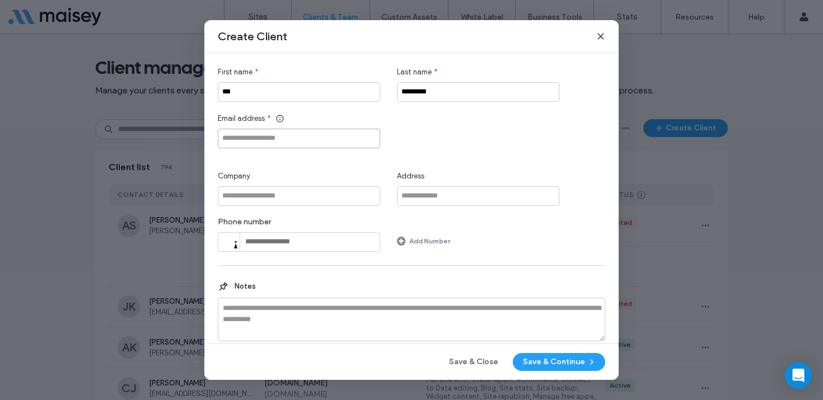
type input "**********"
click at [287, 139] on input "**********" at bounding box center [299, 139] width 162 height 20
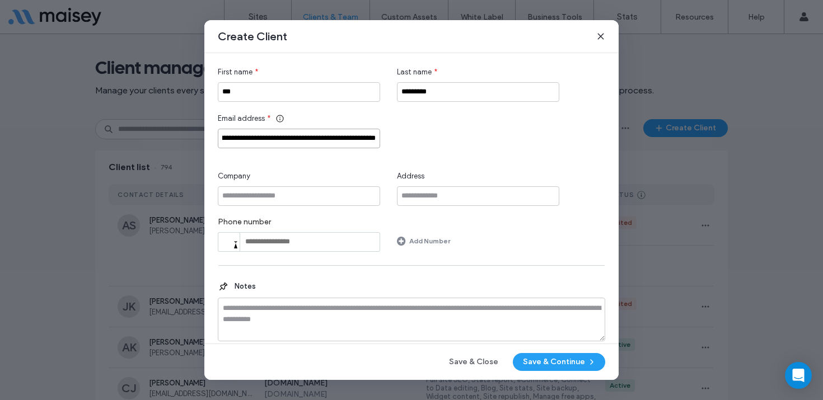
click at [287, 139] on input "**********" at bounding box center [299, 139] width 162 height 20
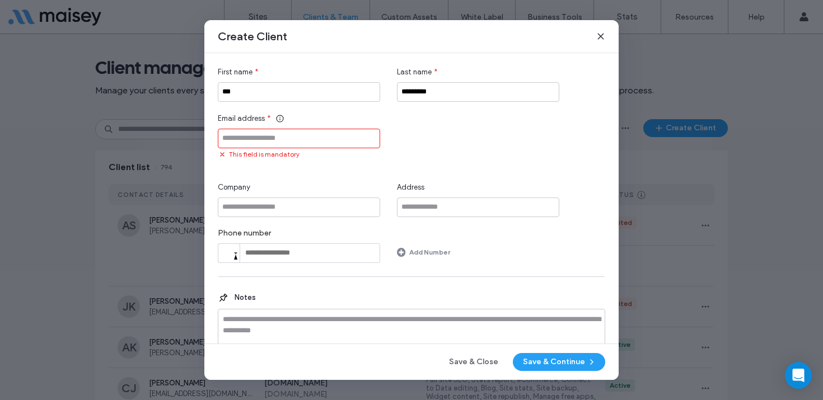
paste input "**********"
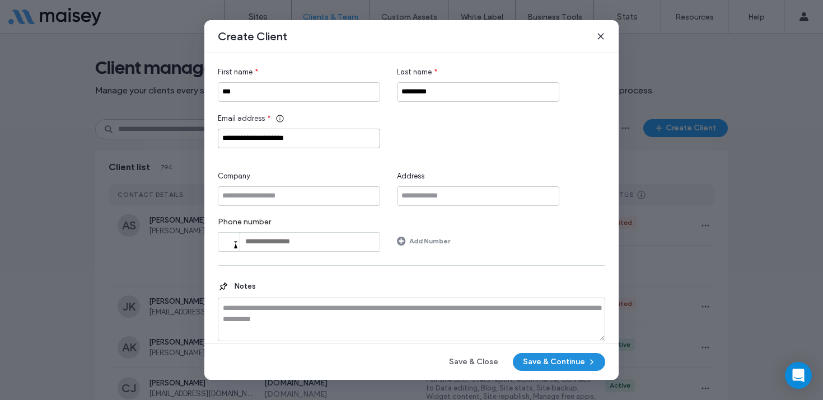
type input "**********"
click at [567, 360] on button "Save & Continue" at bounding box center [559, 362] width 92 height 18
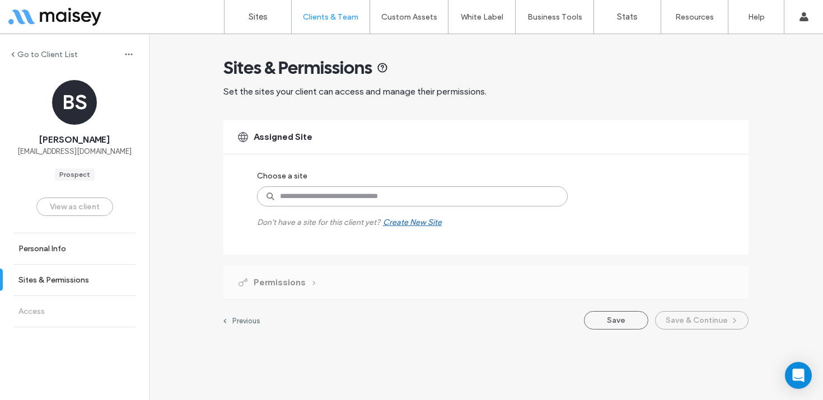
click at [328, 194] on input at bounding box center [412, 196] width 311 height 20
type input "********"
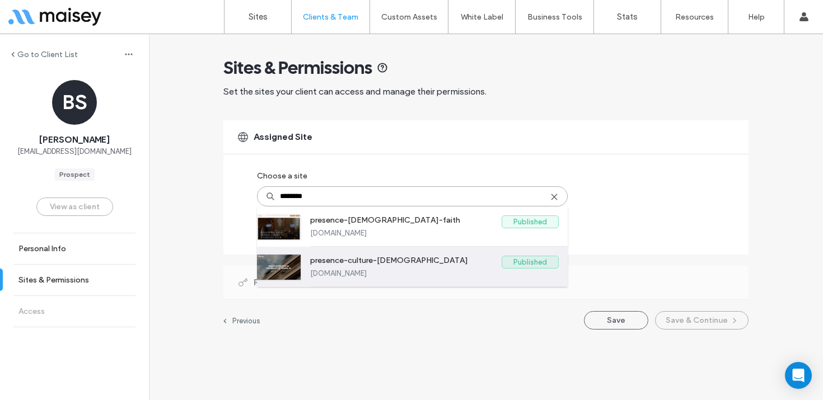
click at [359, 264] on label "presence-culture-church" at bounding box center [406, 262] width 192 height 13
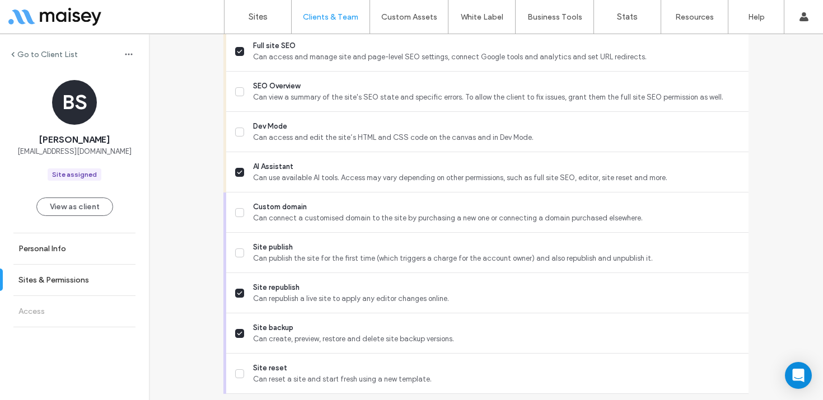
scroll to position [985, 0]
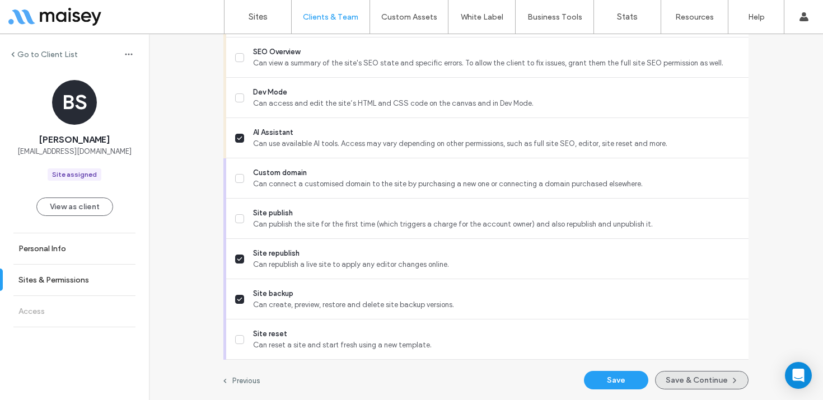
click at [687, 380] on button "Save & Continue" at bounding box center [702, 380] width 94 height 18
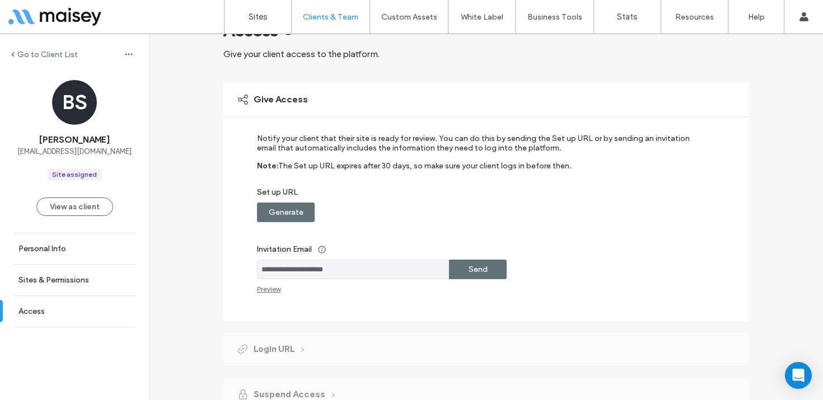
scroll to position [80, 0]
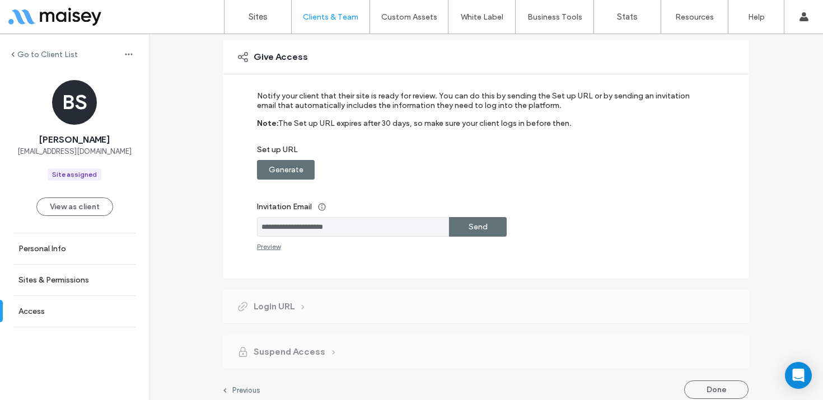
click at [474, 224] on label "Send" at bounding box center [478, 227] width 19 height 21
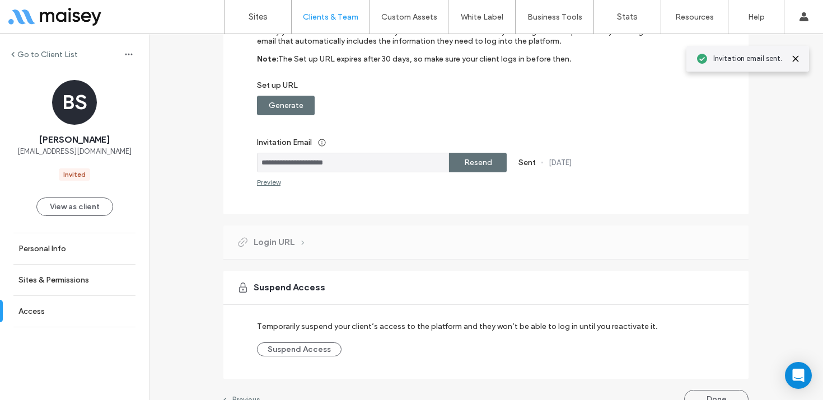
scroll to position [164, 0]
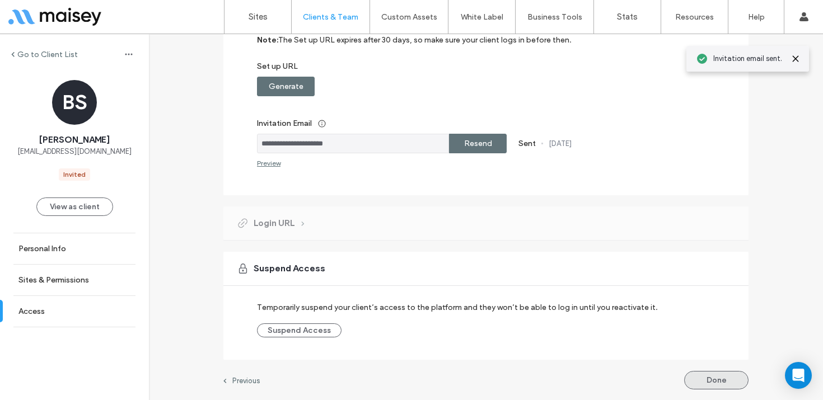
click at [715, 383] on button "Done" at bounding box center [716, 380] width 64 height 18
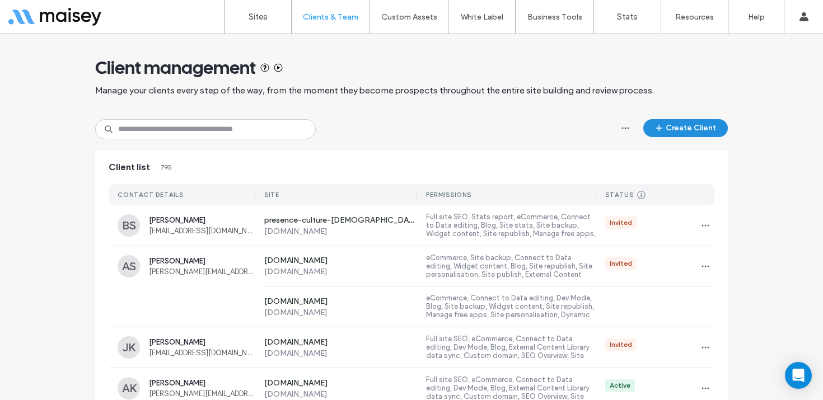
click at [688, 124] on button "Create Client" at bounding box center [685, 128] width 85 height 18
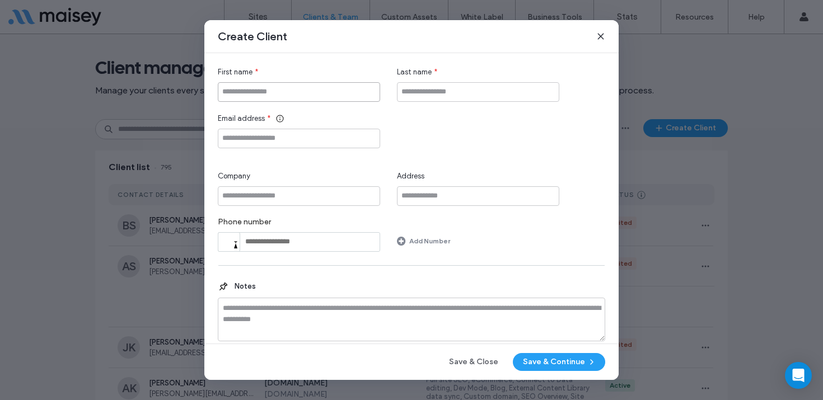
click at [298, 92] on input "First name" at bounding box center [299, 92] width 162 height 20
type input "******"
type input "*********"
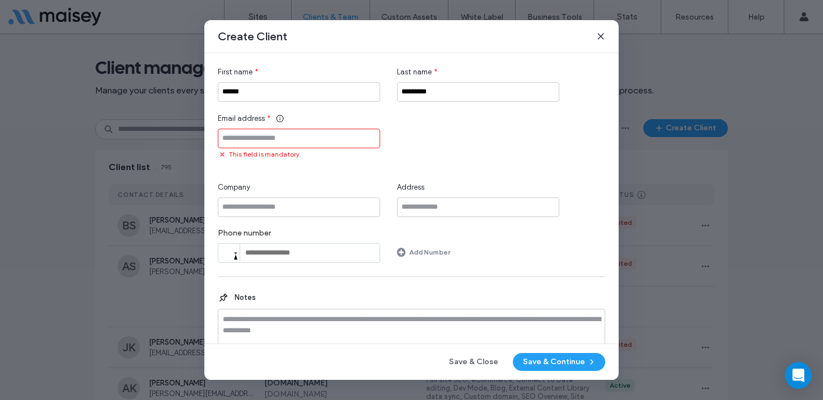
paste input "**********"
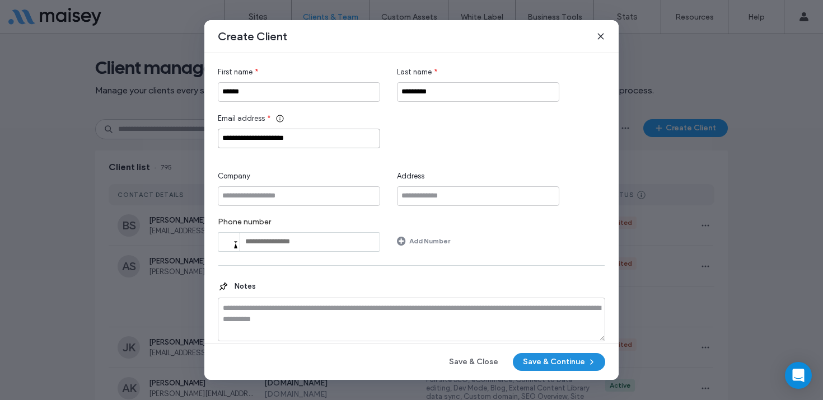
type input "**********"
click at [574, 362] on button "Save & Continue" at bounding box center [559, 362] width 92 height 18
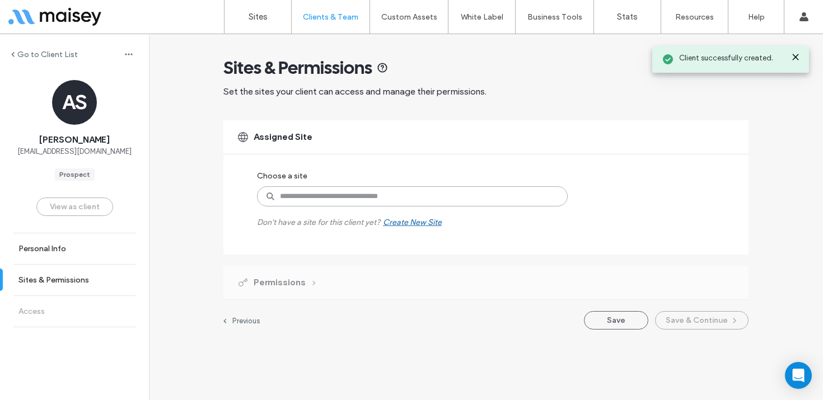
click at [353, 196] on input at bounding box center [412, 196] width 311 height 20
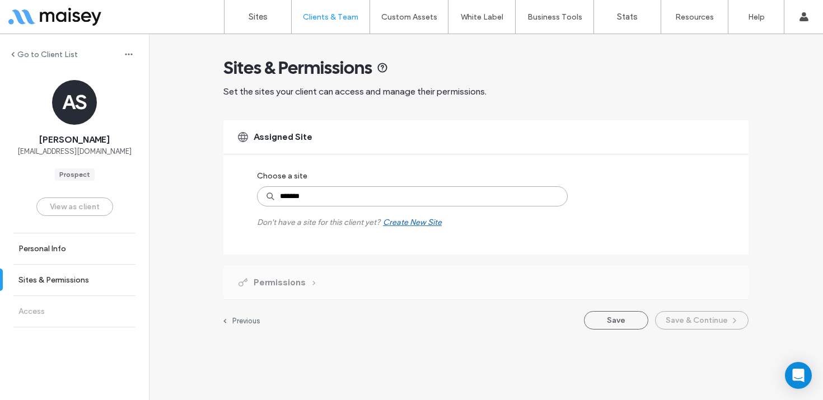
type input "********"
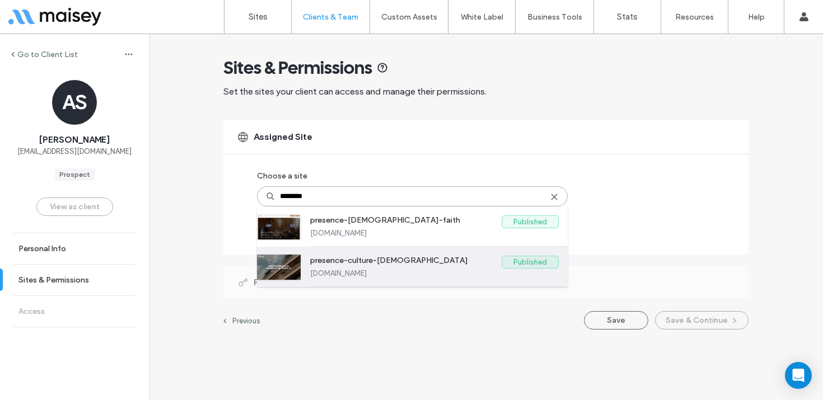
click at [400, 265] on label "presence-culture-church" at bounding box center [406, 262] width 192 height 13
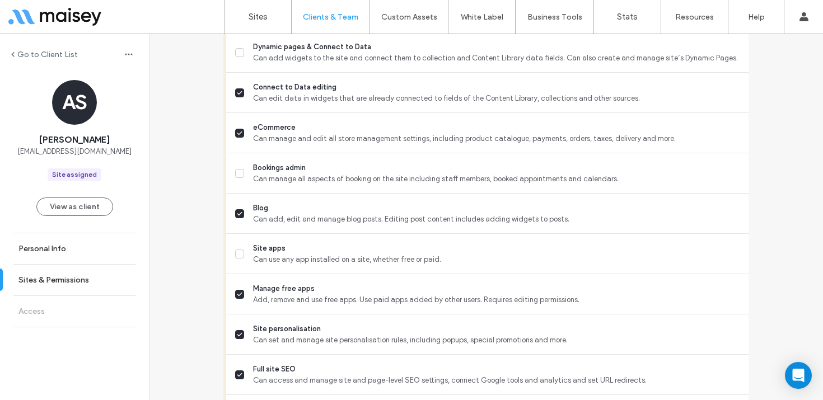
scroll to position [985, 0]
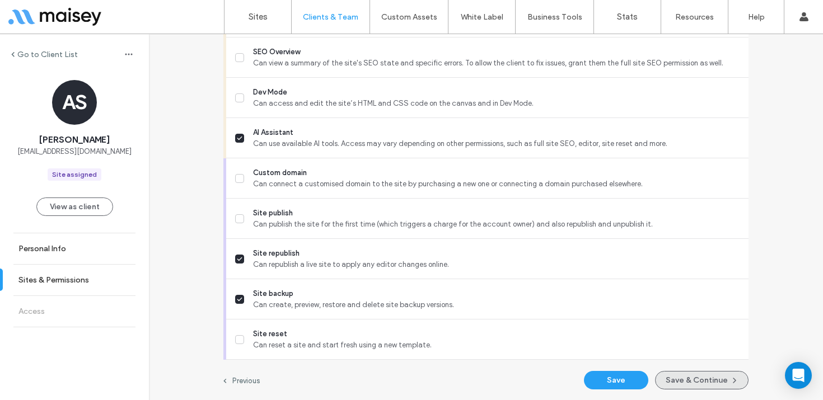
click at [696, 380] on button "Save & Continue" at bounding box center [702, 380] width 94 height 18
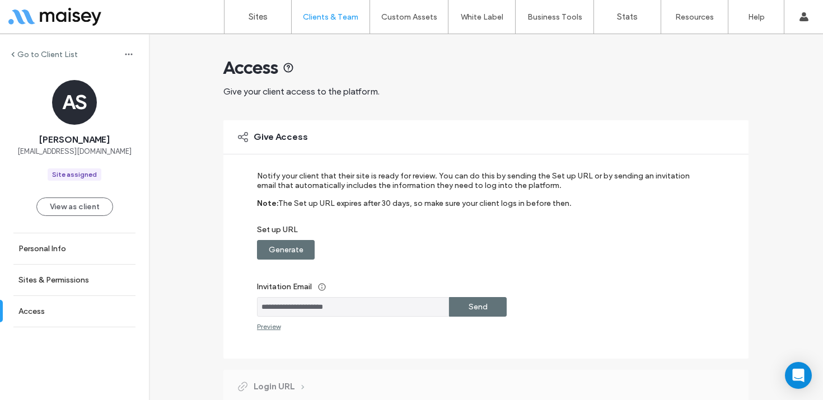
click at [479, 305] on label "Send" at bounding box center [478, 307] width 19 height 21
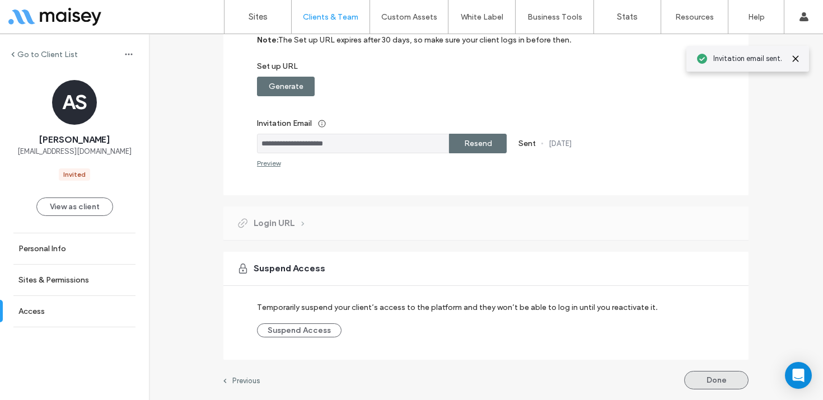
click at [720, 379] on button "Done" at bounding box center [716, 380] width 64 height 18
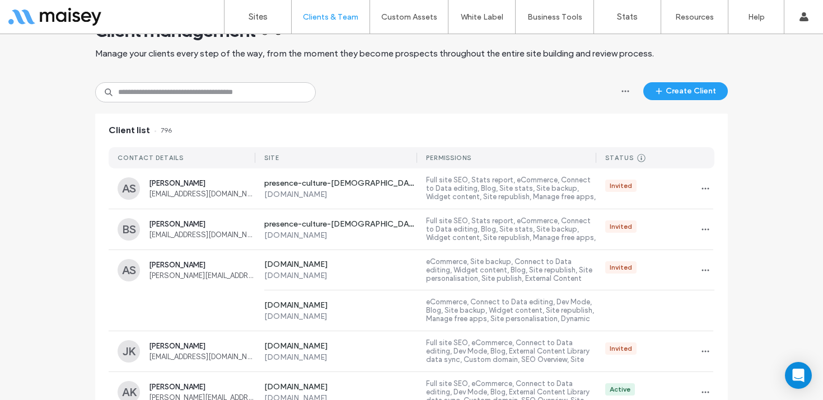
scroll to position [51, 0]
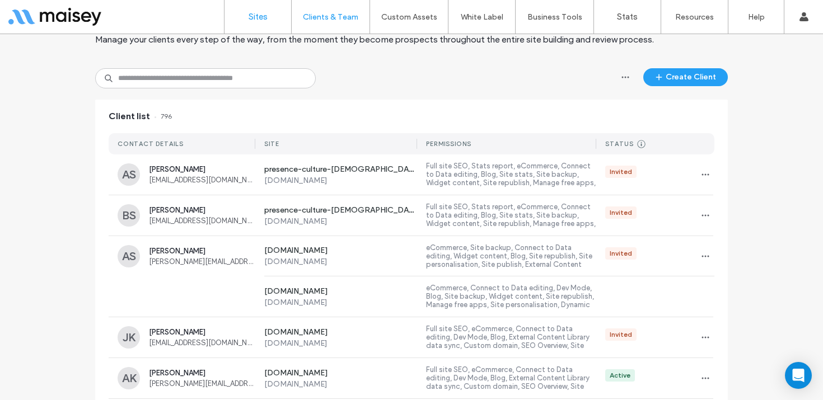
click at [262, 23] on link "Sites" at bounding box center [258, 17] width 67 height 34
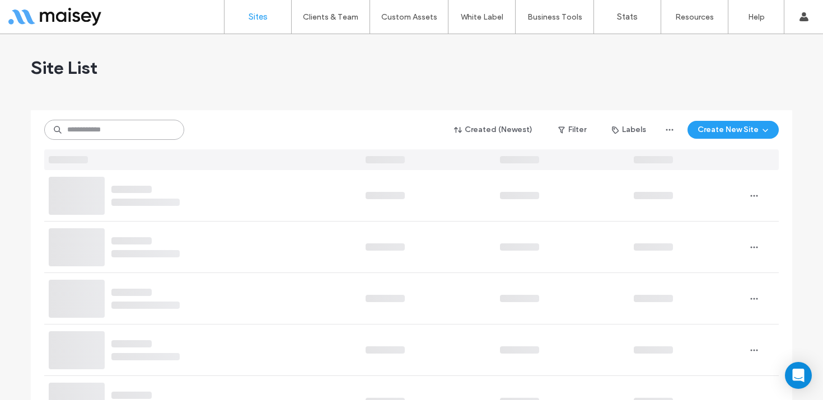
click at [138, 130] on input at bounding box center [114, 130] width 140 height 20
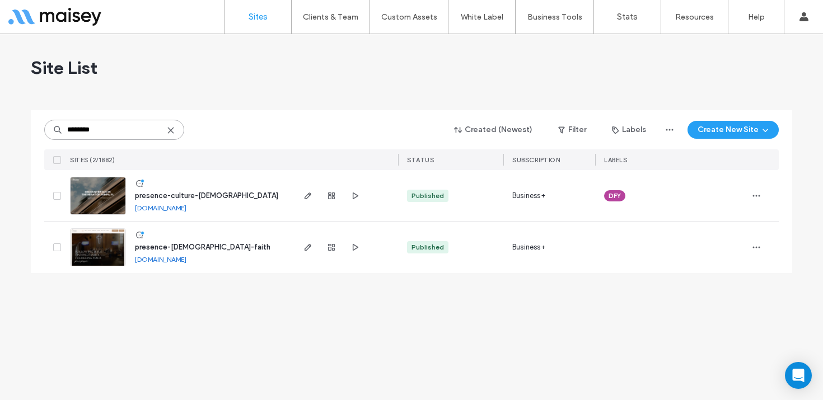
type input "********"
click at [106, 192] on img at bounding box center [98, 216] width 55 height 76
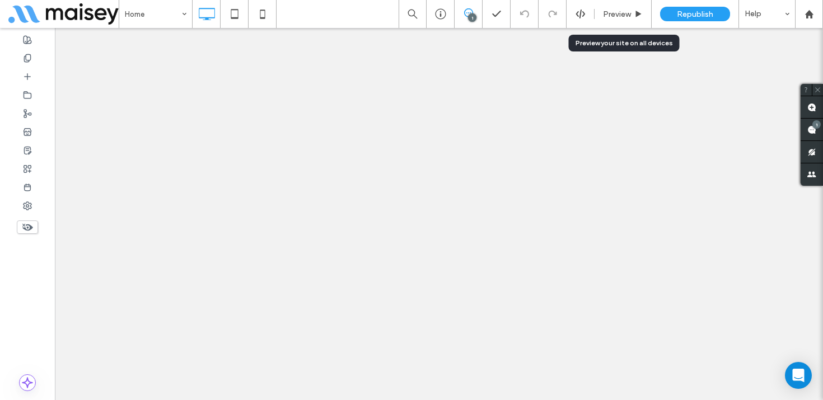
click at [626, 14] on span "Preview" at bounding box center [617, 15] width 28 height 10
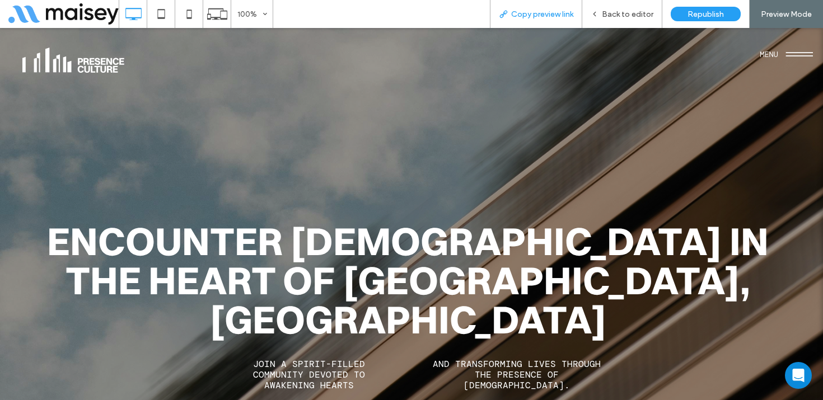
click at [550, 13] on span "Copy preview link" at bounding box center [542, 15] width 62 height 10
